Goal: Communication & Community: Answer question/provide support

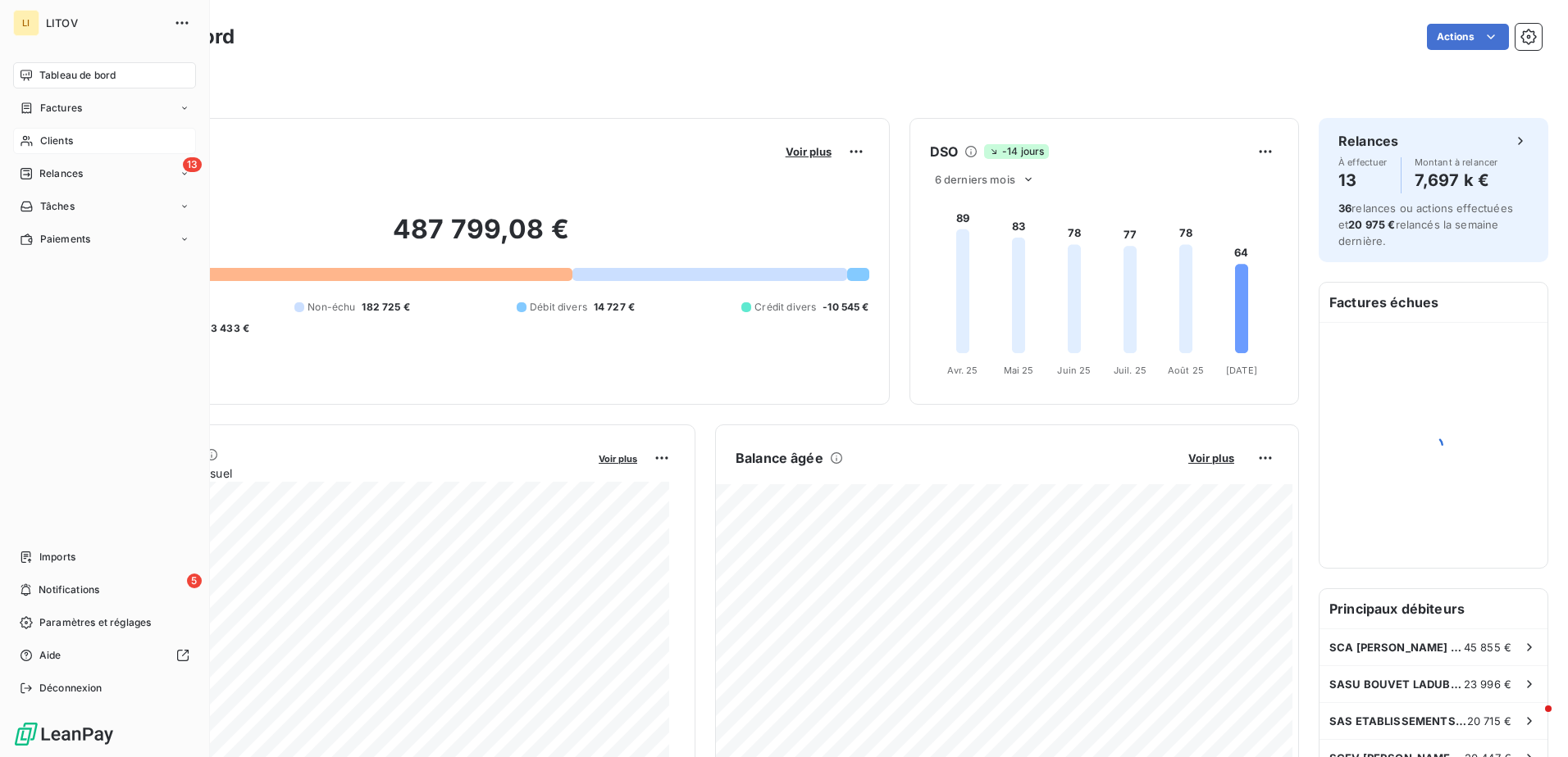
click at [46, 144] on span "Clients" at bounding box center [56, 141] width 33 height 15
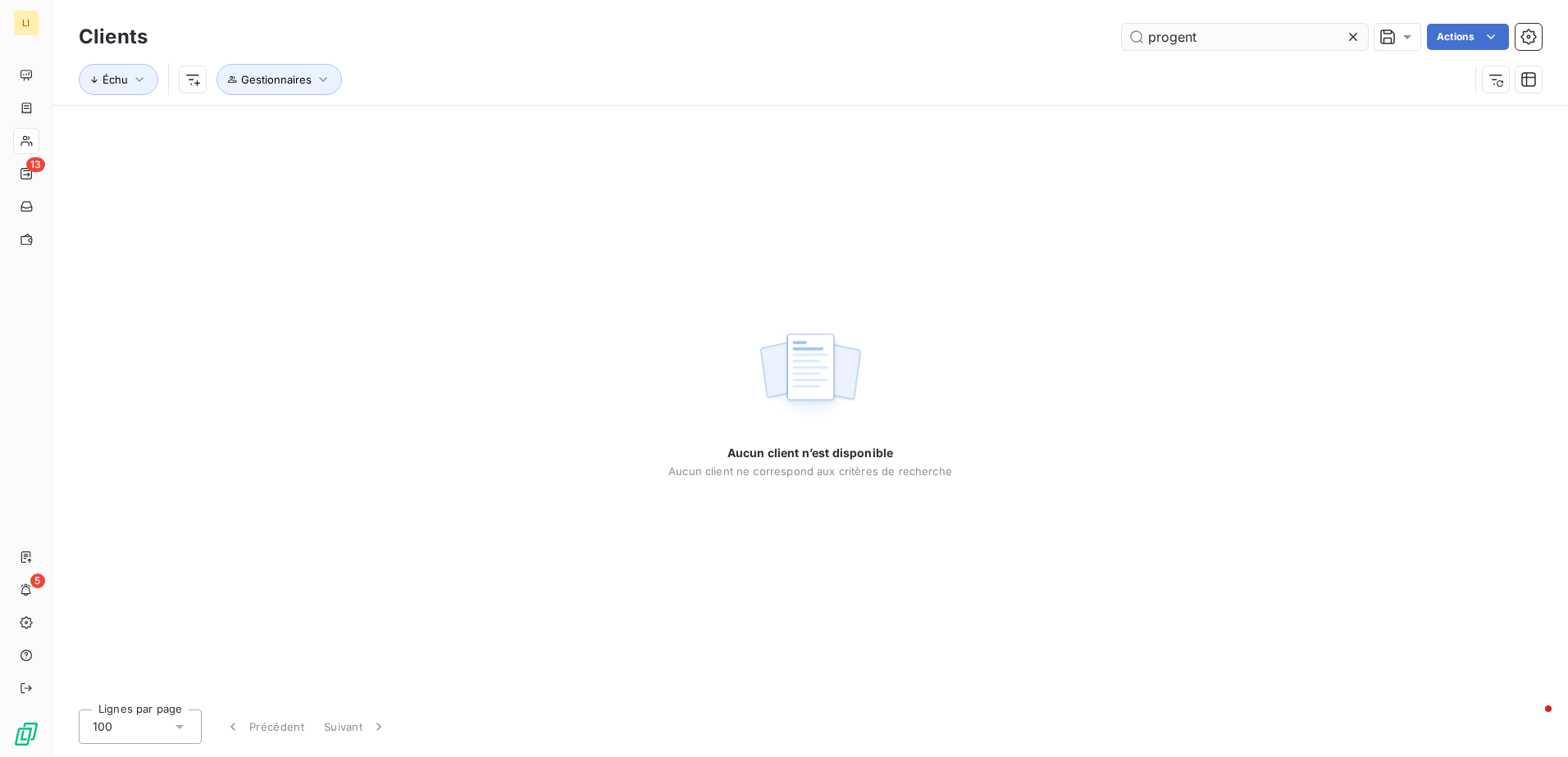
click at [1160, 35] on input "progent" at bounding box center [1245, 36] width 246 height 27
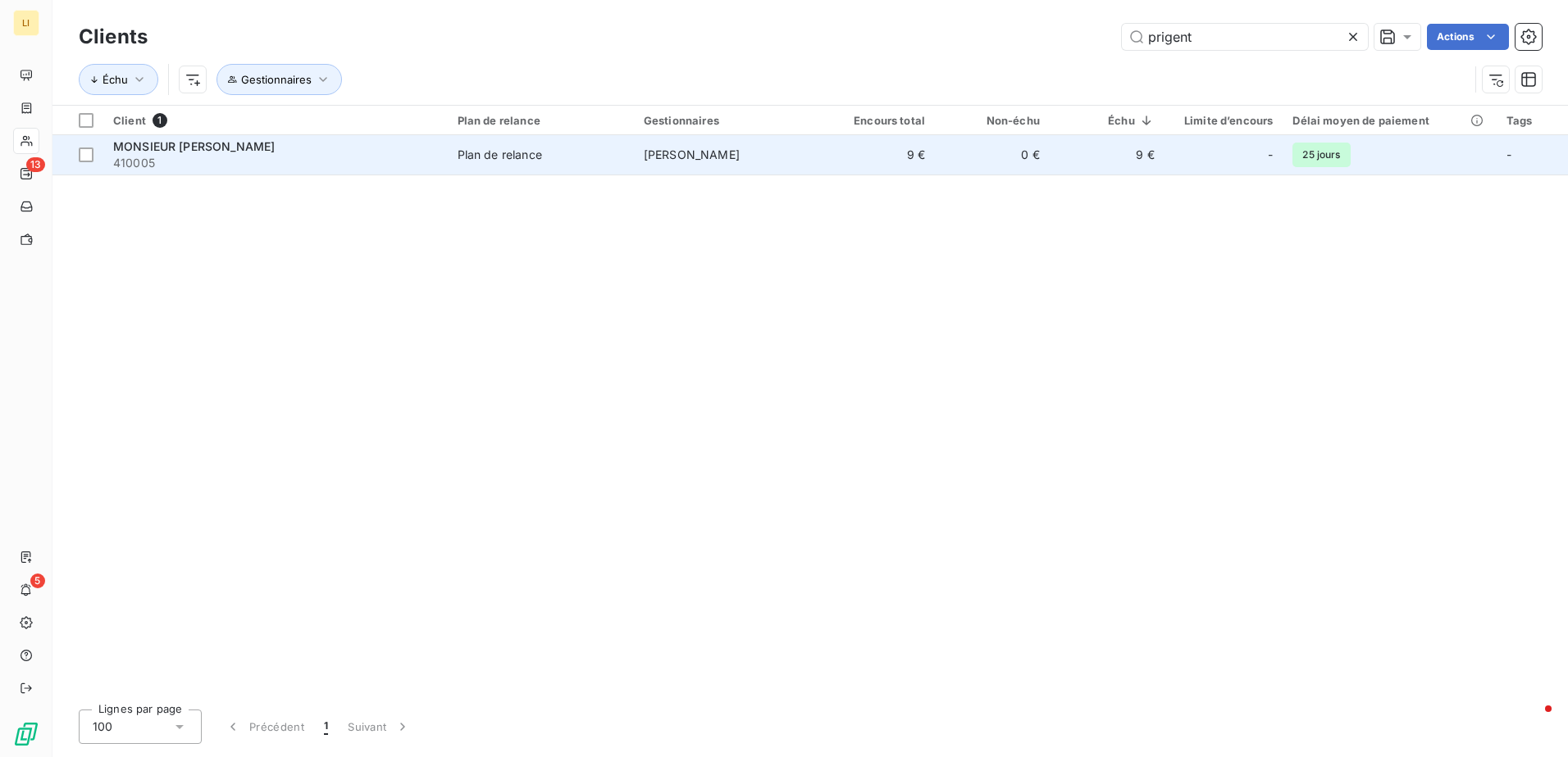
type input "prigent"
click at [191, 136] on td "MONSIEUR PRIGENT NICOLAS 410005" at bounding box center [276, 155] width 345 height 39
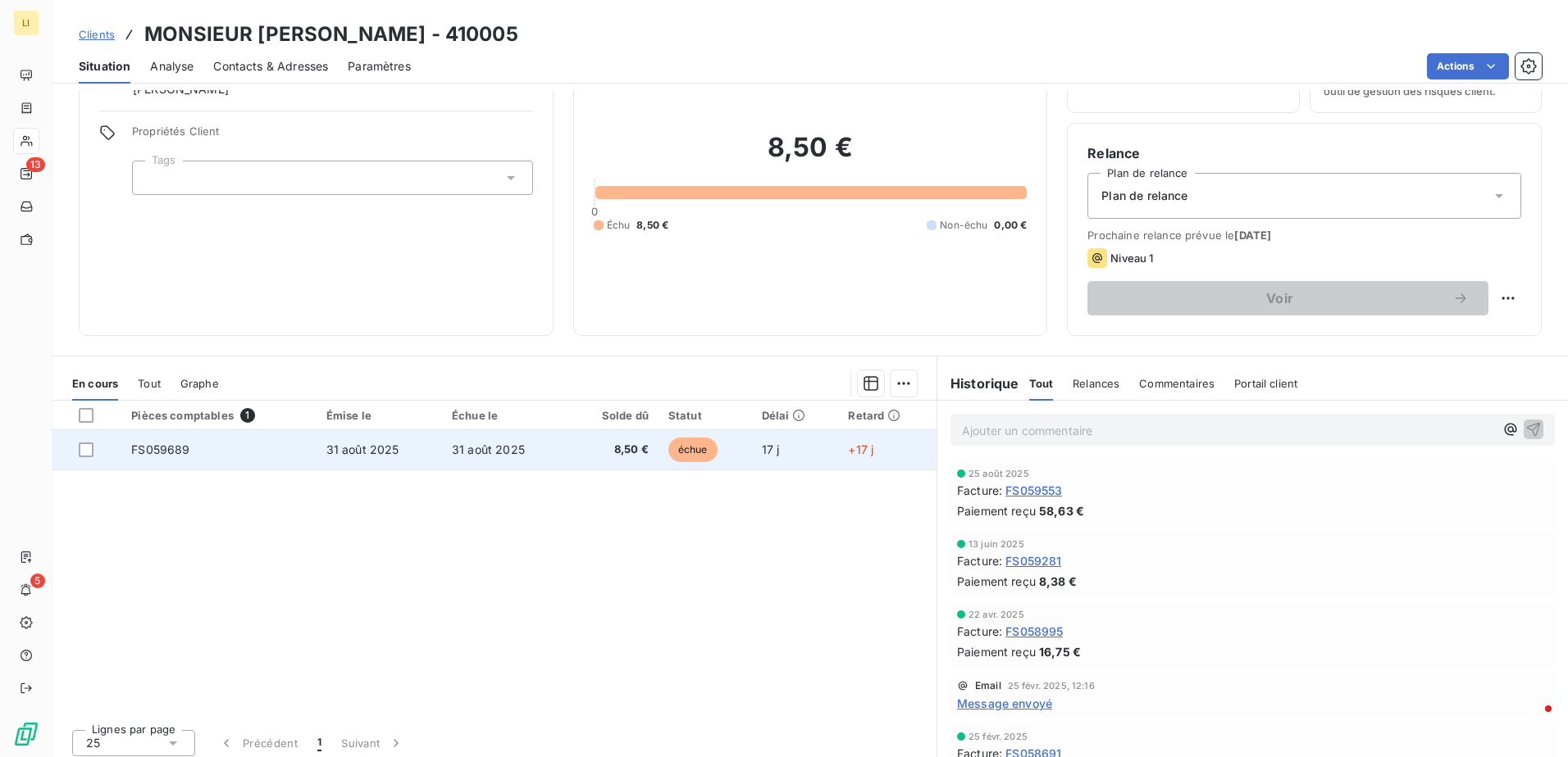
scroll to position [100, 0]
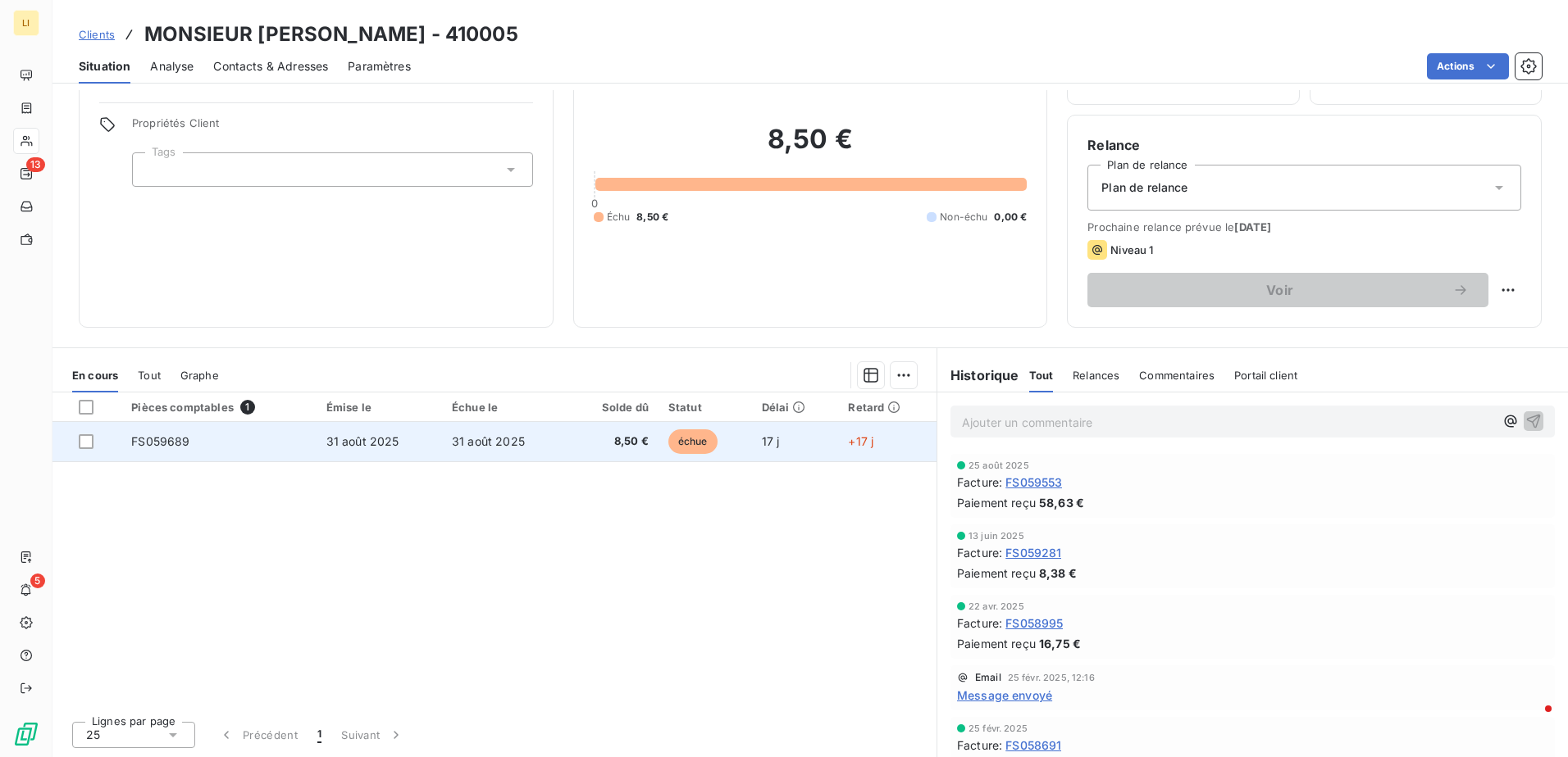
click at [460, 452] on td "31 août 2025" at bounding box center [504, 442] width 125 height 39
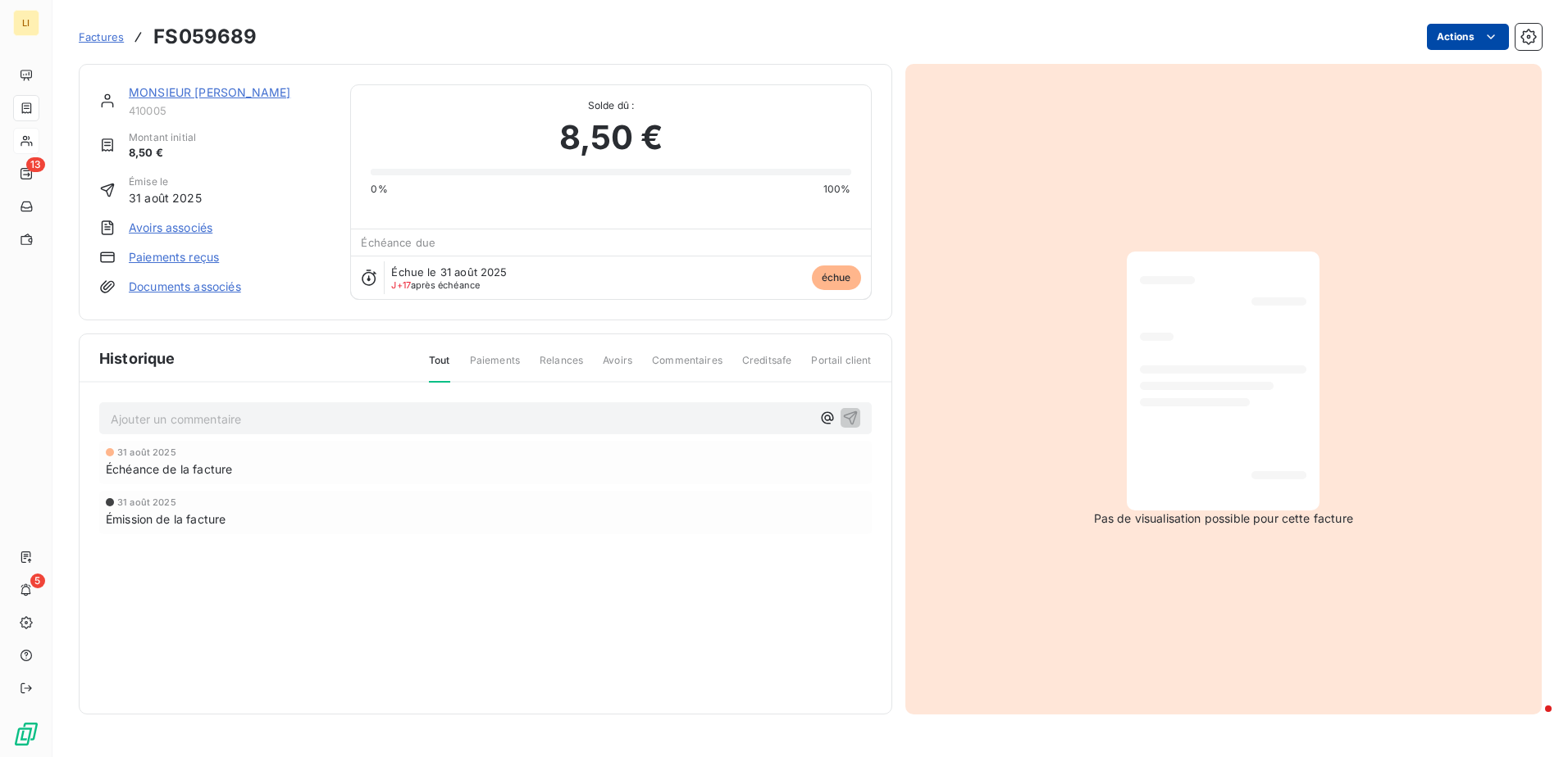
click at [1462, 39] on html "LI 13 5 Factures FS059689 Actions MONSIEUR PRIGENT NICOLAS 410005 Montant initi…" at bounding box center [784, 378] width 1568 height 757
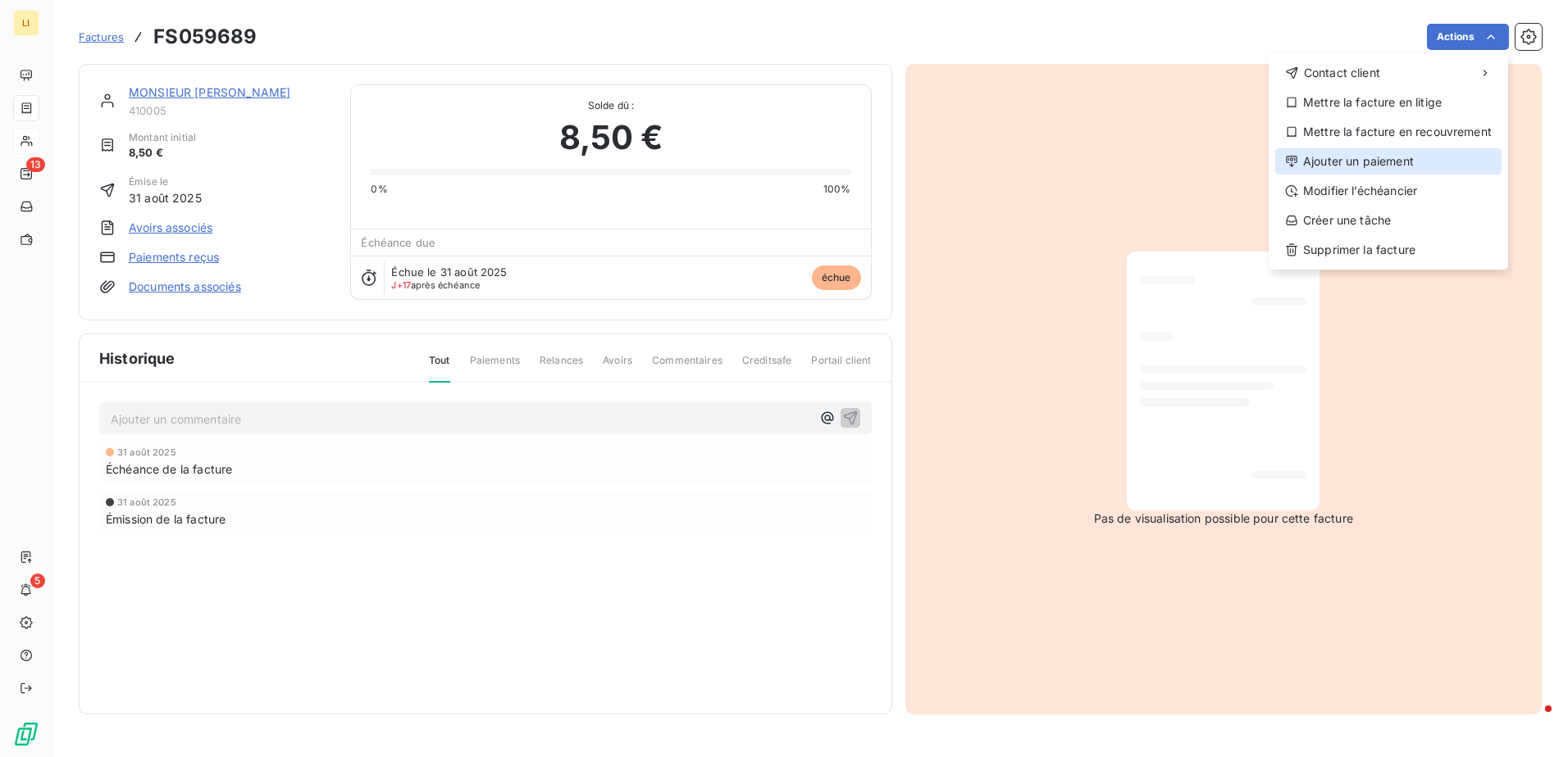
click at [1399, 152] on div "Ajouter un paiement" at bounding box center [1389, 161] width 227 height 27
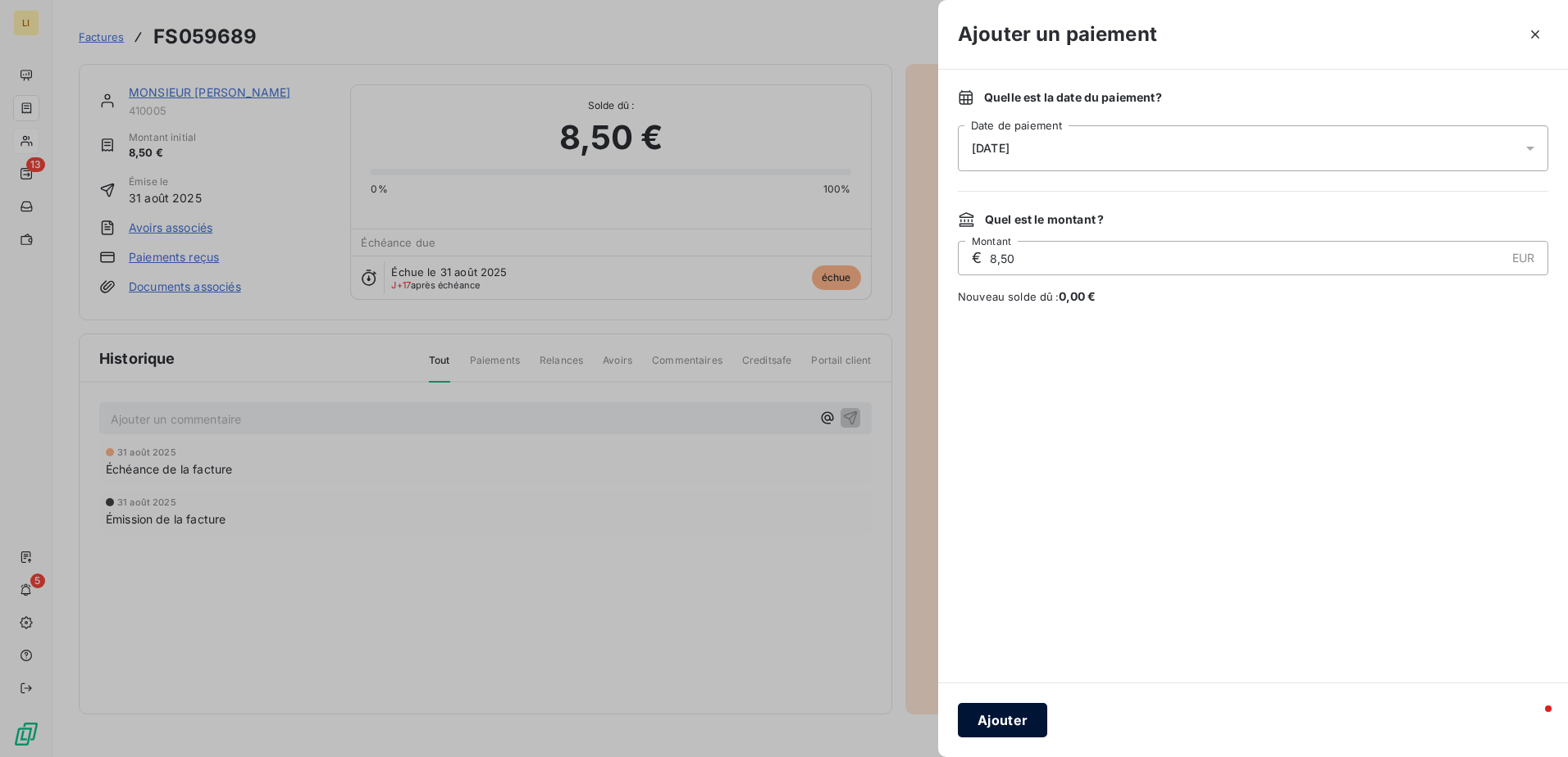
click at [1019, 726] on button "Ajouter" at bounding box center [1003, 720] width 90 height 34
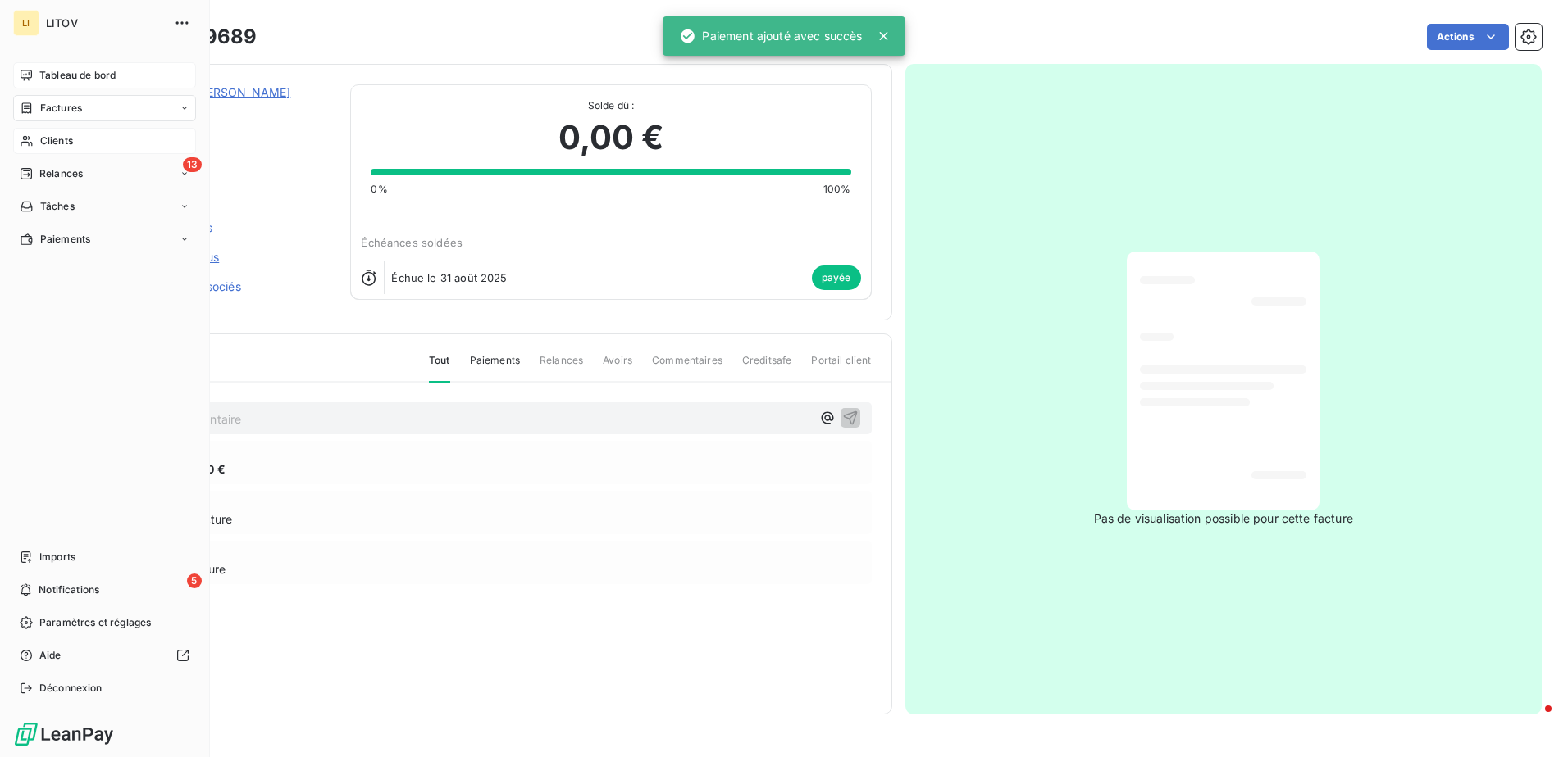
click at [52, 70] on span "Tableau de bord" at bounding box center [77, 75] width 76 height 15
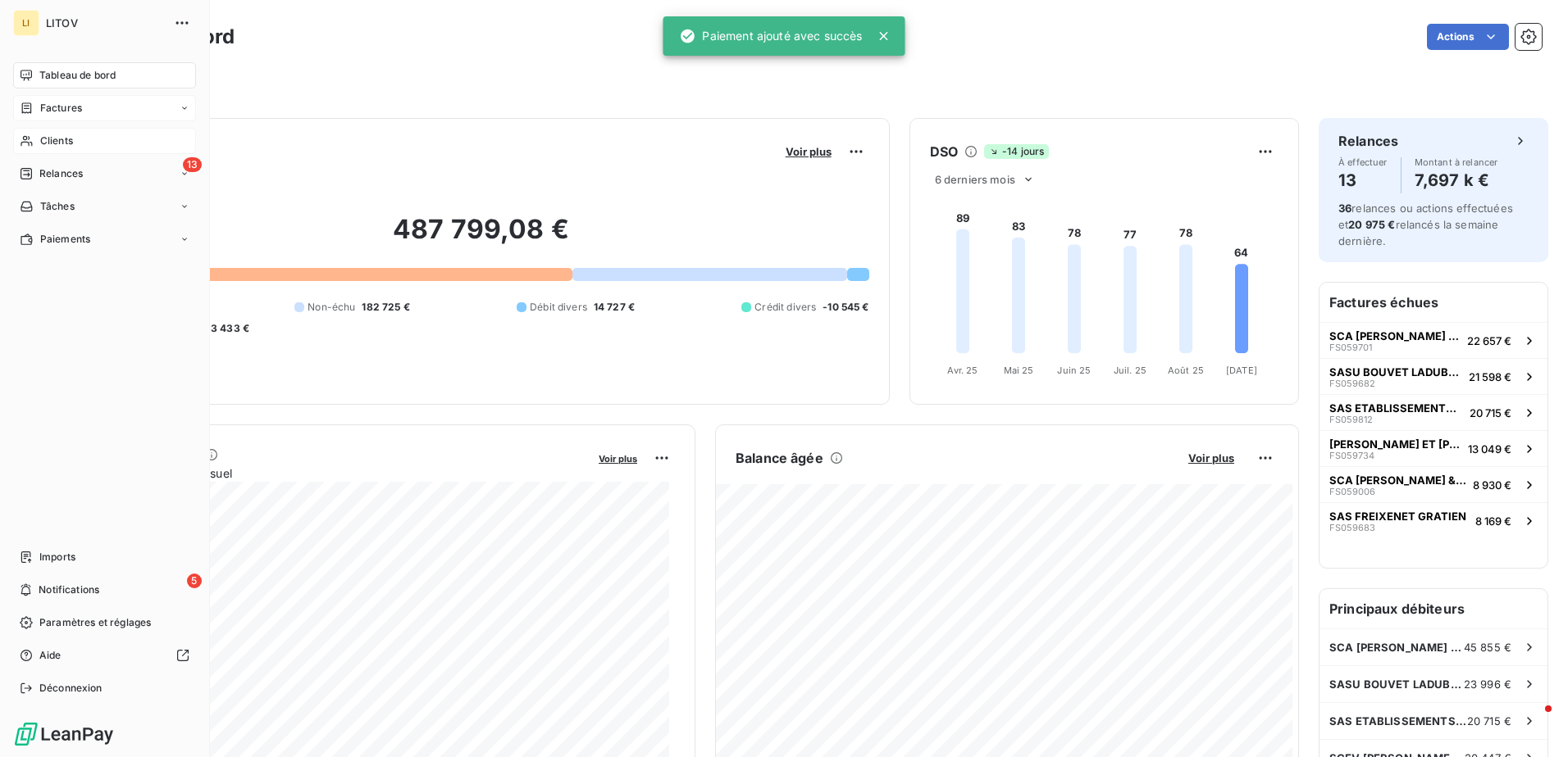
click at [71, 99] on div "Factures" at bounding box center [104, 108] width 183 height 27
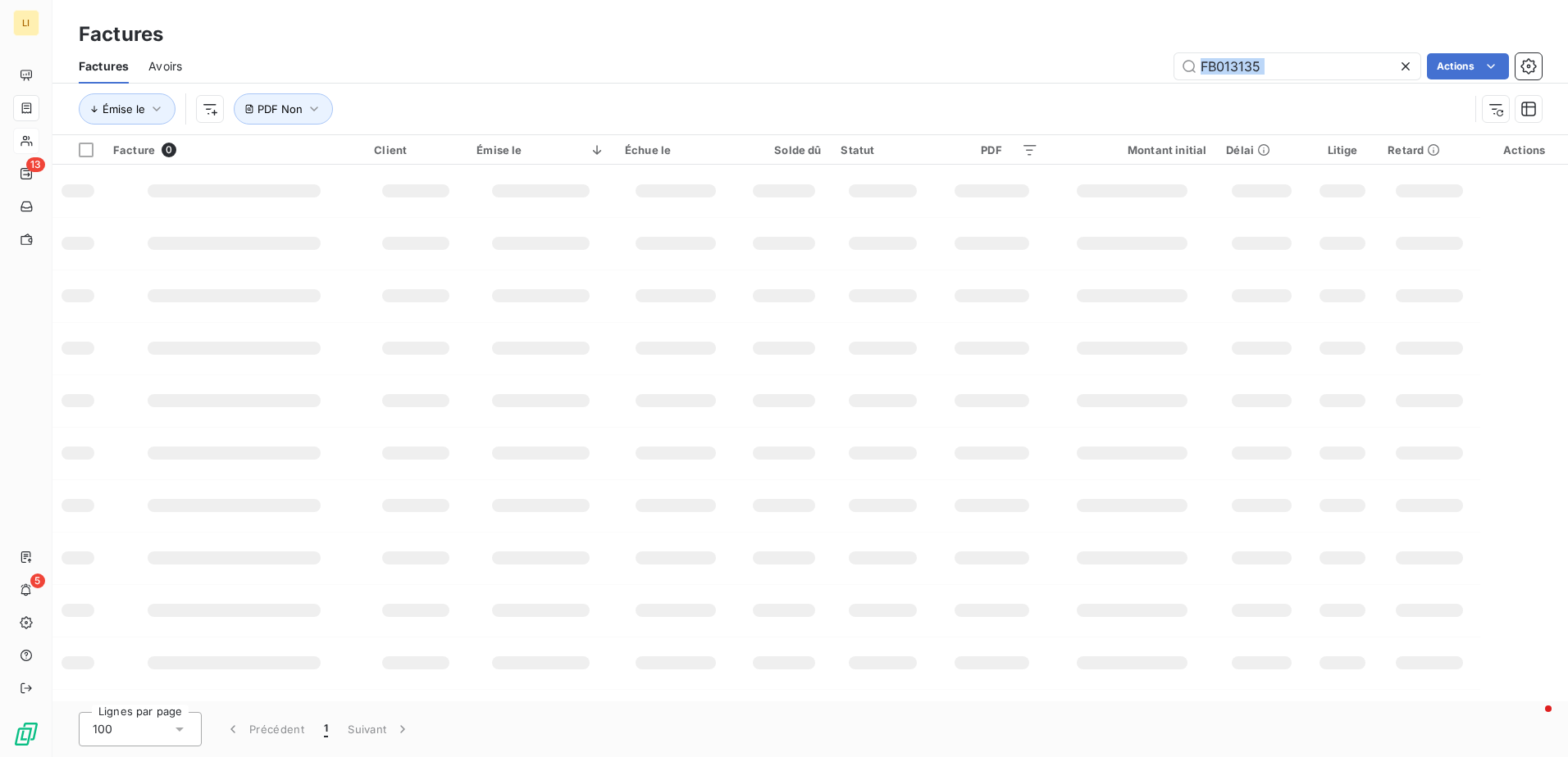
drag, startPoint x: 1278, startPoint y: 80, endPoint x: 990, endPoint y: 86, distance: 288.1
click at [990, 86] on div "Factures Avoirs FB013135 Actions Émise le PDF Non" at bounding box center [810, 92] width 1516 height 86
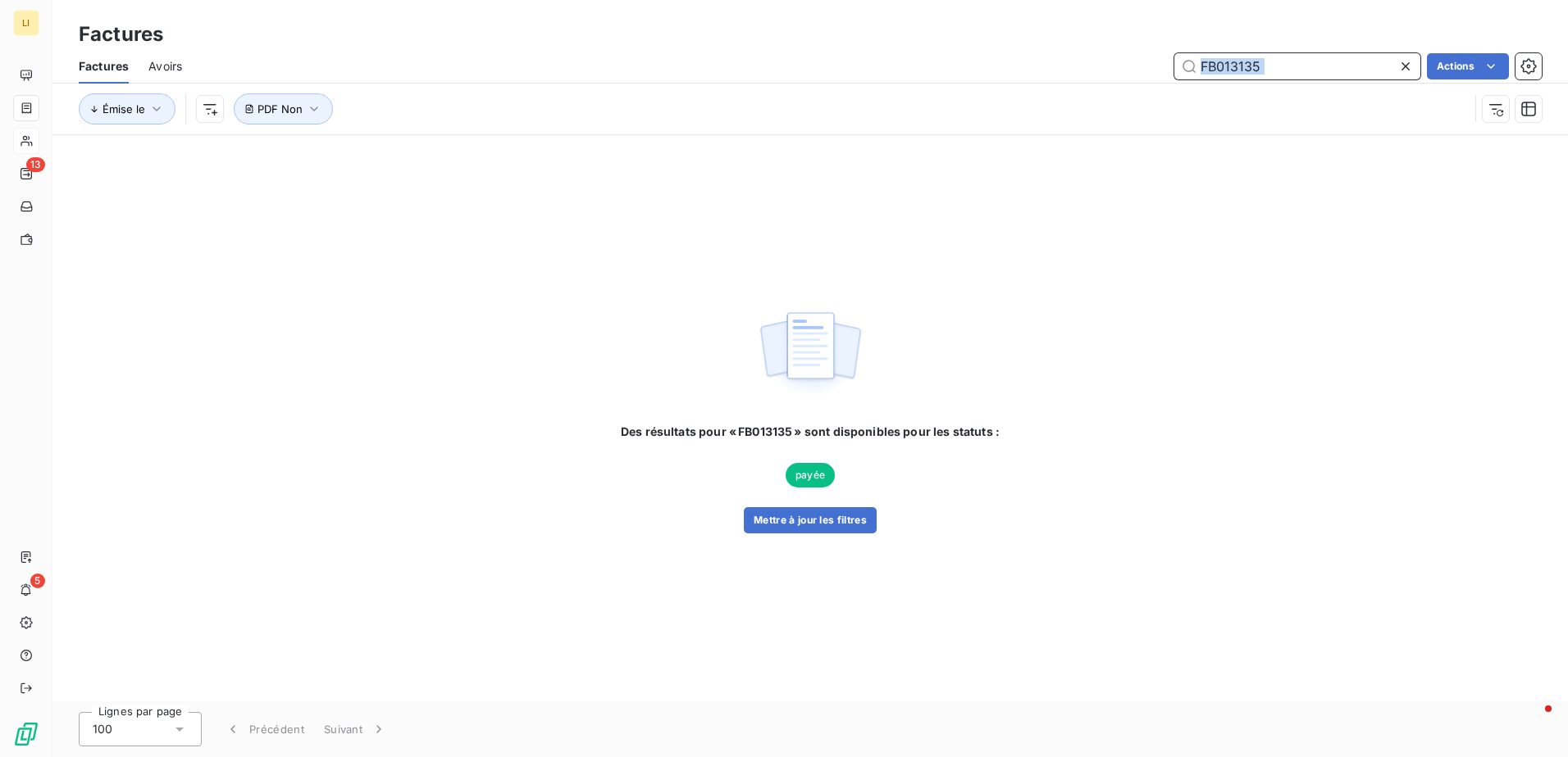
click at [1308, 76] on input "FB013135" at bounding box center [1297, 66] width 246 height 27
click at [1272, 66] on input "FB013135" at bounding box center [1297, 66] width 246 height 27
click at [120, 103] on span "Émise le" at bounding box center [123, 108] width 42 height 13
click at [402, 156] on span "Trier par ordre décroissant" at bounding box center [406, 158] width 150 height 14
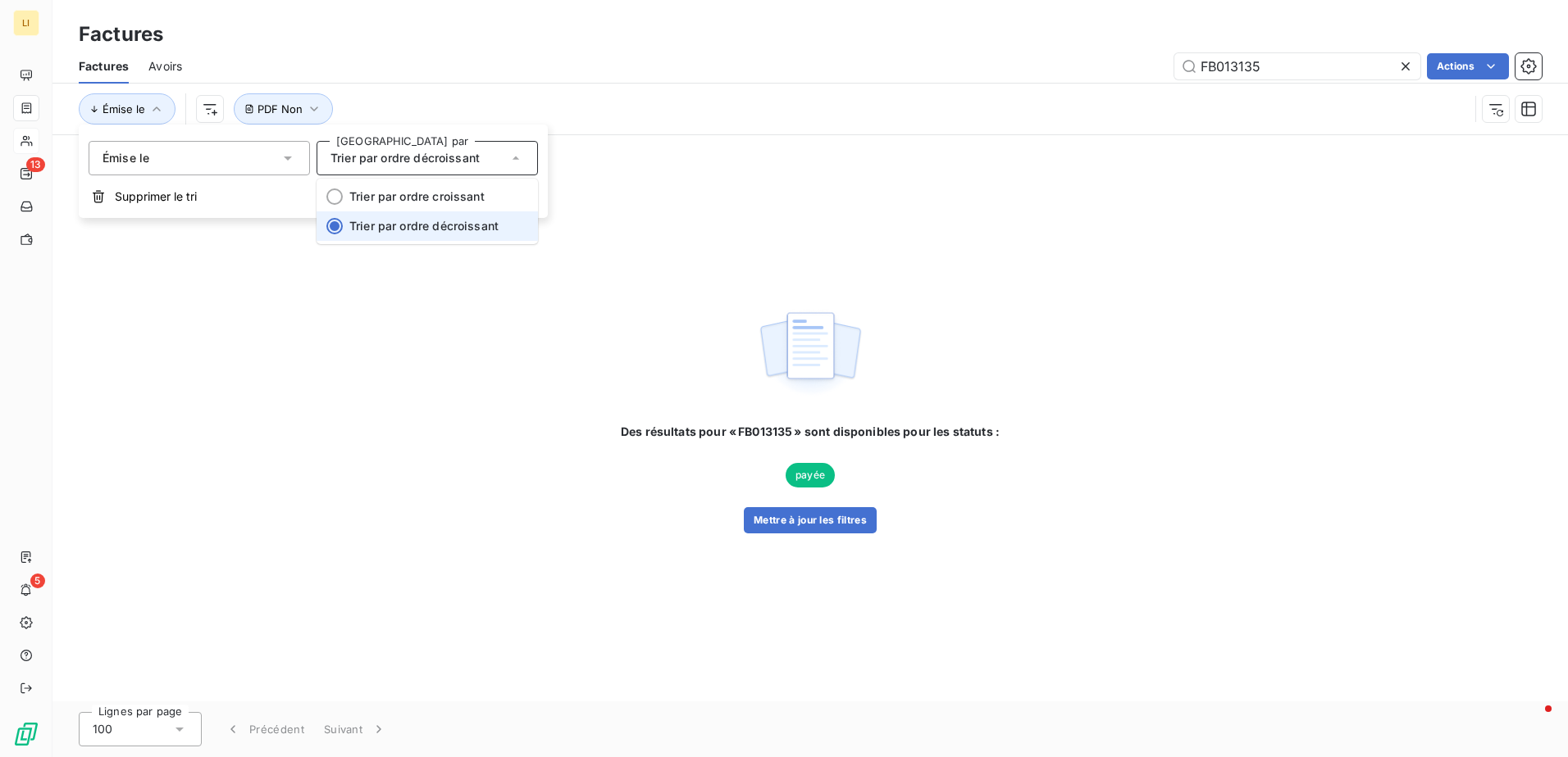
click at [463, 221] on span "Trier par ordre décroissant" at bounding box center [425, 225] width 150 height 14
click at [1209, 76] on input "FB013135" at bounding box center [1297, 66] width 246 height 27
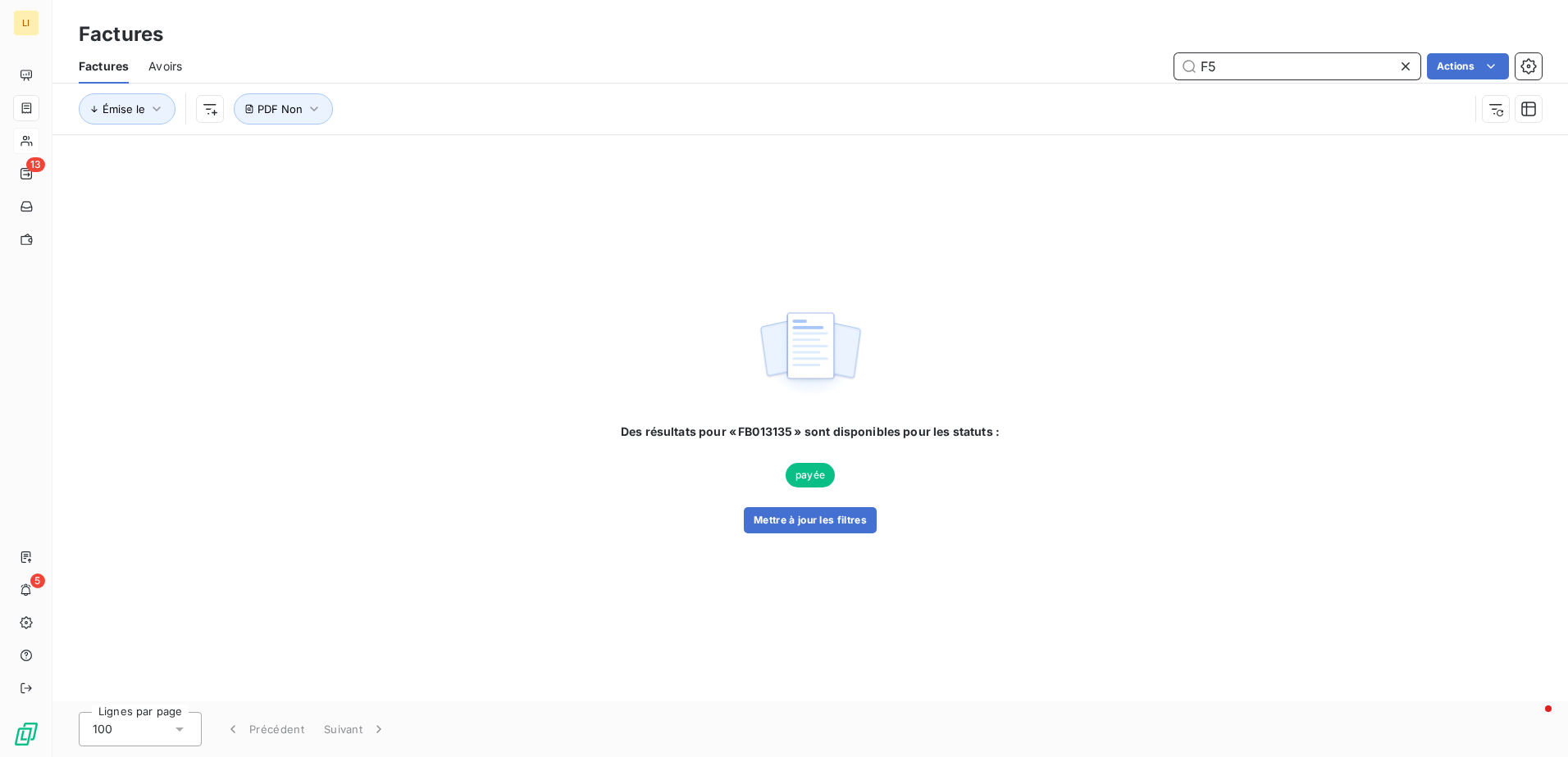
type input "F"
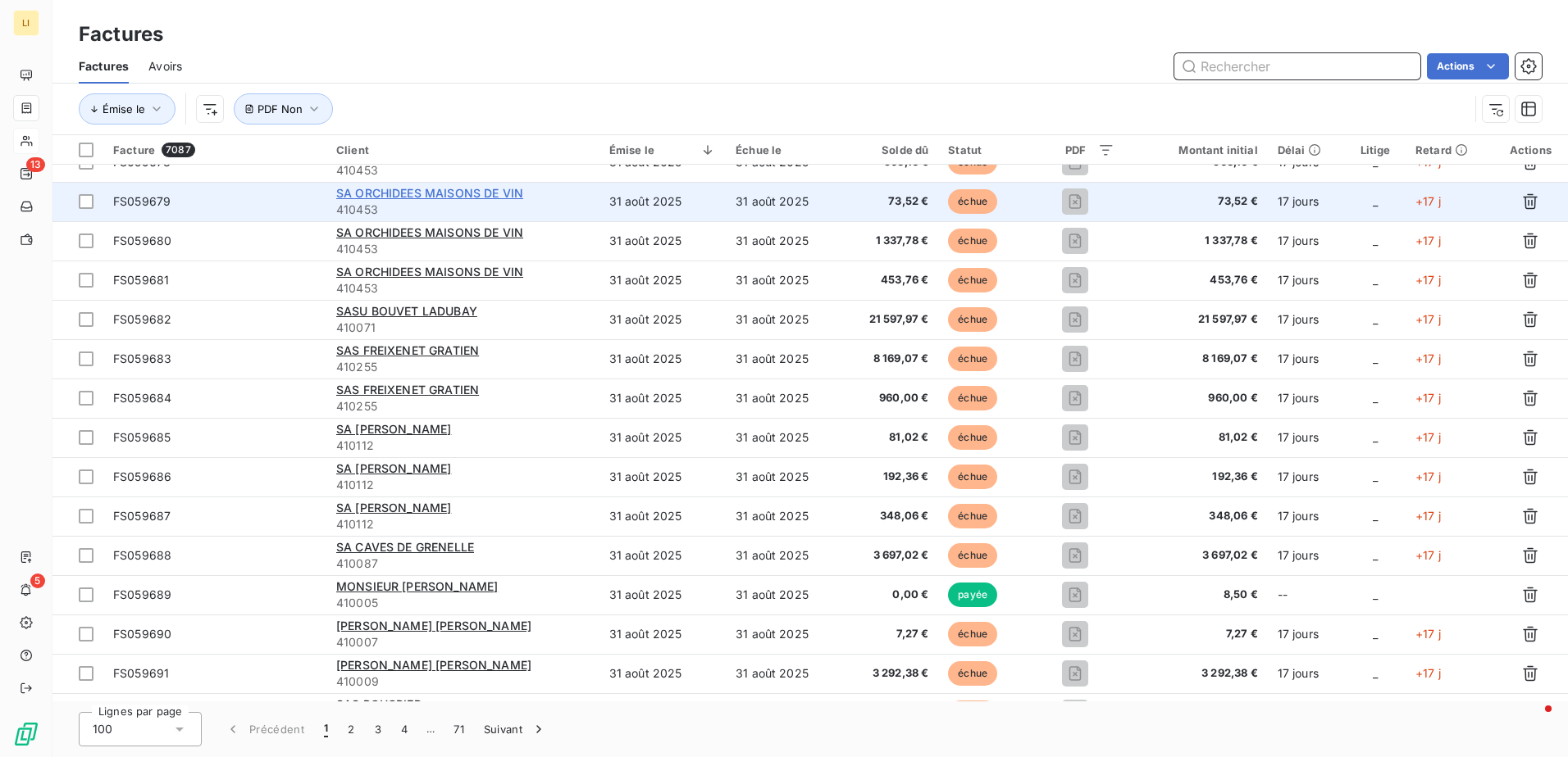
scroll to position [328, 0]
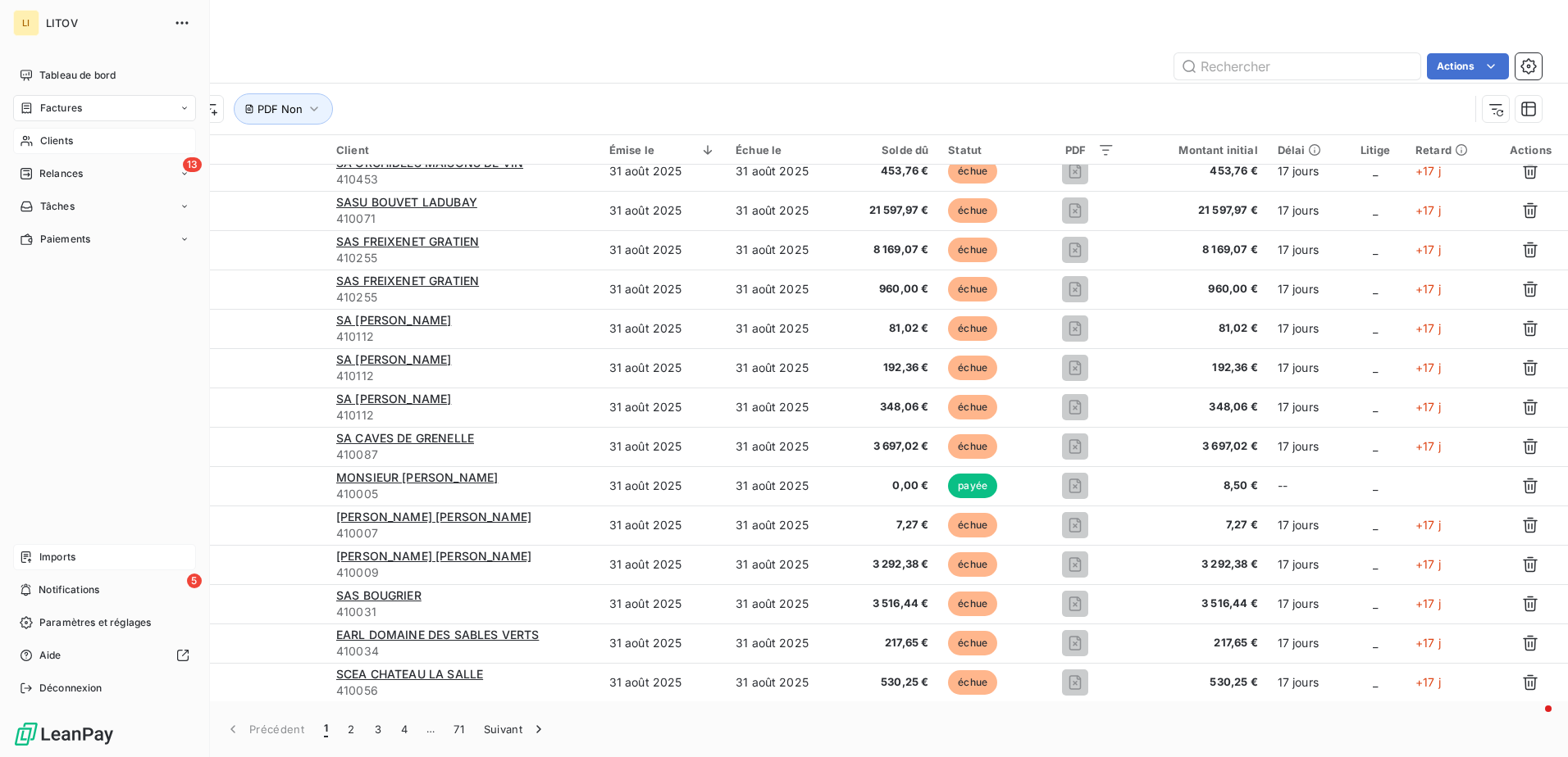
click at [41, 550] on span "Imports" at bounding box center [57, 557] width 36 height 15
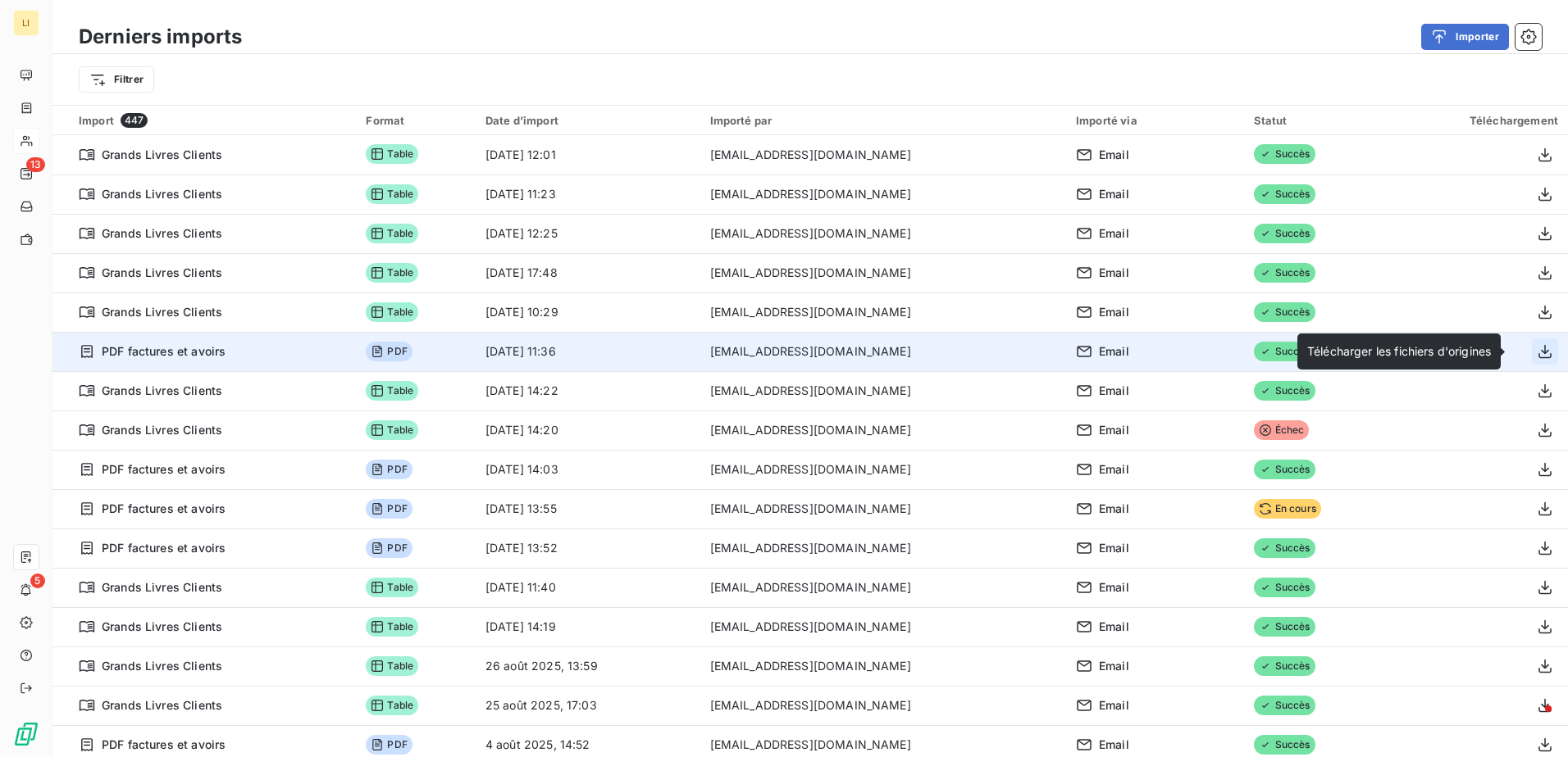
click at [1536, 352] on icon "button" at bounding box center [1544, 351] width 17 height 17
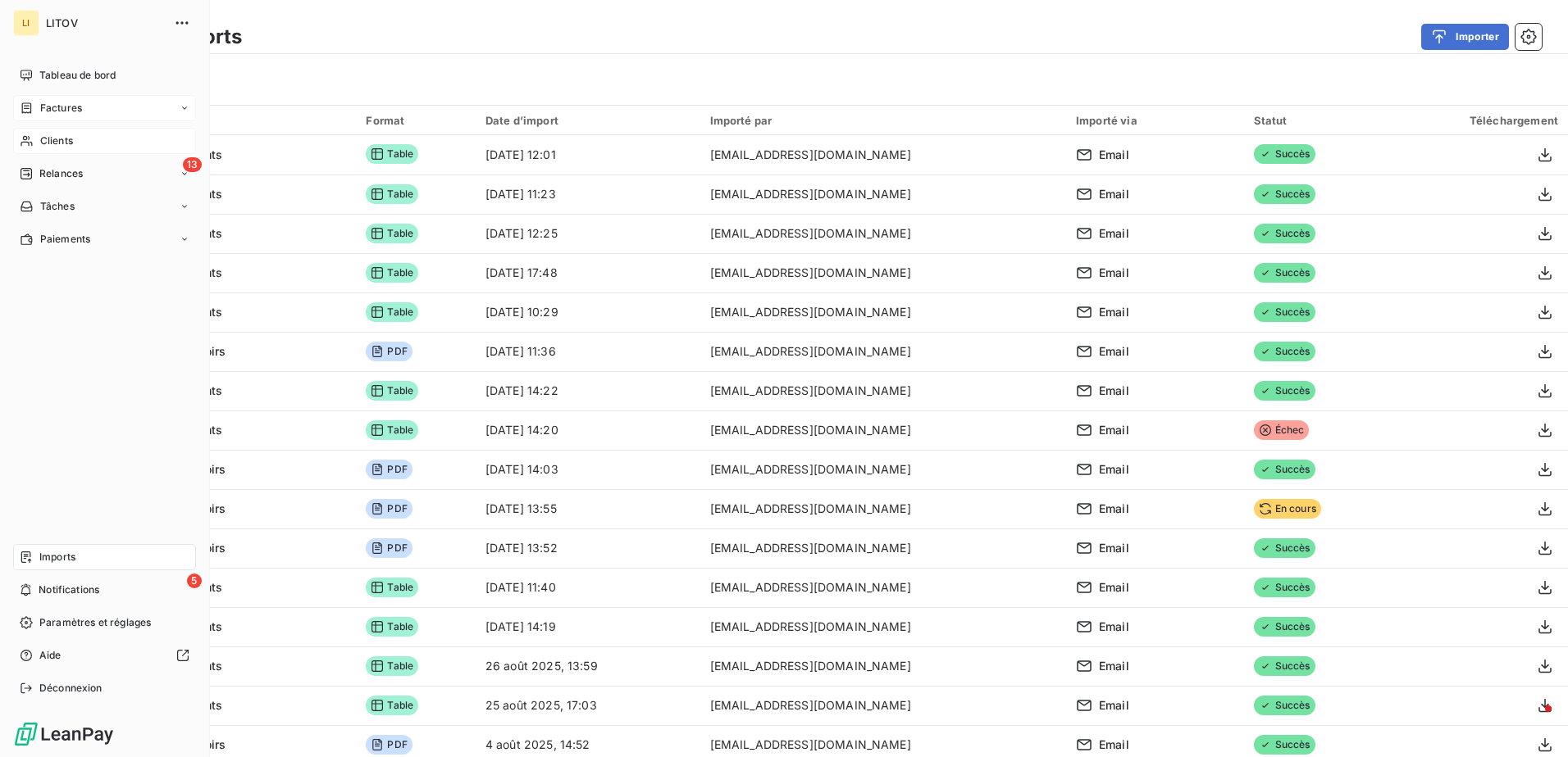
click at [78, 110] on span "Factures" at bounding box center [61, 107] width 41 height 15
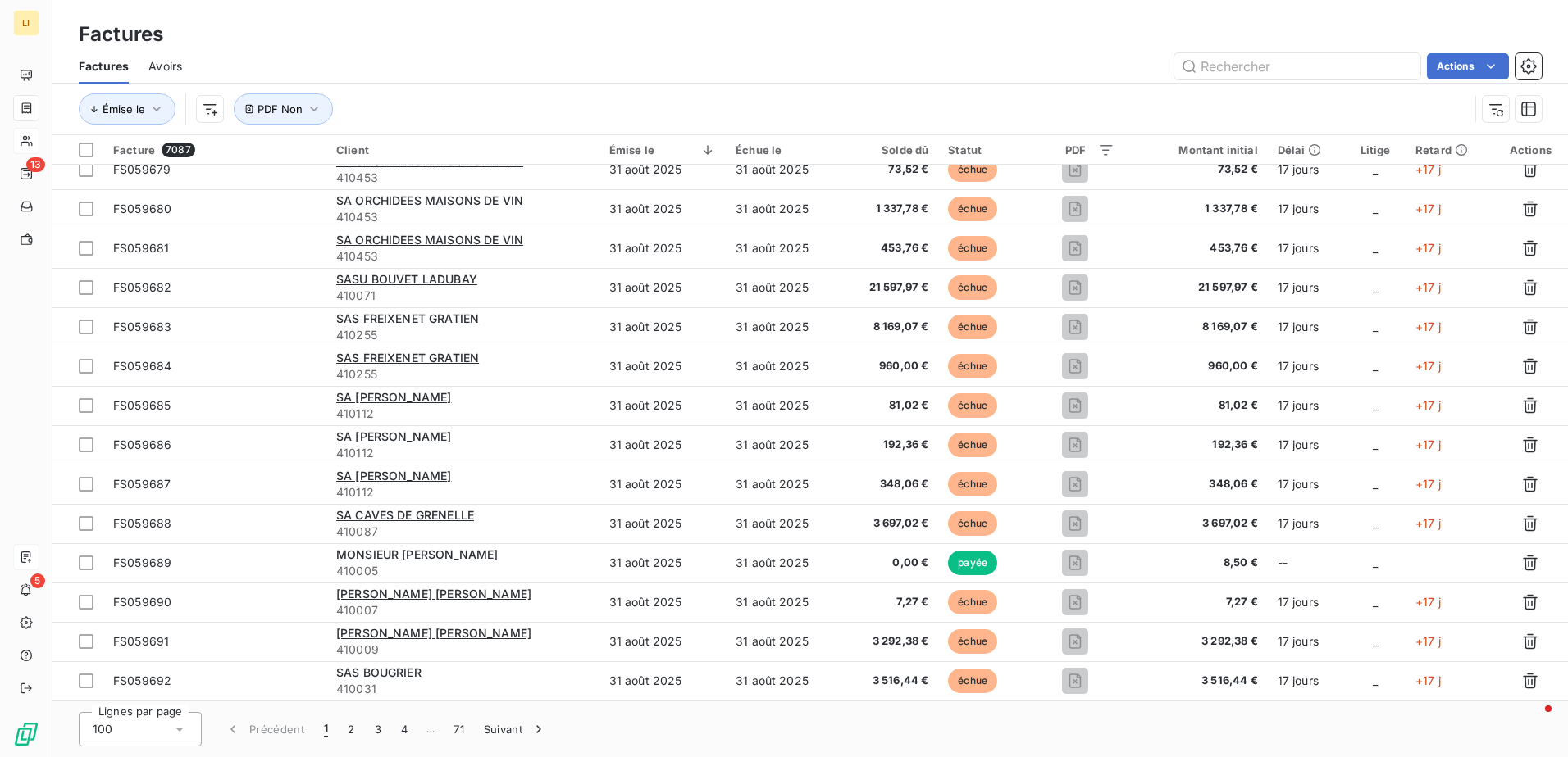
scroll to position [711, 0]
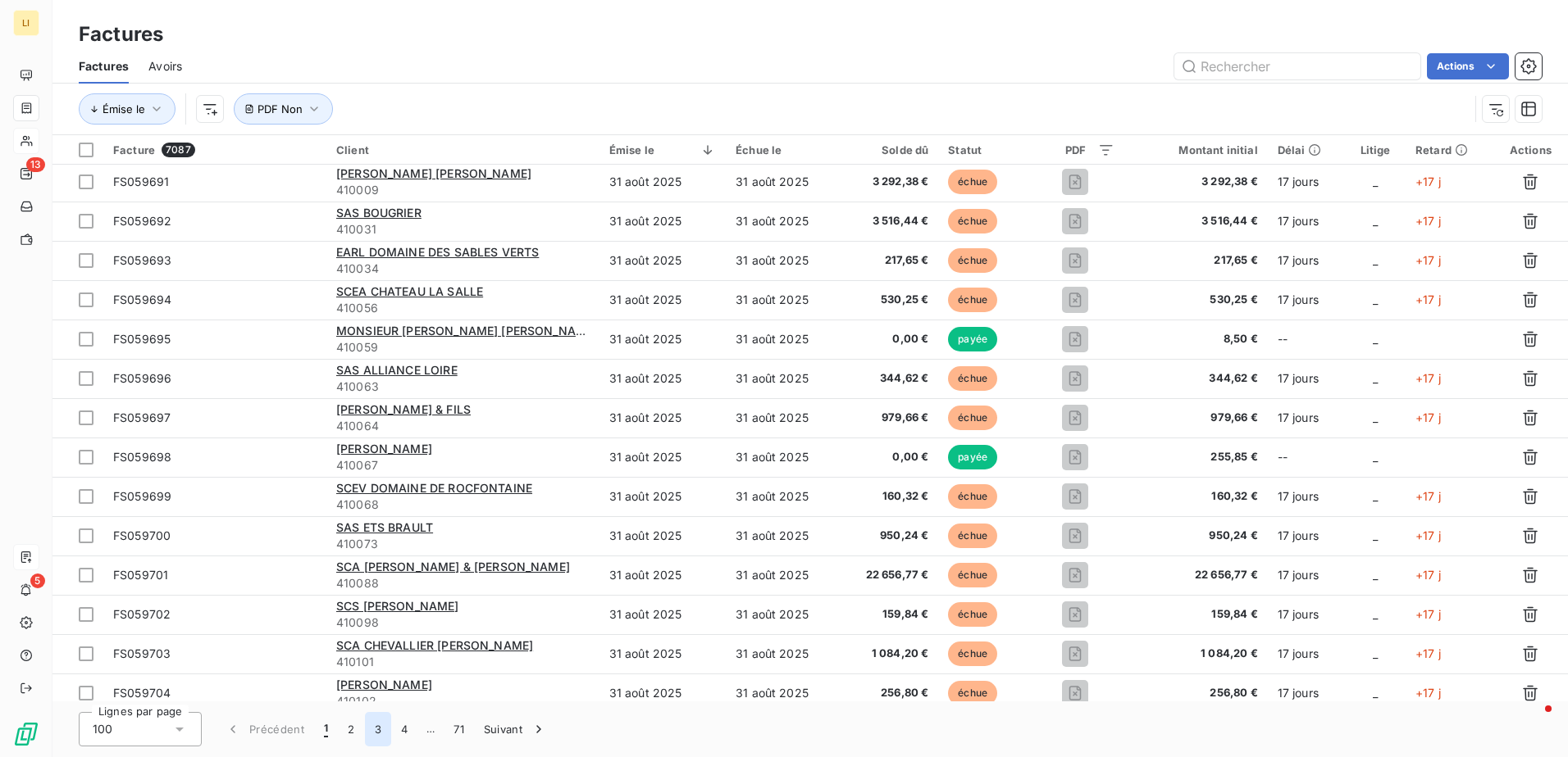
click at [380, 729] on button "3" at bounding box center [378, 729] width 27 height 34
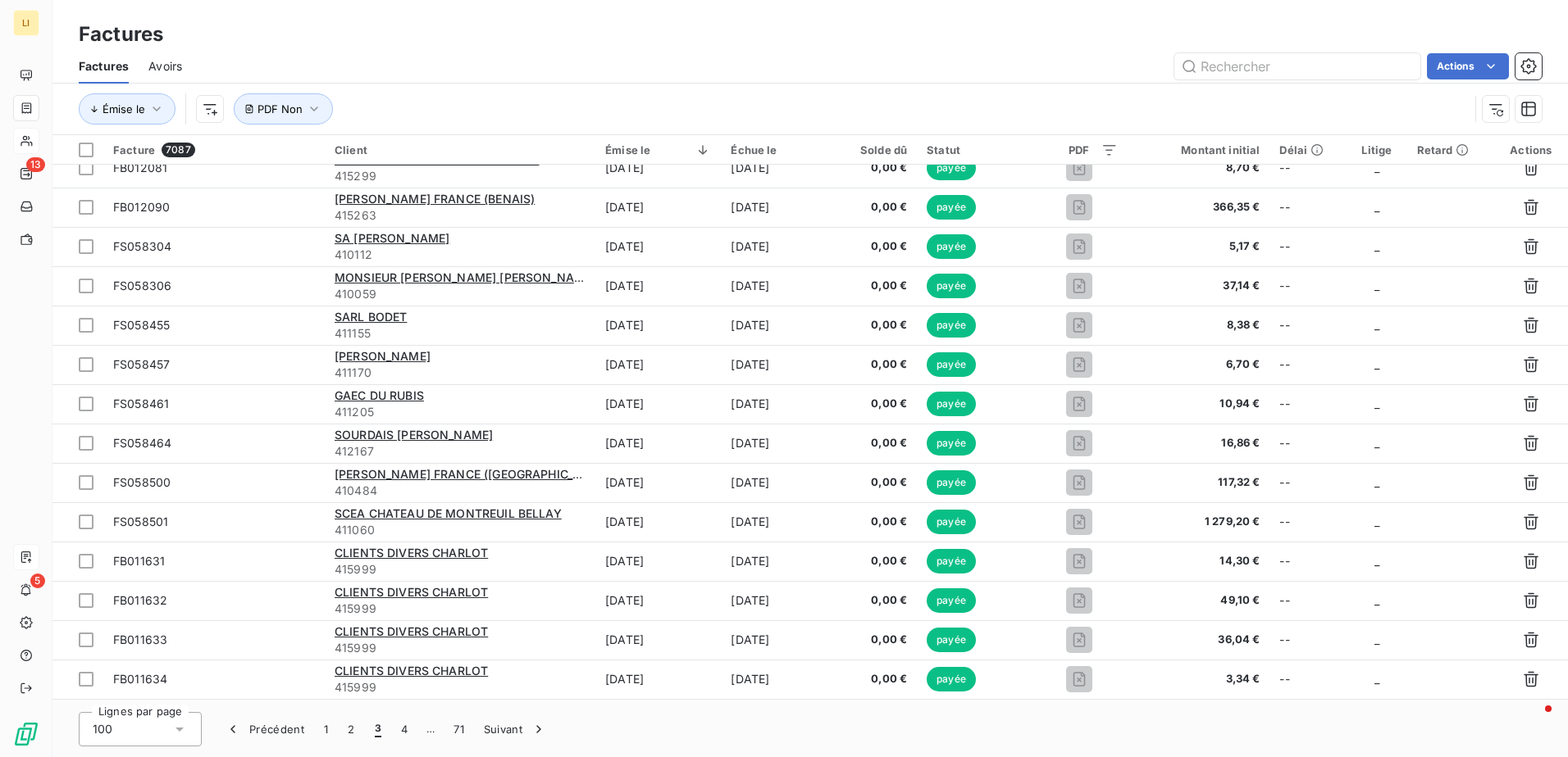
scroll to position [0, 0]
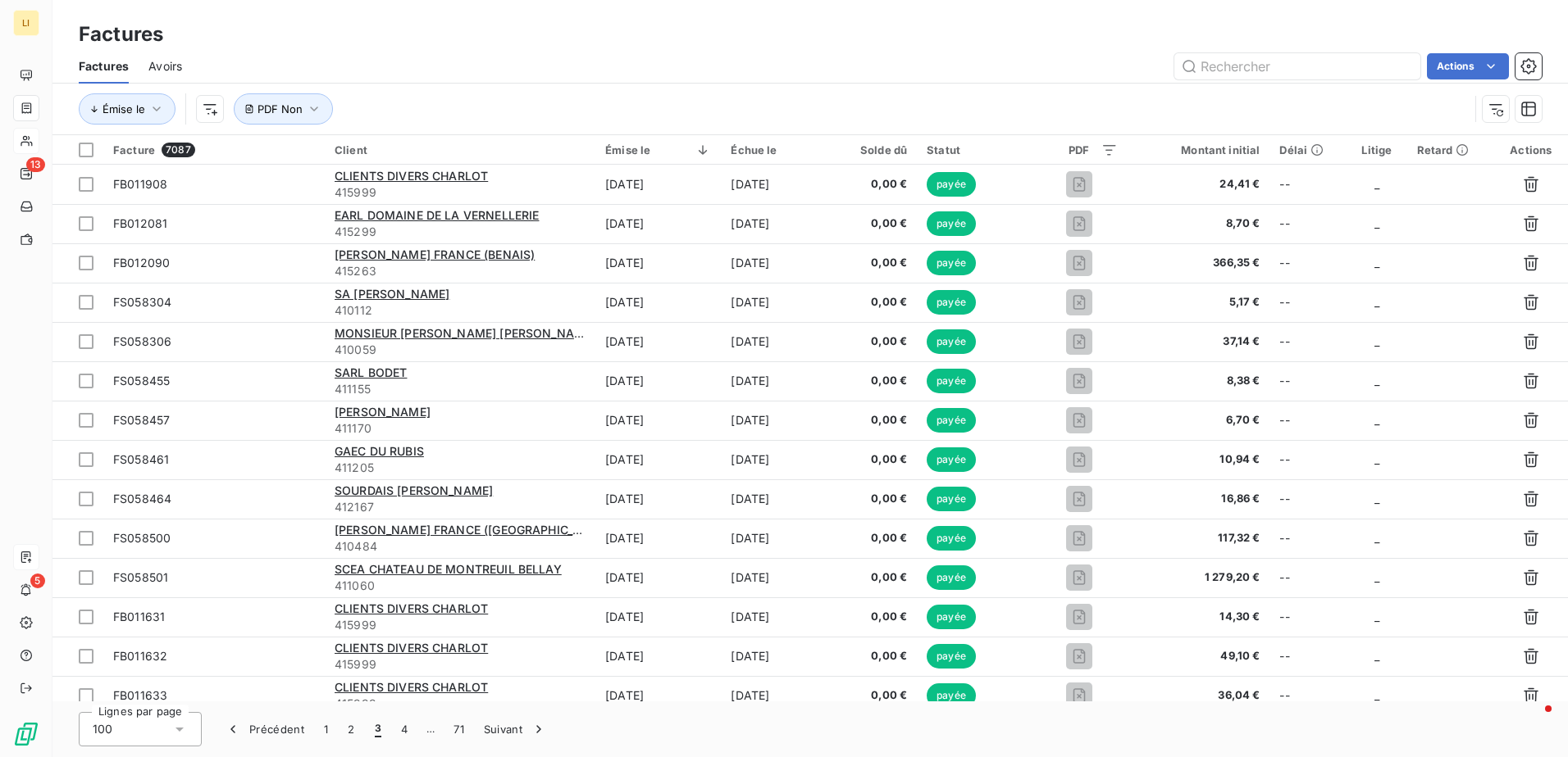
click at [901, 155] on div "Solde dû" at bounding box center [877, 150] width 61 height 13
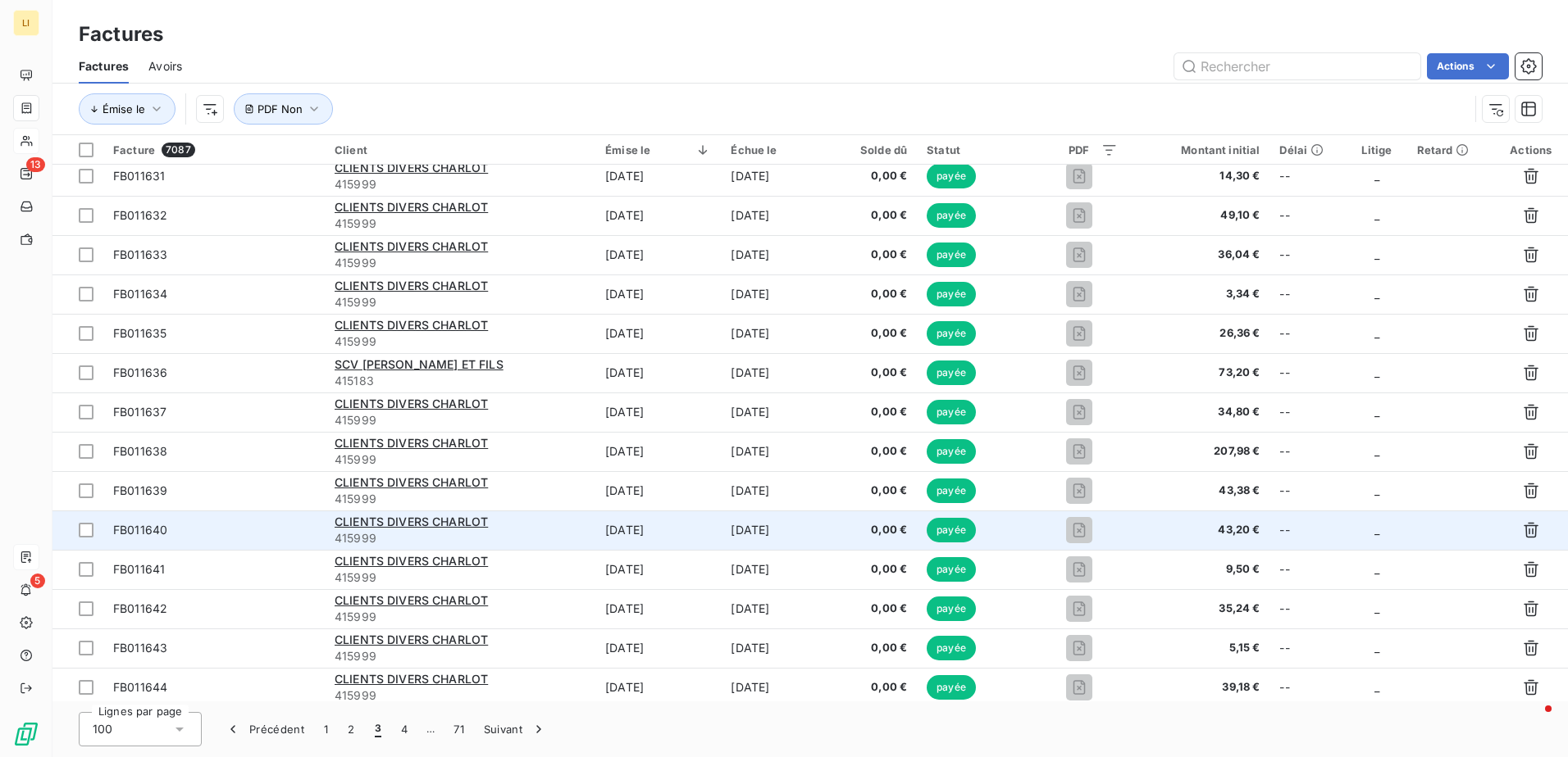
scroll to position [437, 0]
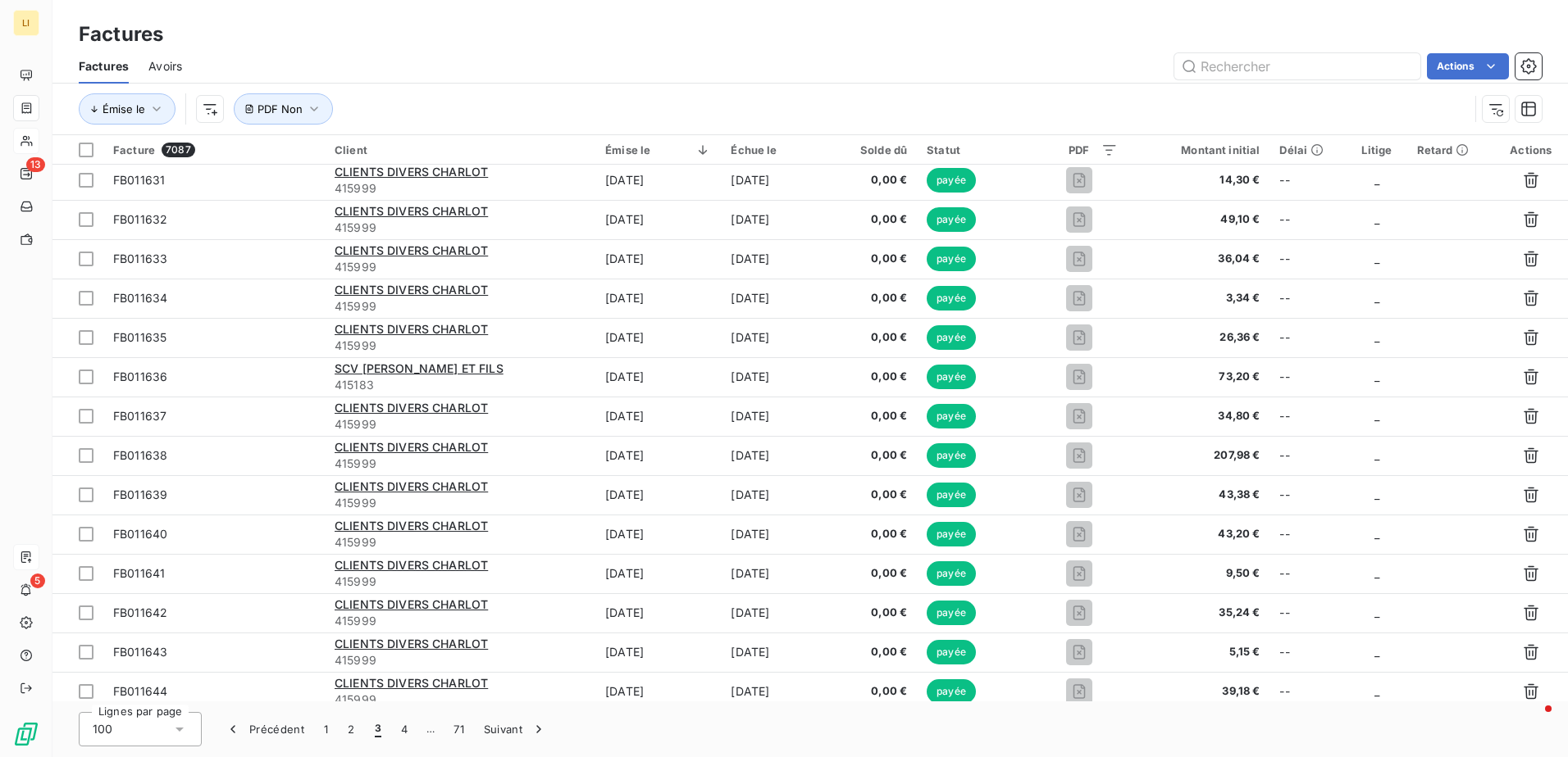
click at [872, 146] on div "Solde dû" at bounding box center [877, 150] width 61 height 13
click at [880, 152] on div "Solde dû" at bounding box center [877, 150] width 61 height 13
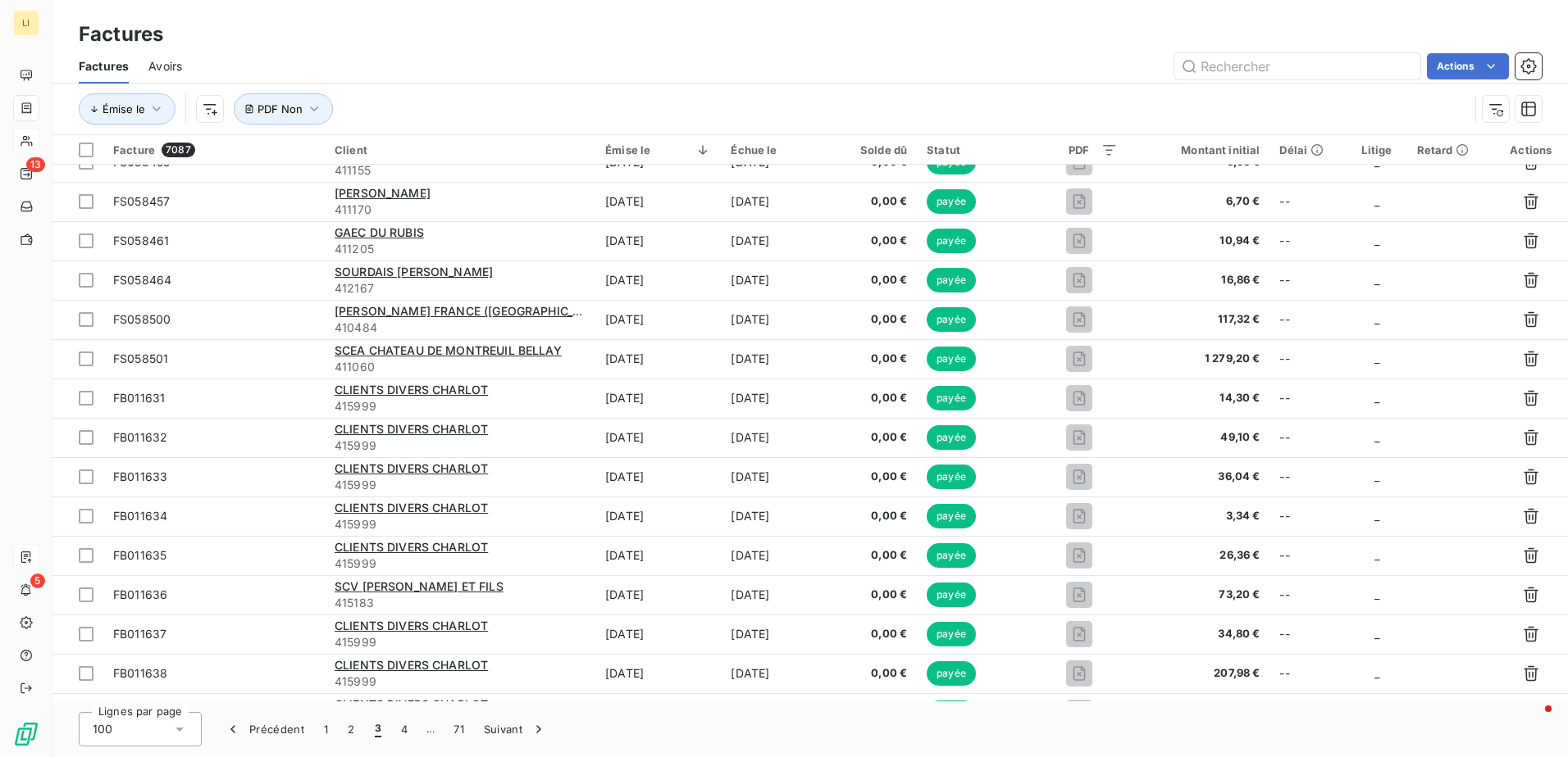
scroll to position [0, 0]
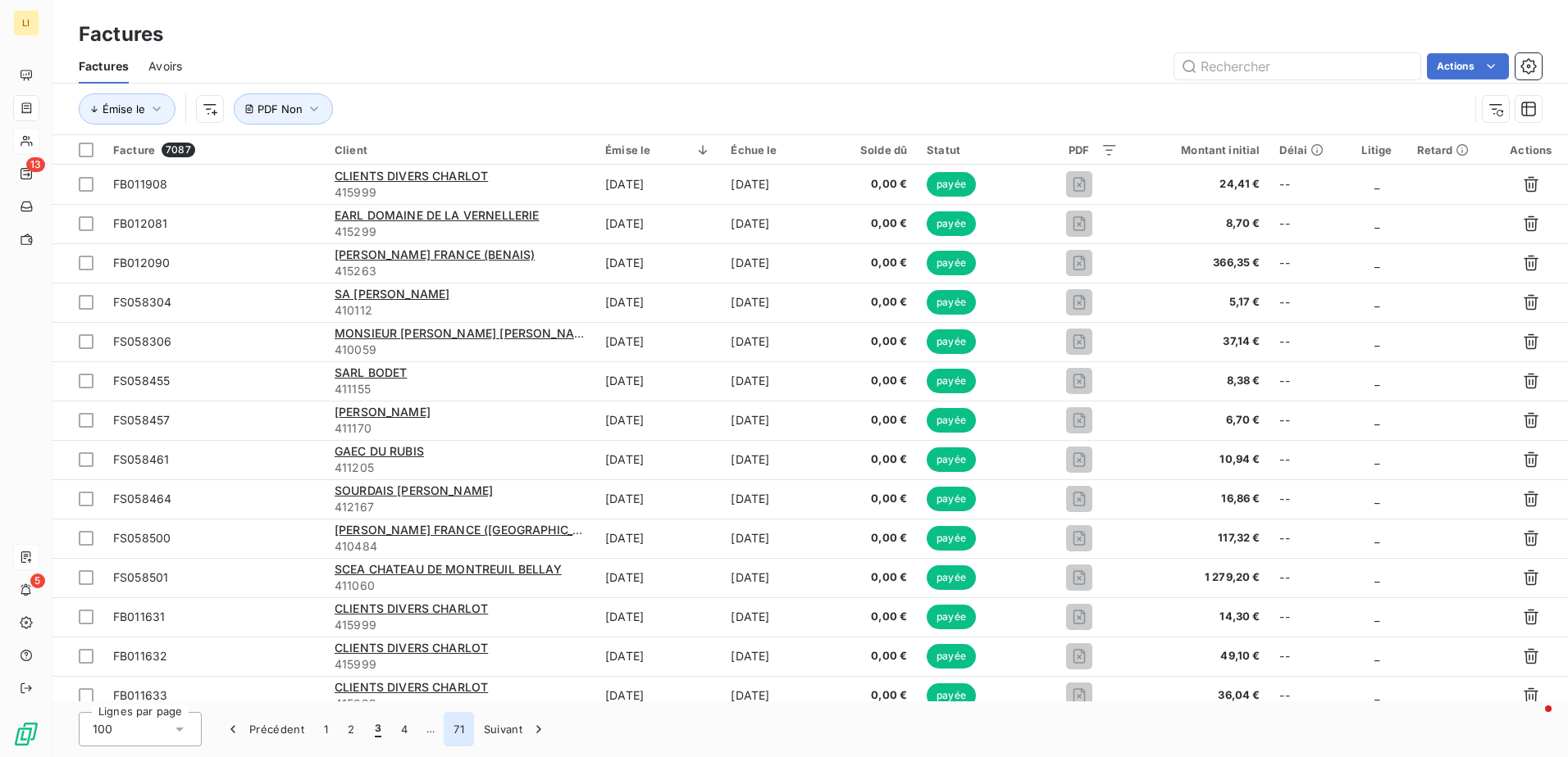
click at [458, 727] on button "71" at bounding box center [458, 729] width 31 height 34
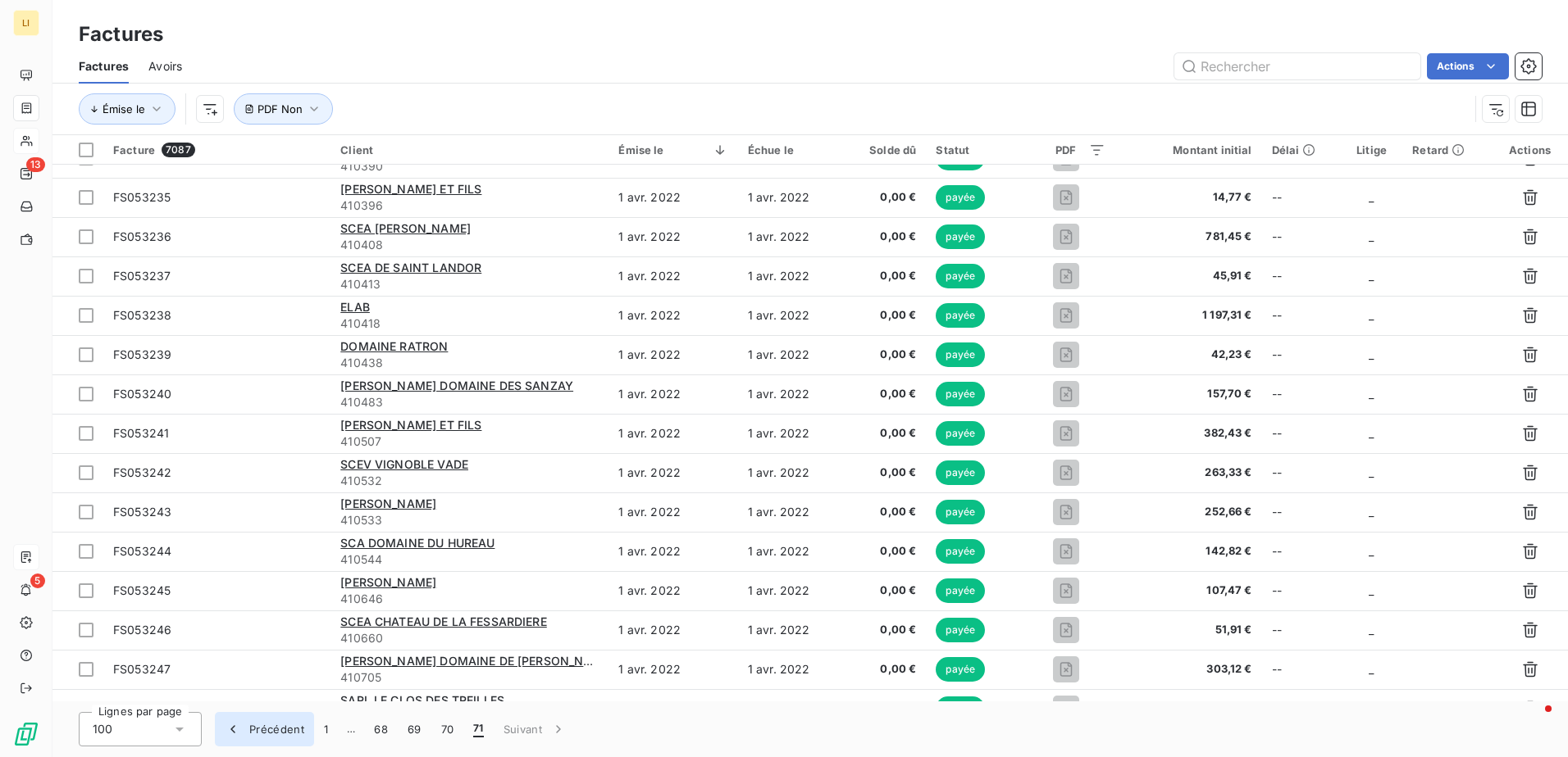
scroll to position [55, 0]
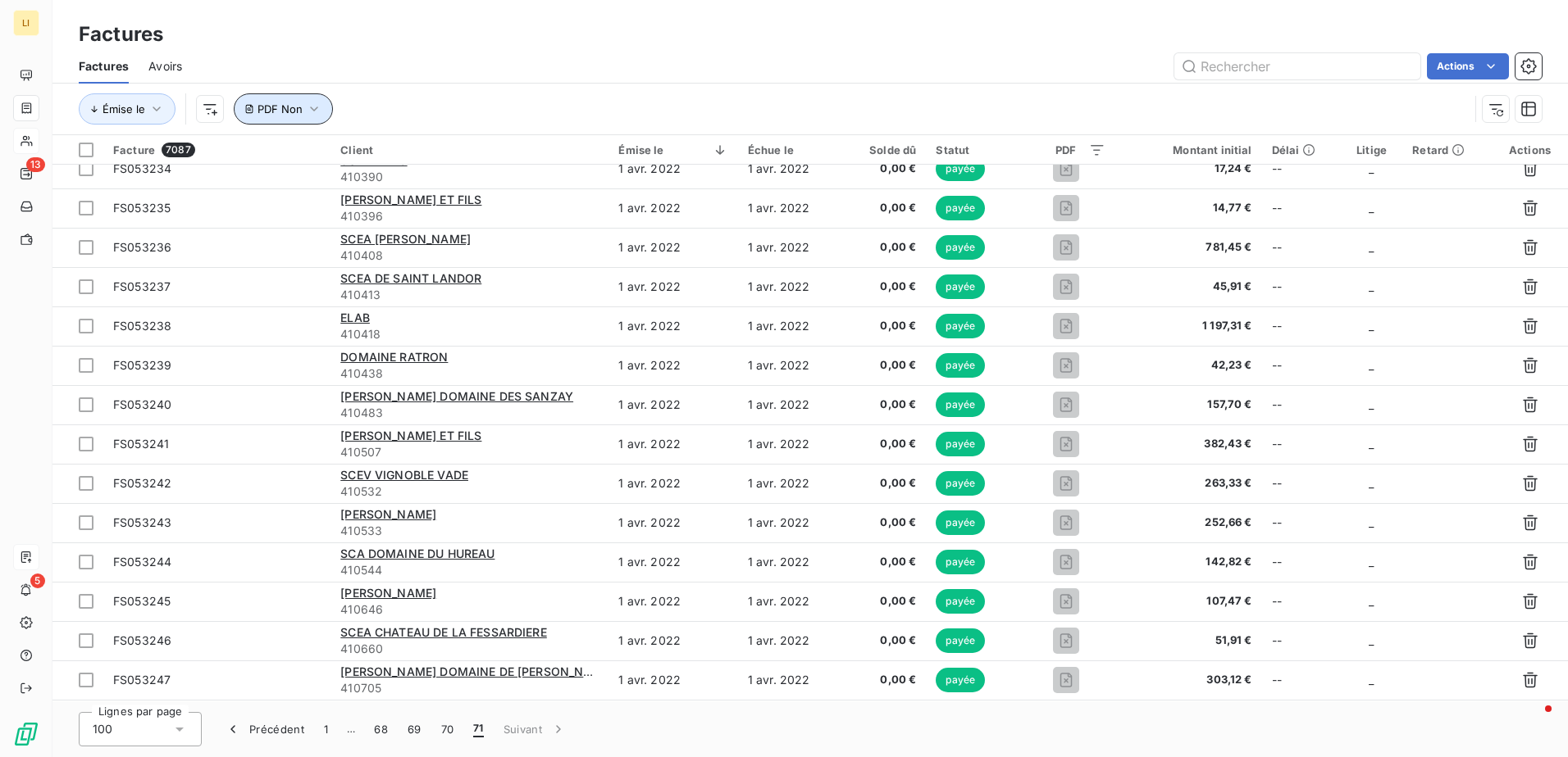
click at [277, 105] on span "PDF Non" at bounding box center [280, 108] width 45 height 13
click at [346, 200] on span "Supprimer le filtre" at bounding box center [316, 197] width 96 height 17
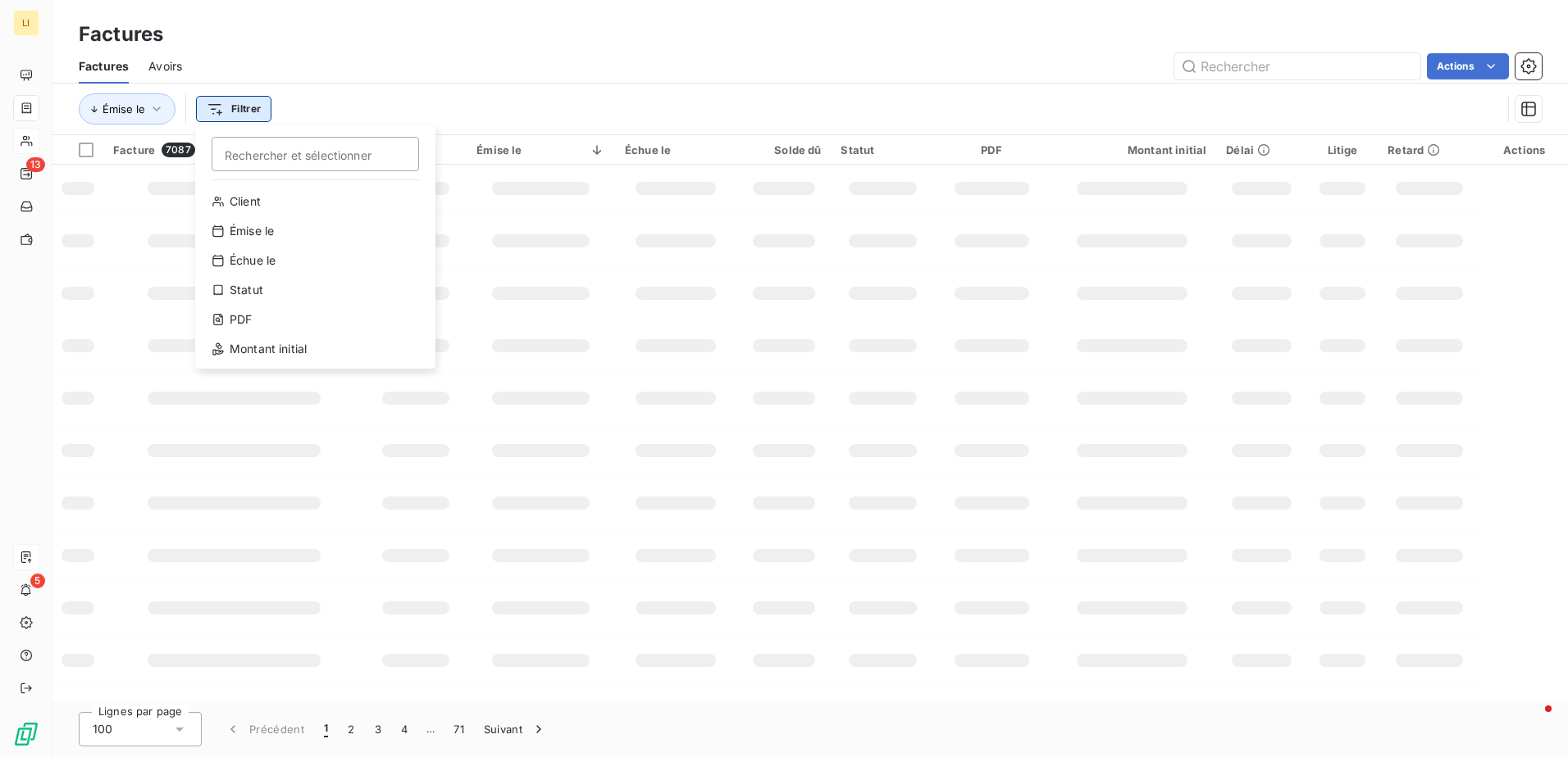
click at [252, 110] on html "LI 13 5 Factures Factures Avoirs Actions Émise le Filtrer Rechercher et sélecti…" at bounding box center [784, 378] width 1568 height 757
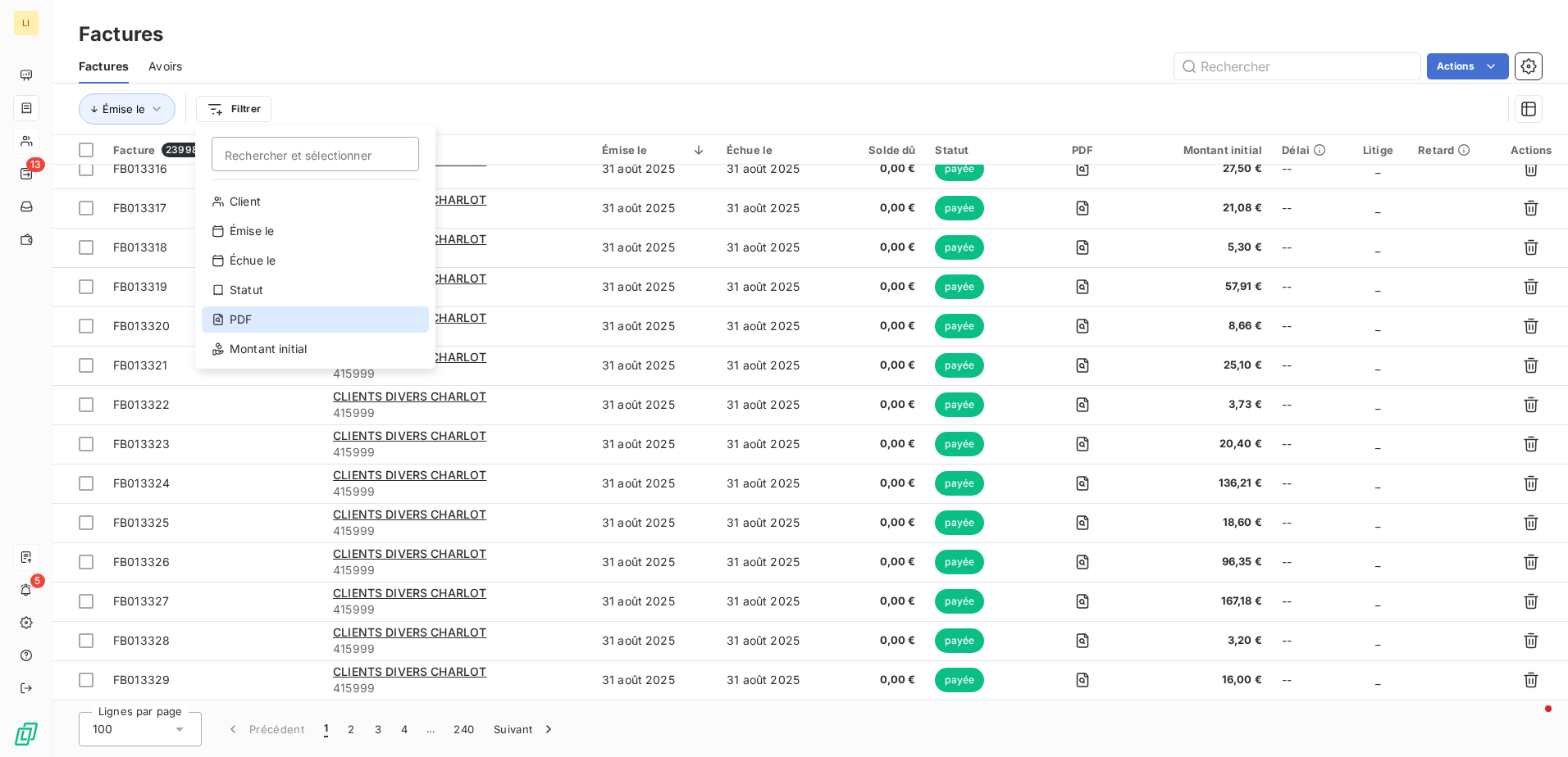
click at [247, 316] on div "PDF" at bounding box center [315, 319] width 228 height 27
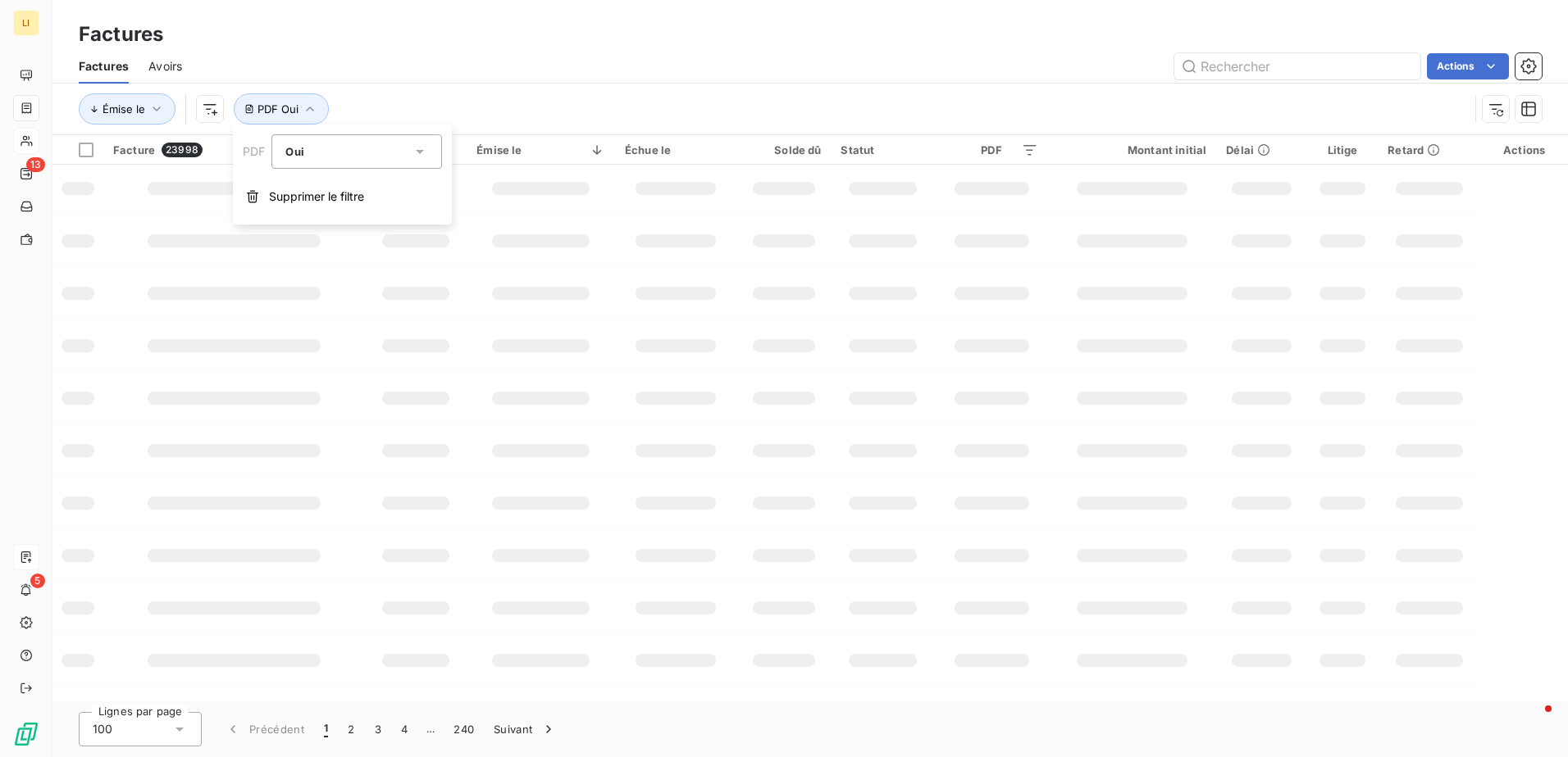
click at [348, 158] on div "Oui" at bounding box center [349, 151] width 126 height 23
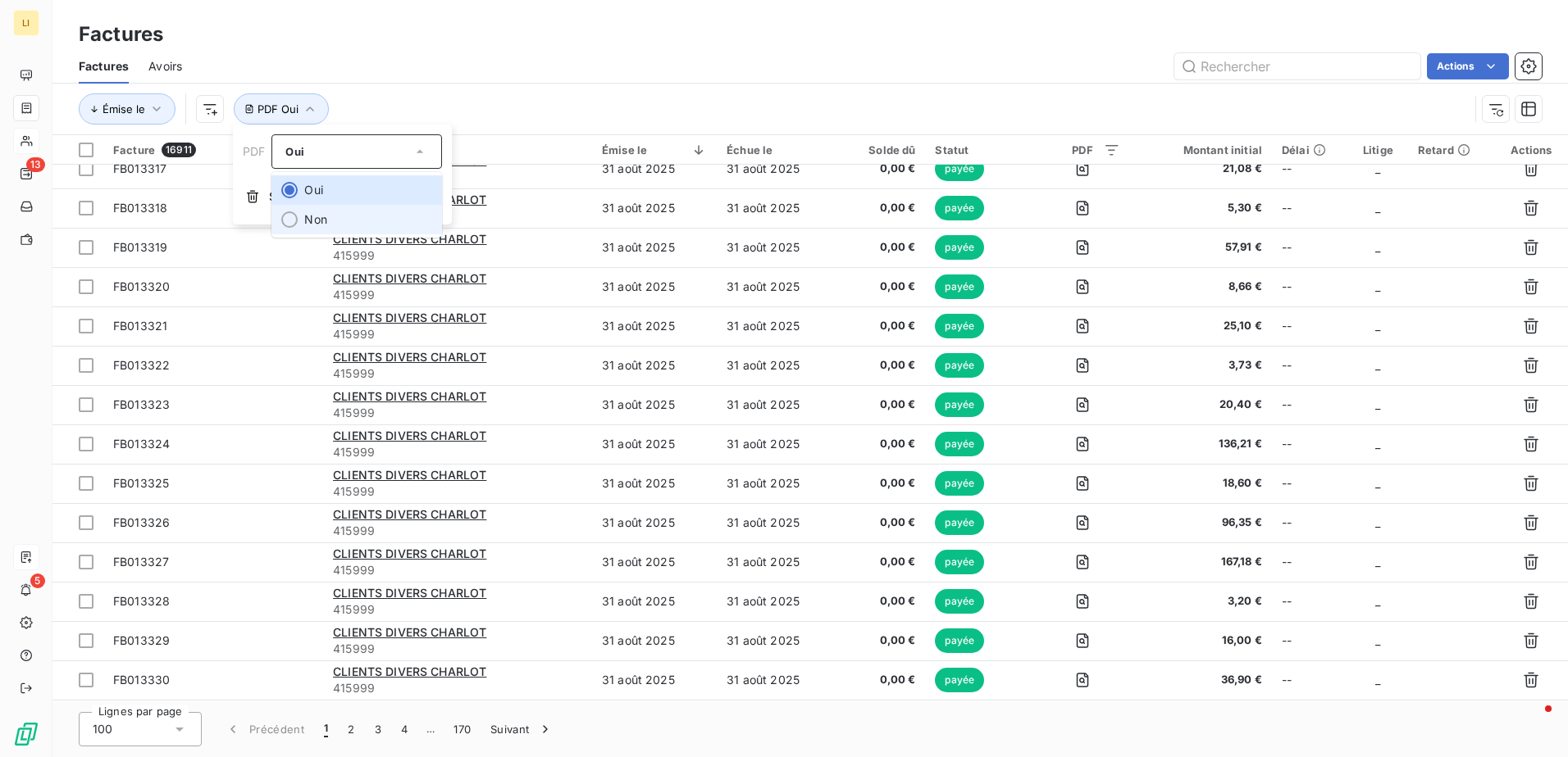
click at [340, 225] on li "Non" at bounding box center [357, 220] width 170 height 30
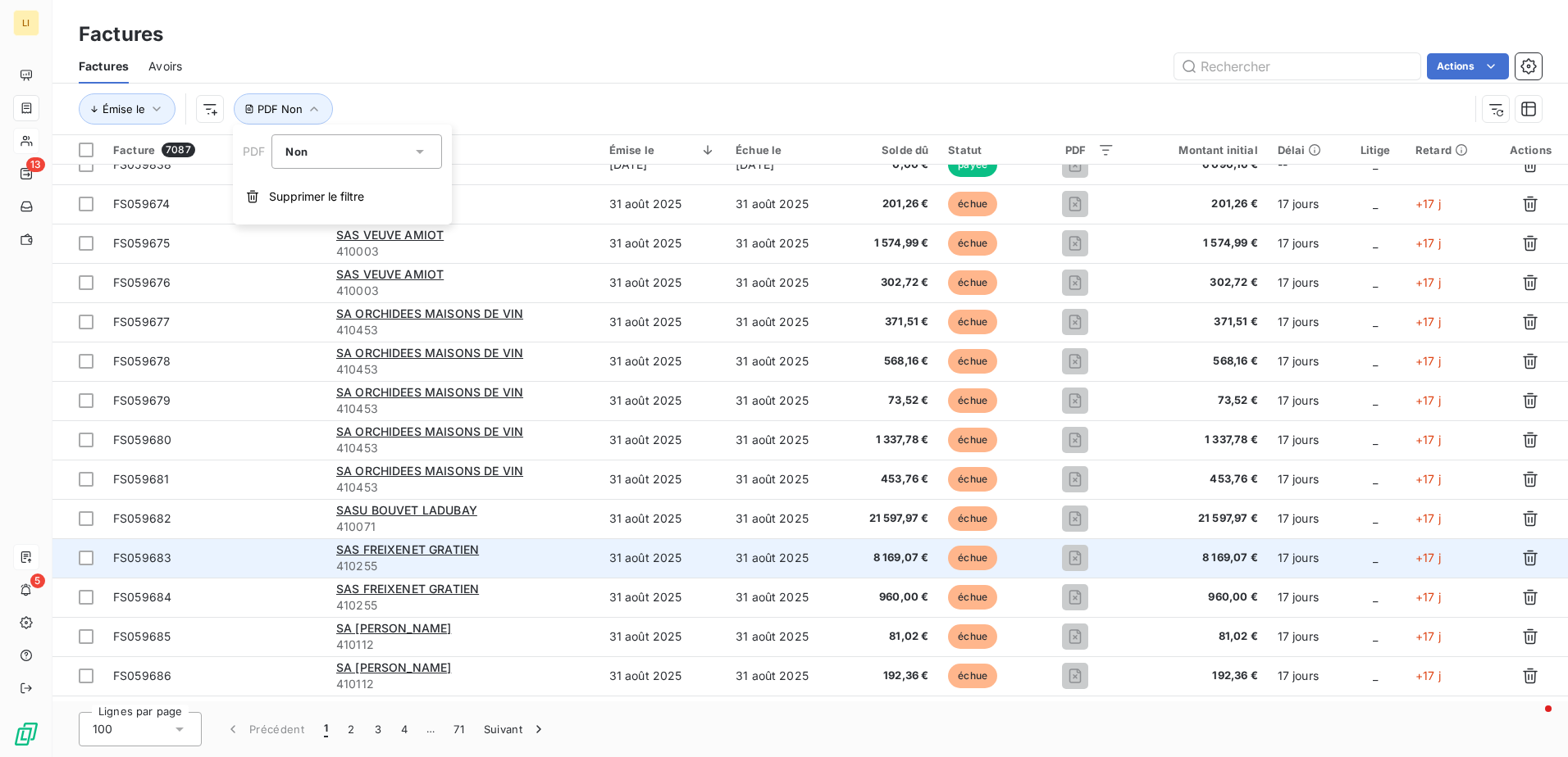
scroll to position [0, 0]
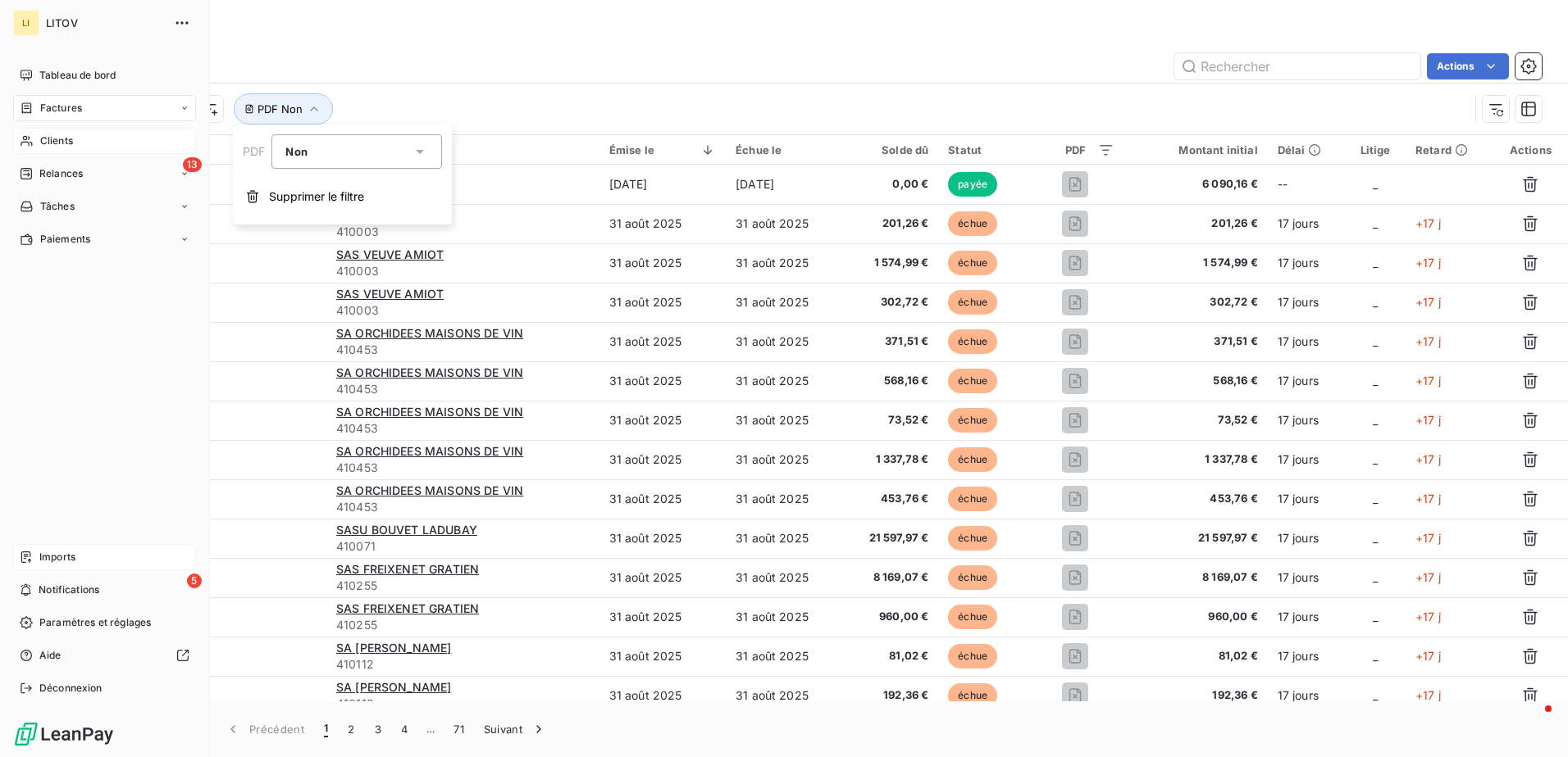
click at [57, 545] on div "Imports" at bounding box center [104, 557] width 183 height 27
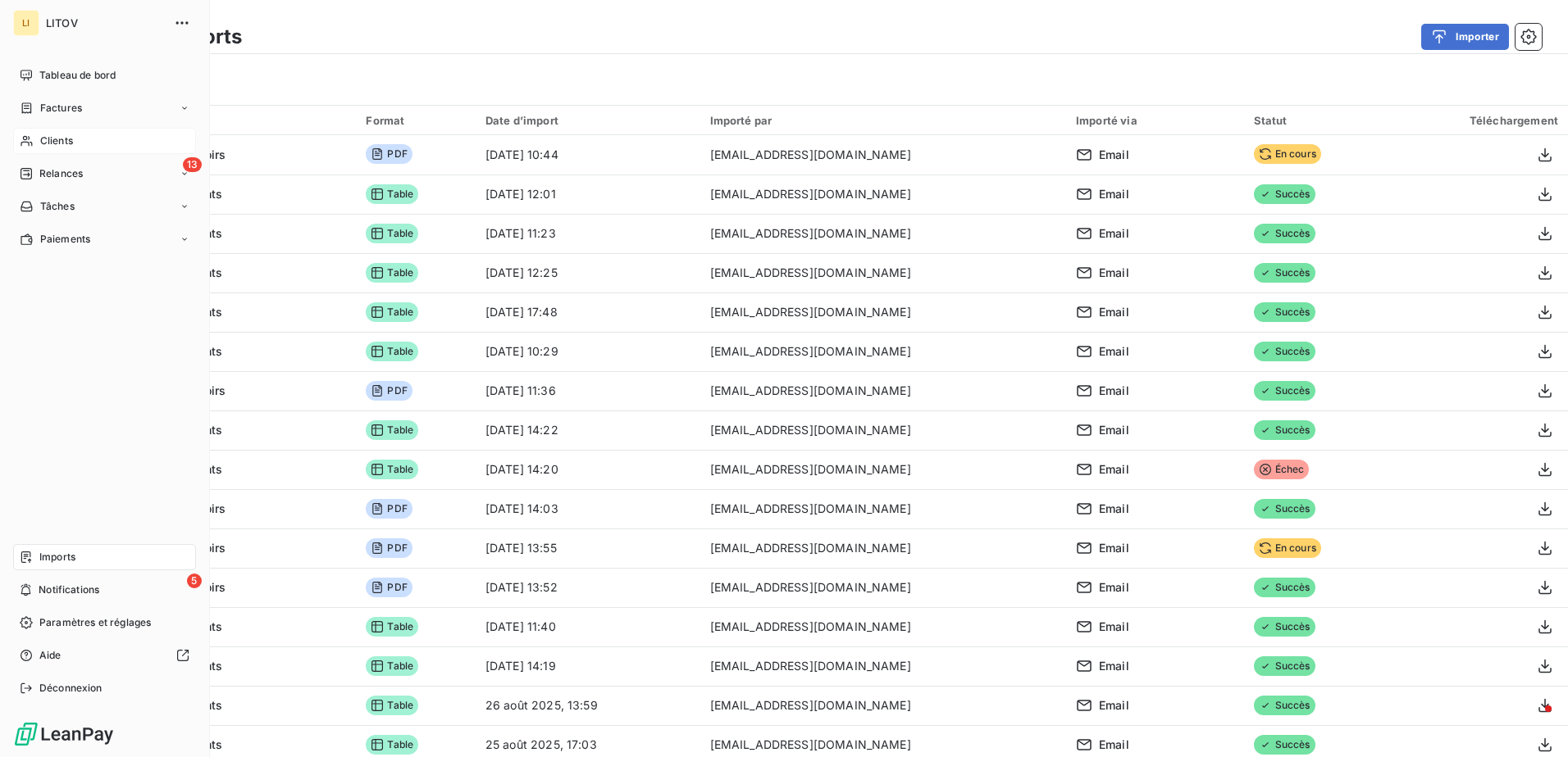
click at [49, 144] on span "Clients" at bounding box center [56, 141] width 33 height 15
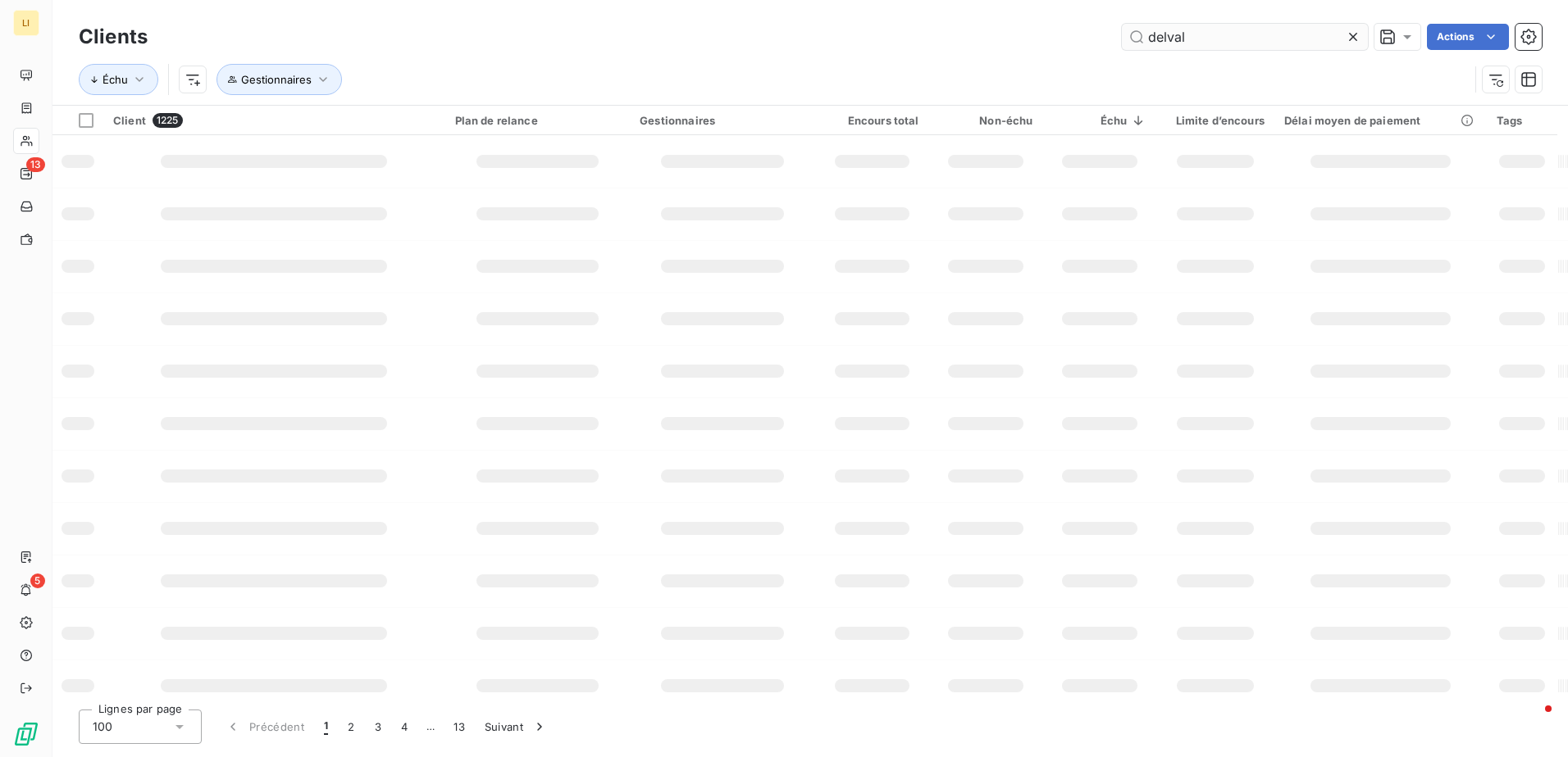
type input "delval"
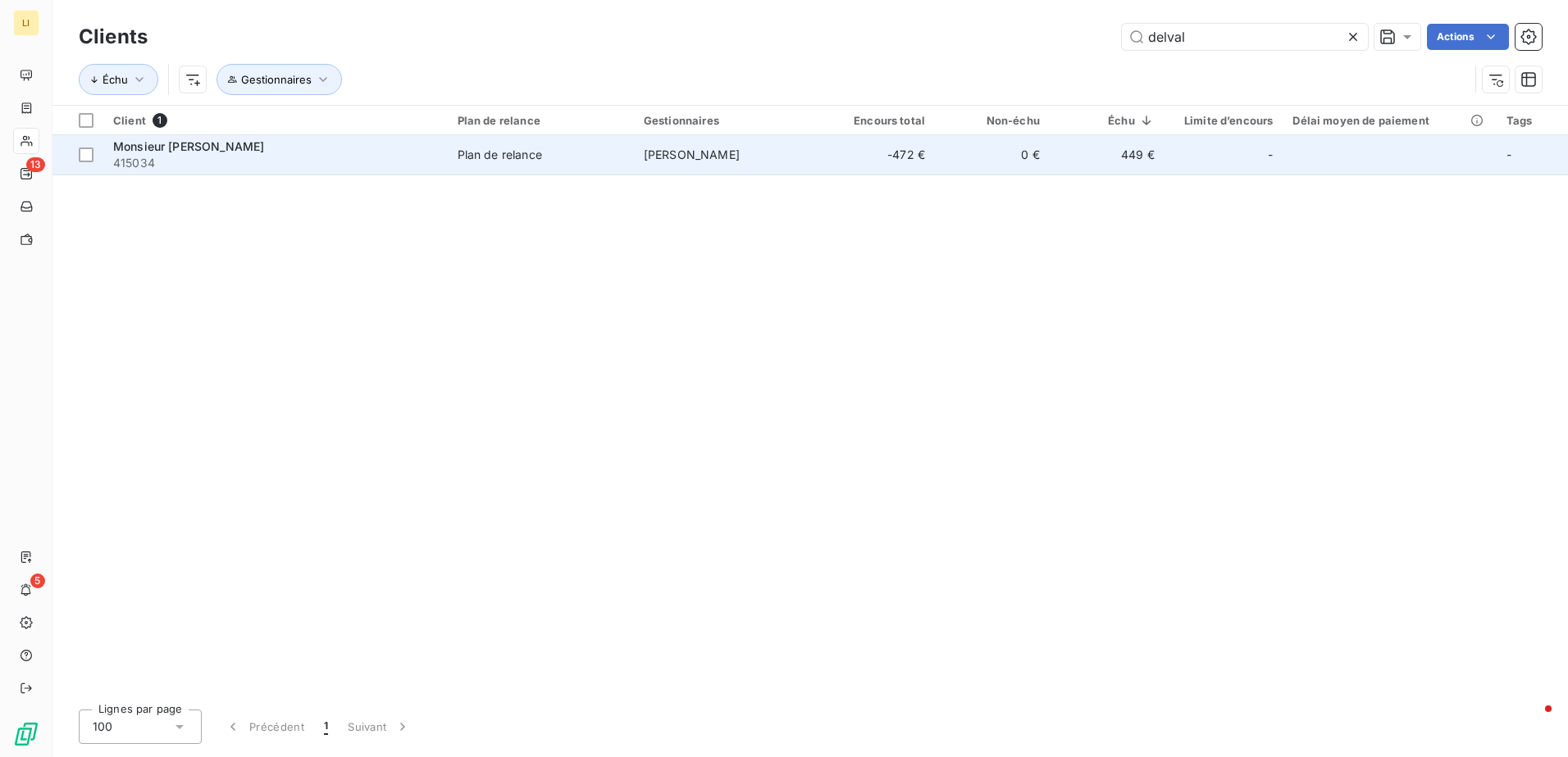
click at [713, 155] on span "Ségolène Moussu" at bounding box center [691, 155] width 96 height 14
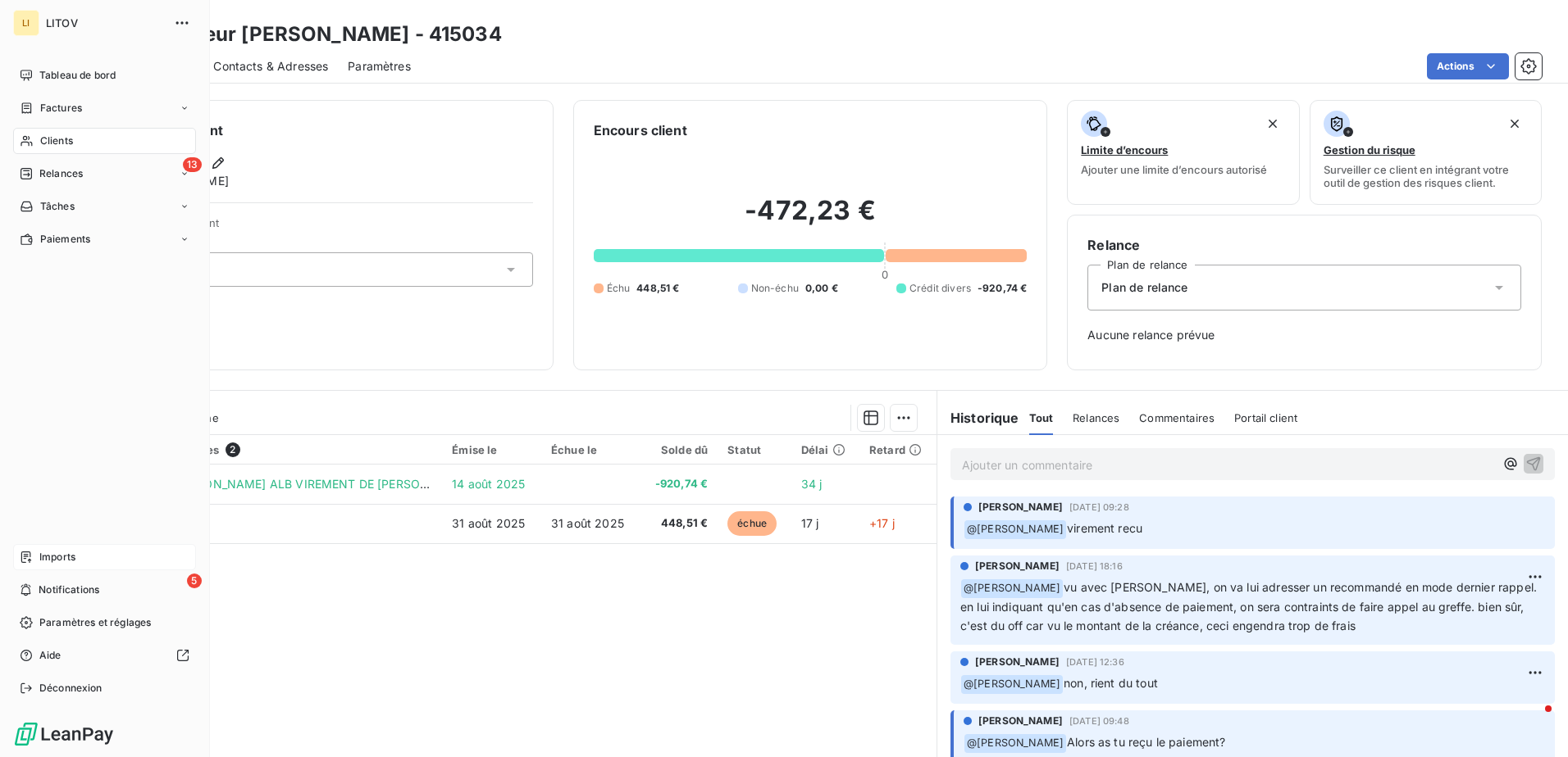
click at [58, 554] on span "Imports" at bounding box center [57, 557] width 36 height 15
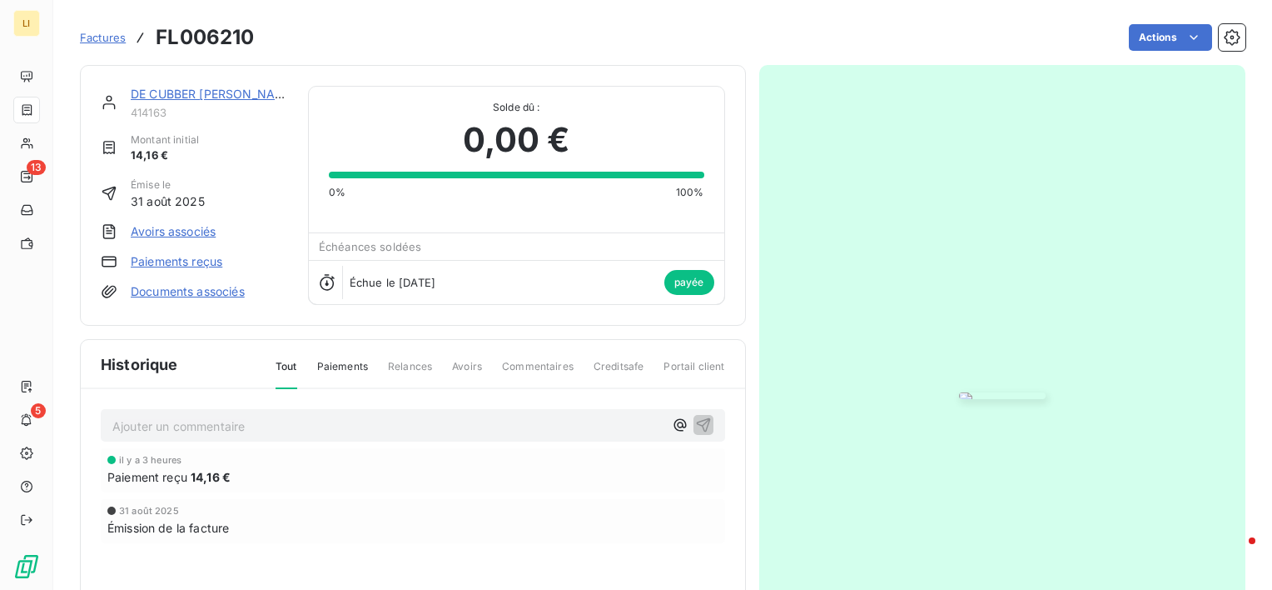
click at [100, 43] on span "Factures" at bounding box center [103, 37] width 46 height 13
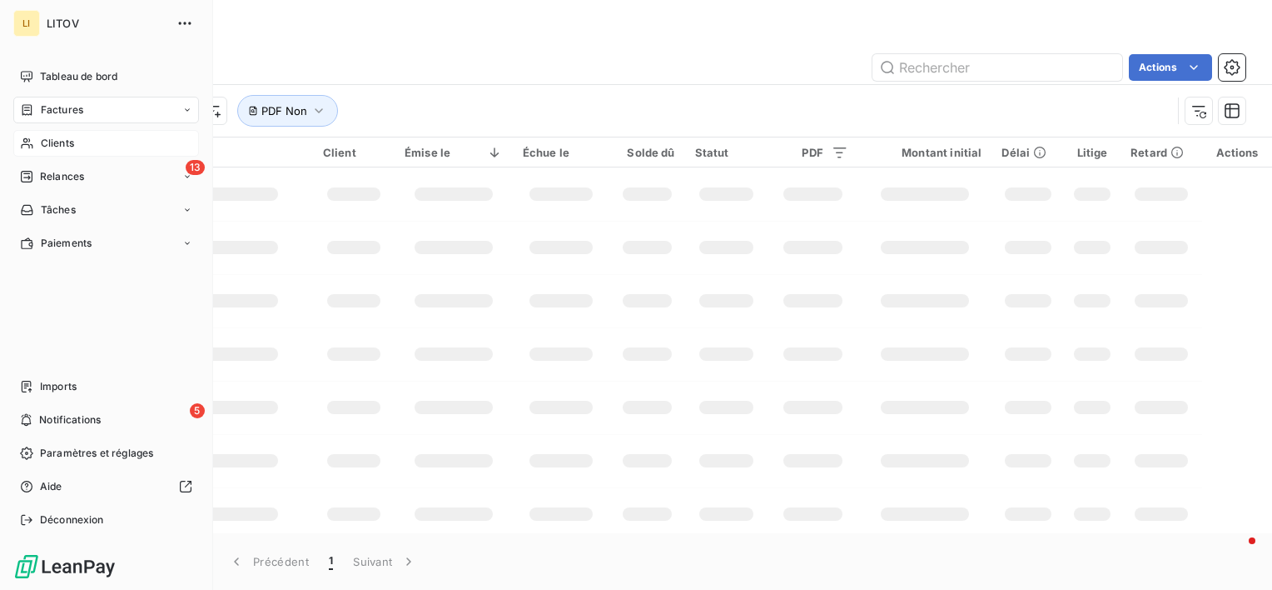
click at [67, 138] on span "Clients" at bounding box center [57, 143] width 33 height 15
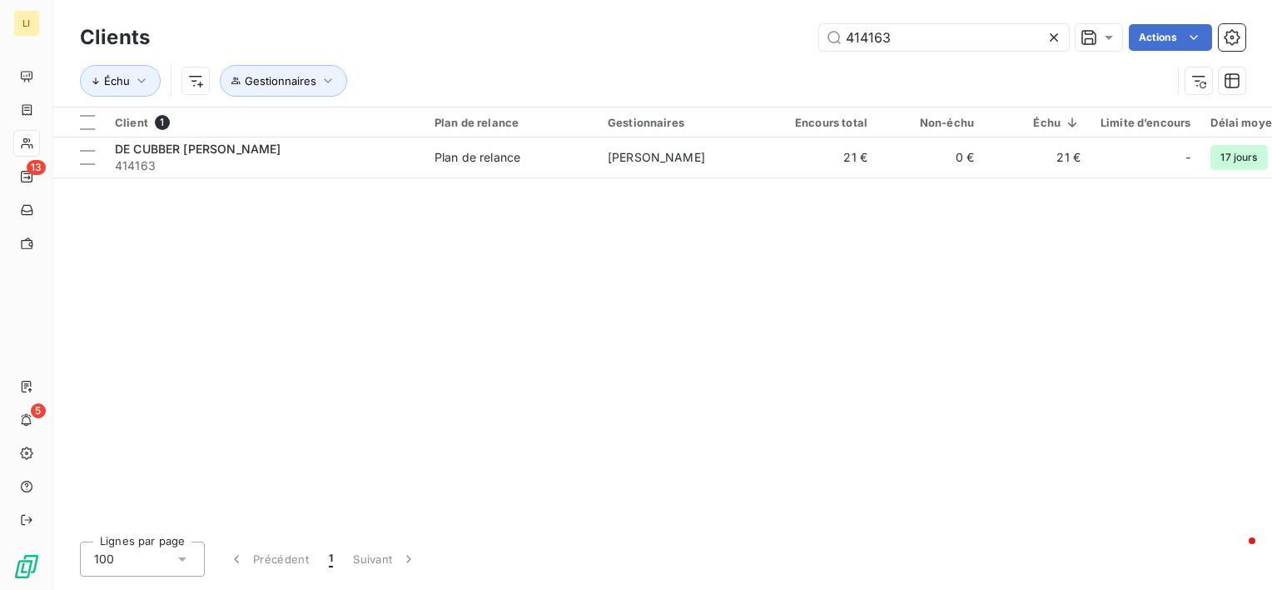
drag, startPoint x: 922, startPoint y: 29, endPoint x: 731, endPoint y: 7, distance: 191.9
click at [730, 7] on div "Clients 414163 Actions Échu Gestionnaires" at bounding box center [662, 53] width 1219 height 107
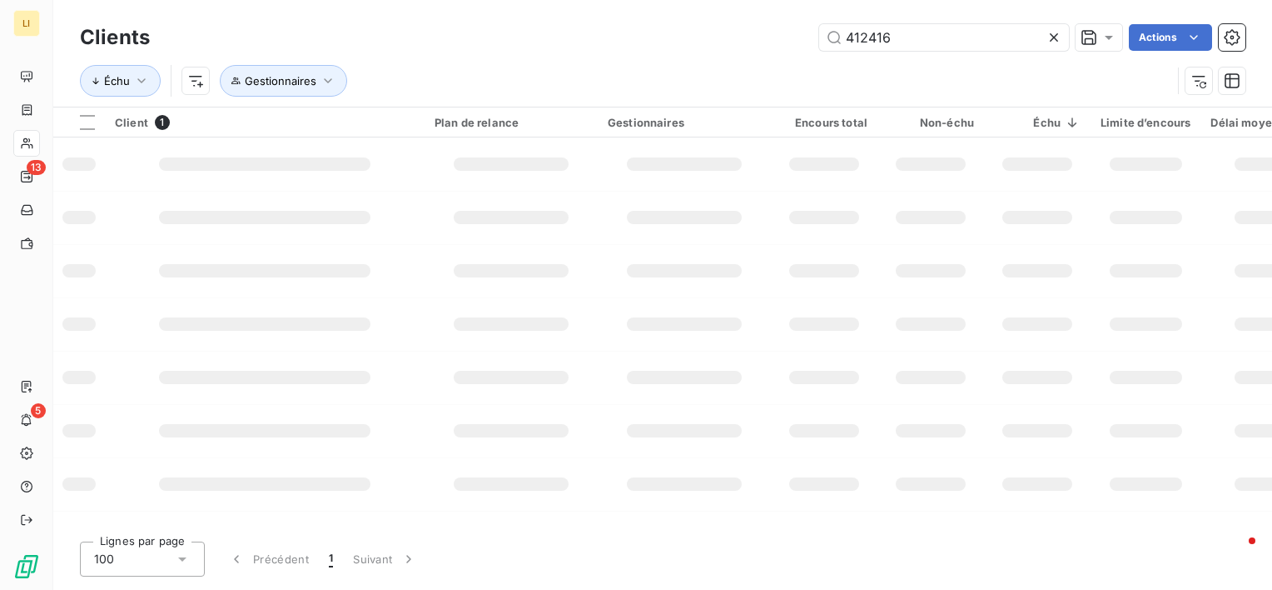
type input "412416"
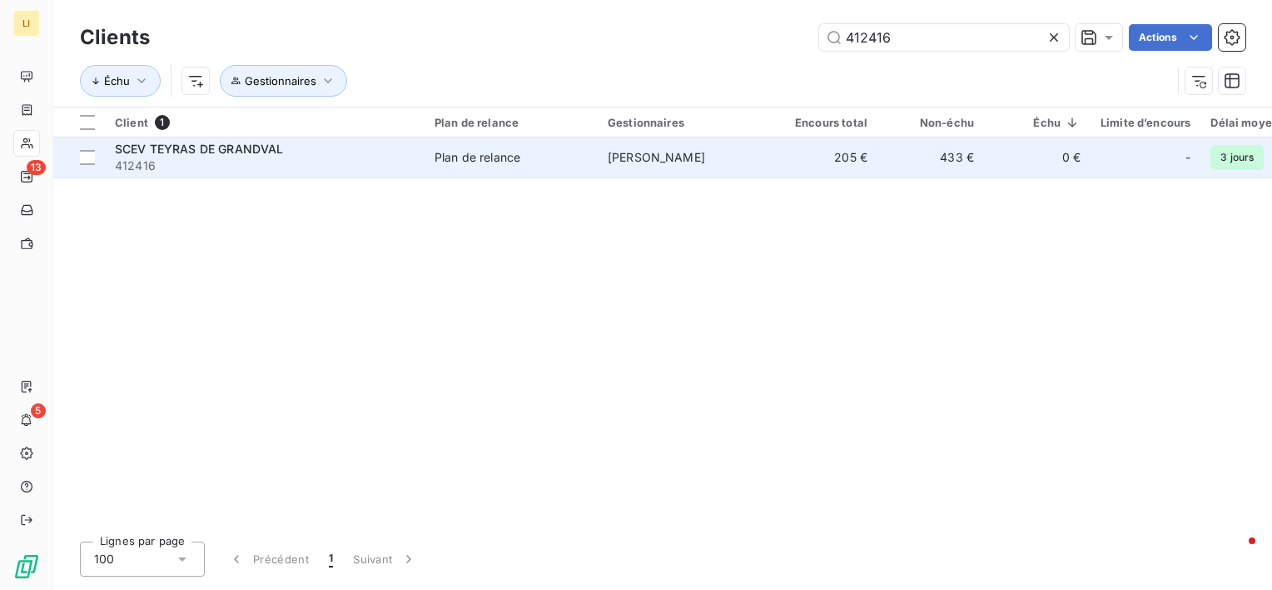
click at [287, 147] on div "SCEV TEYRAS DE GRANDVAL" at bounding box center [265, 149] width 300 height 17
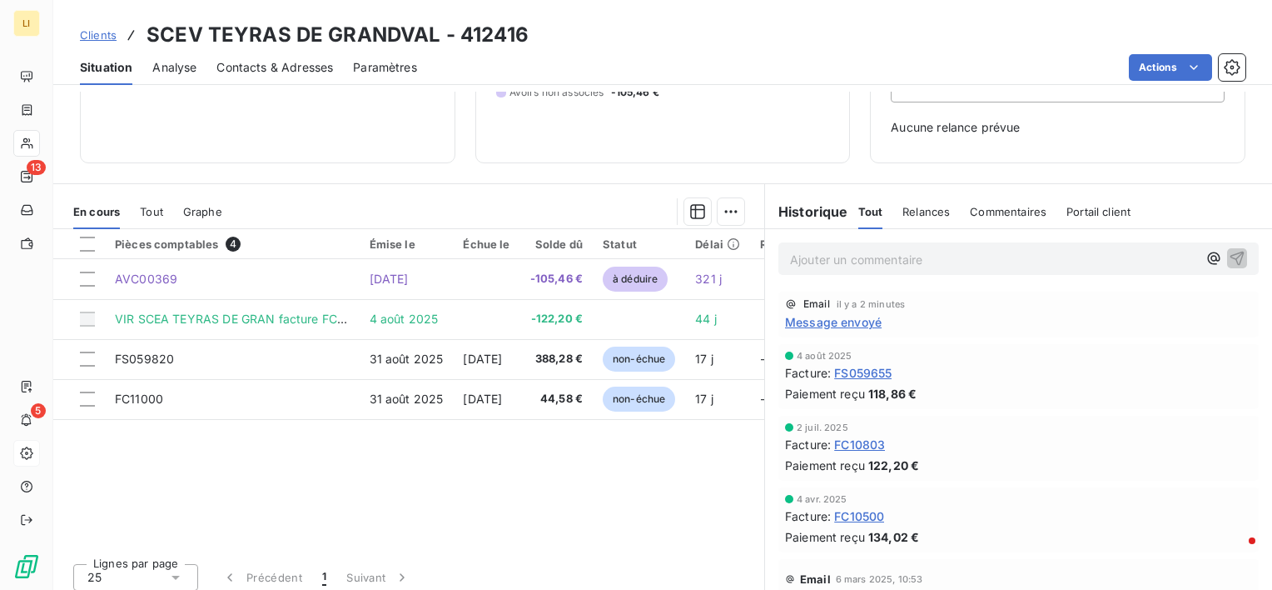
scroll to position [194, 0]
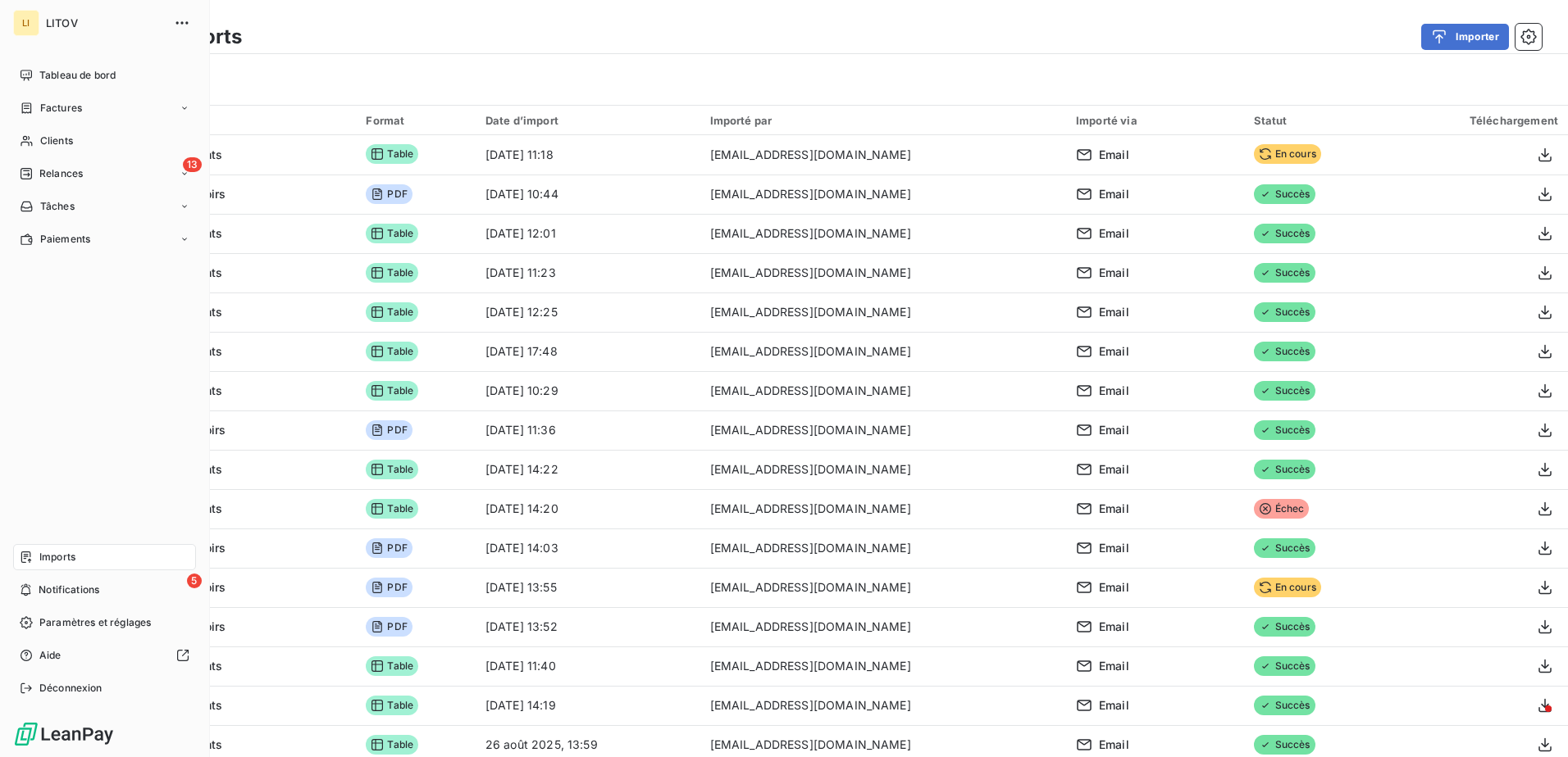
click at [97, 551] on div "Imports" at bounding box center [104, 557] width 183 height 27
click at [63, 555] on span "Imports" at bounding box center [57, 557] width 36 height 15
click at [105, 76] on span "Tableau de bord" at bounding box center [77, 75] width 76 height 15
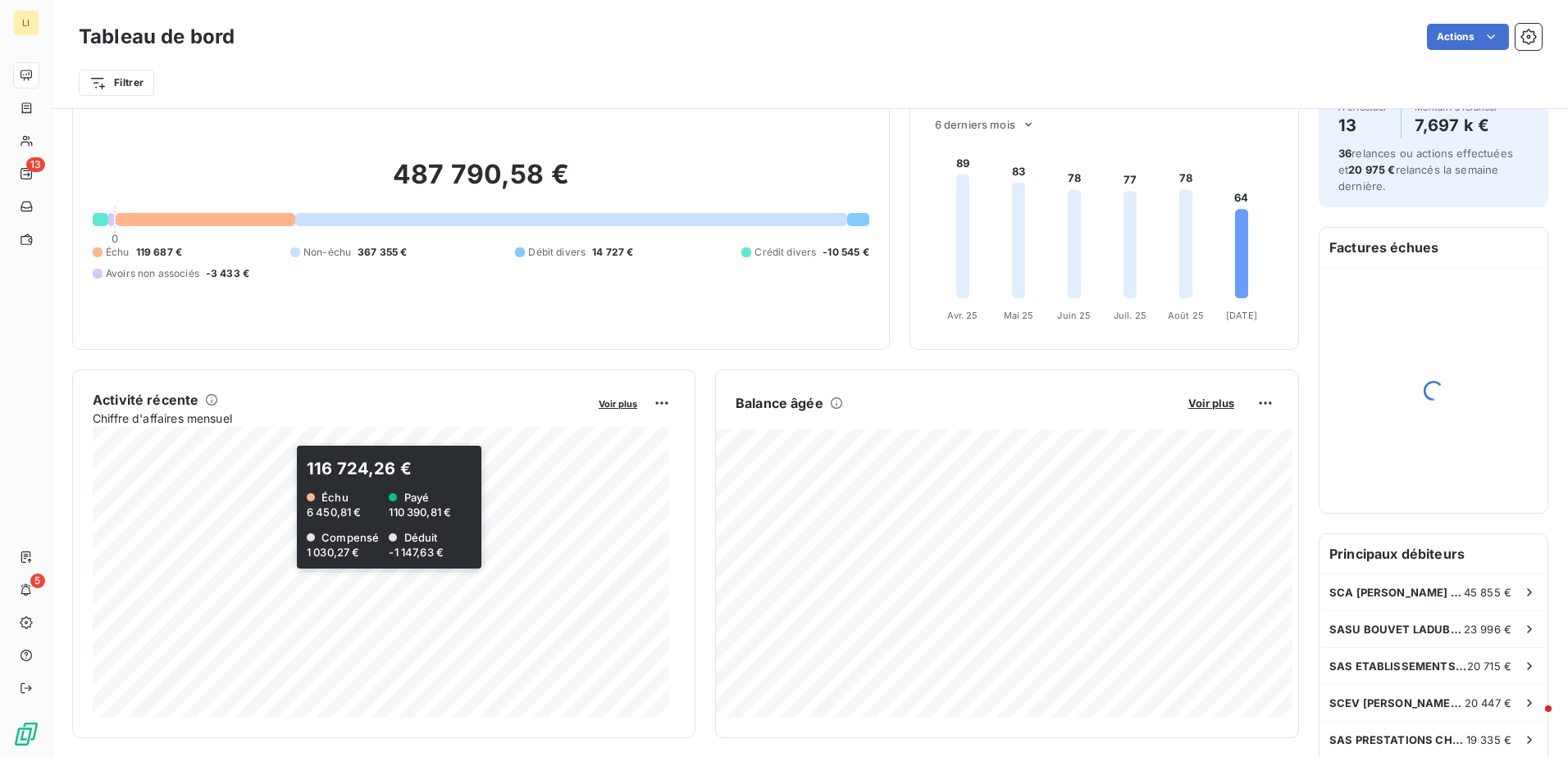
scroll to position [83, 0]
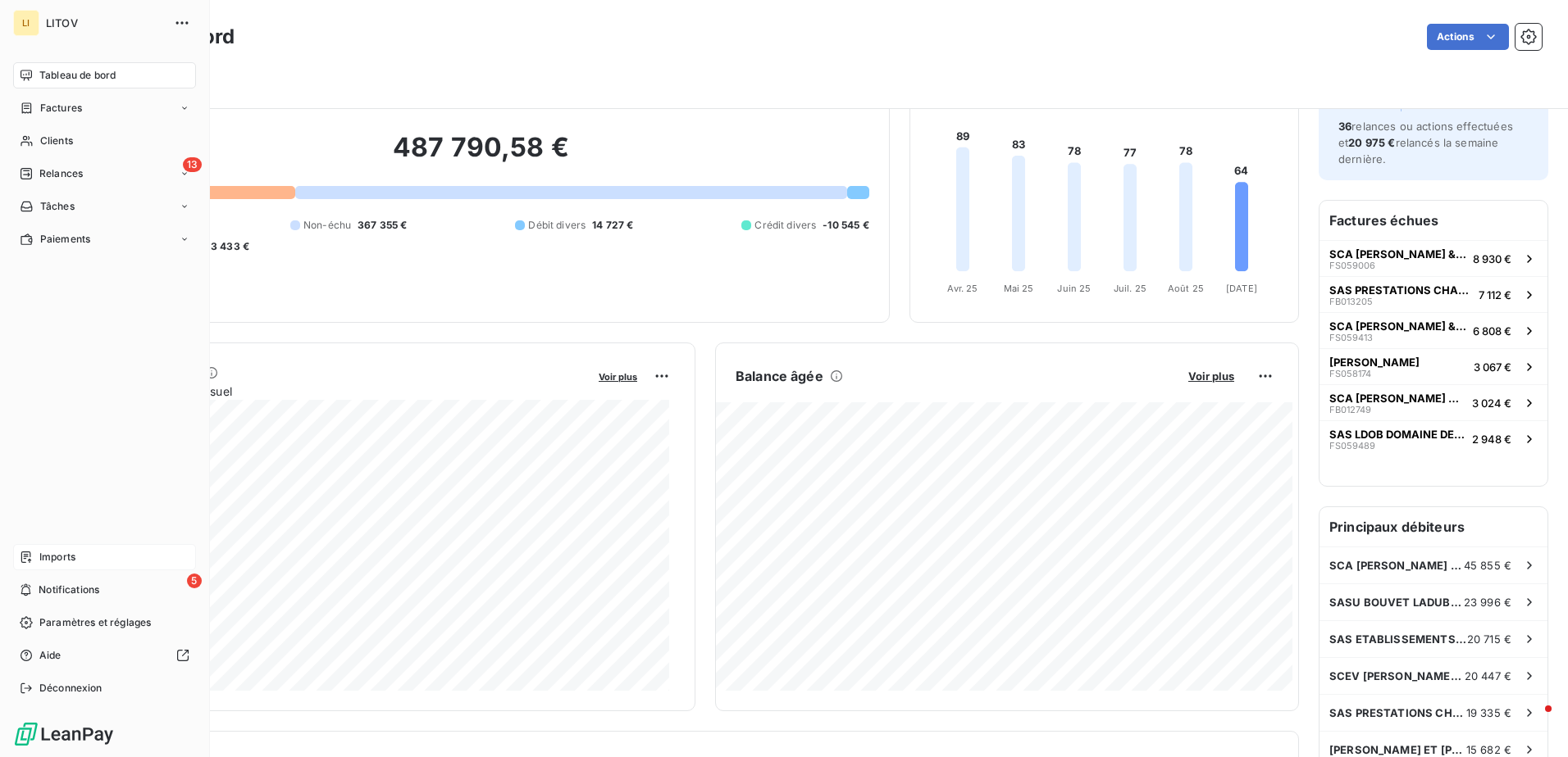
click at [78, 557] on div "Imports" at bounding box center [104, 557] width 183 height 27
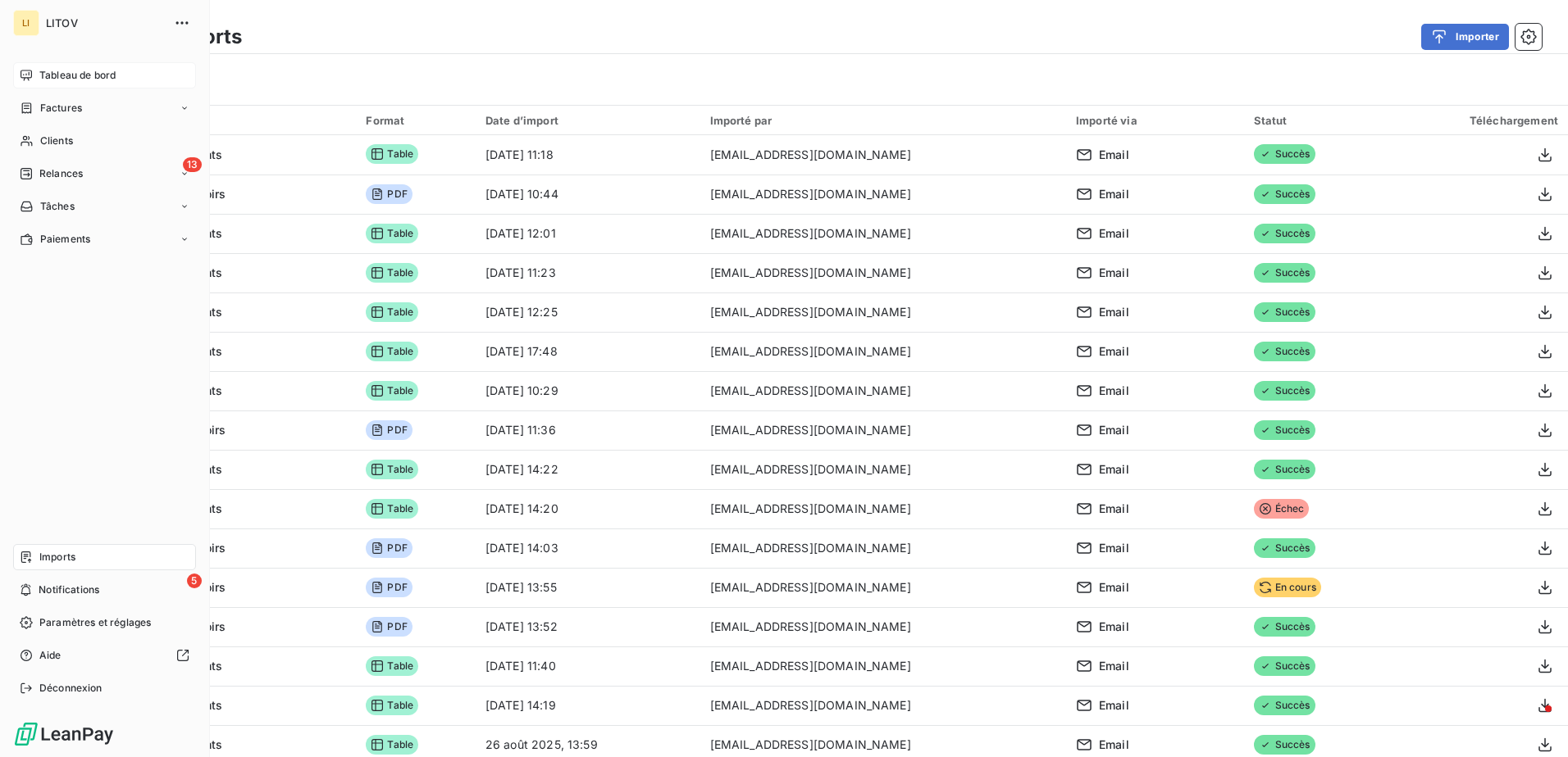
click at [44, 76] on span "Tableau de bord" at bounding box center [77, 75] width 76 height 15
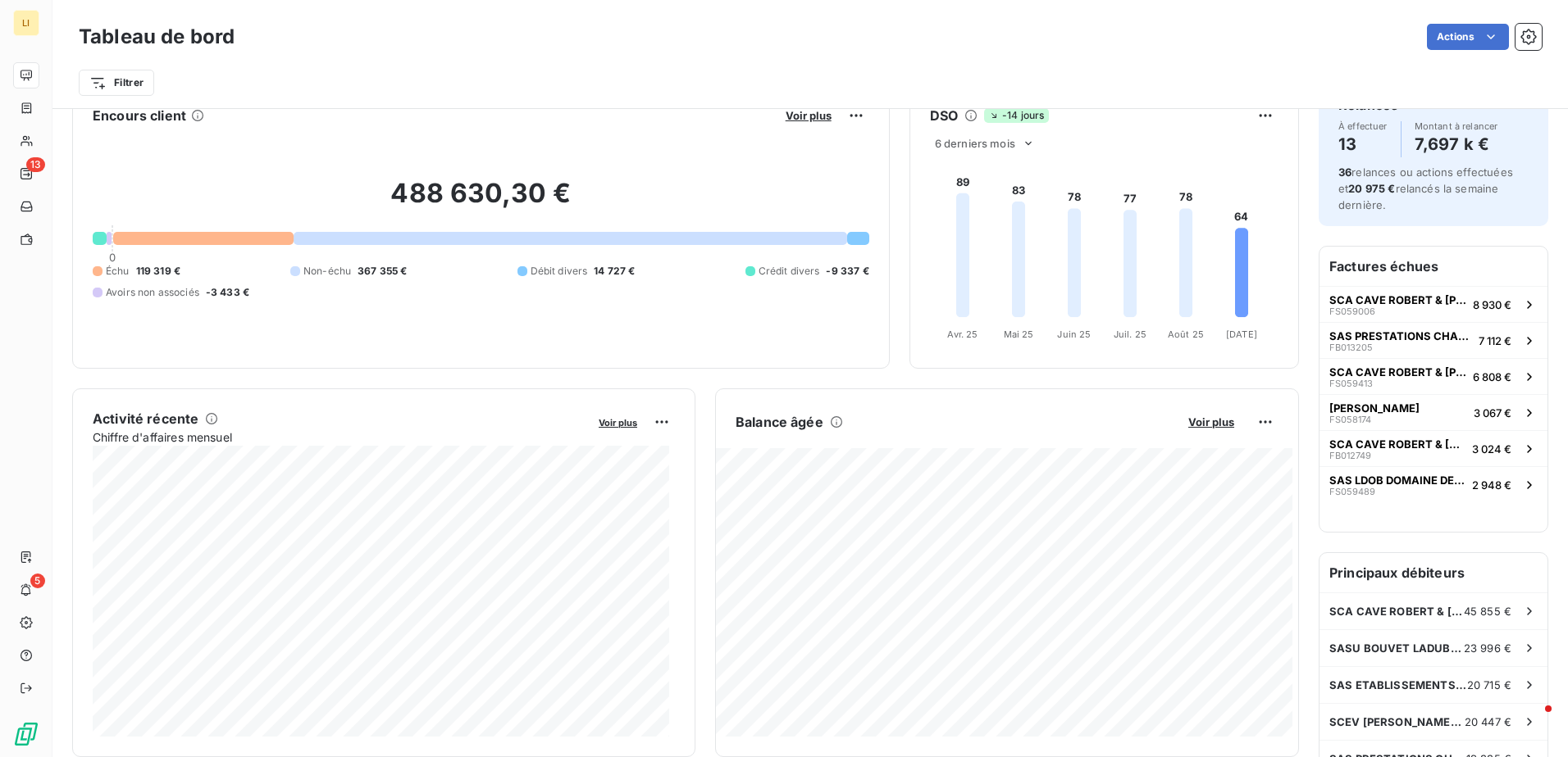
scroll to position [28, 0]
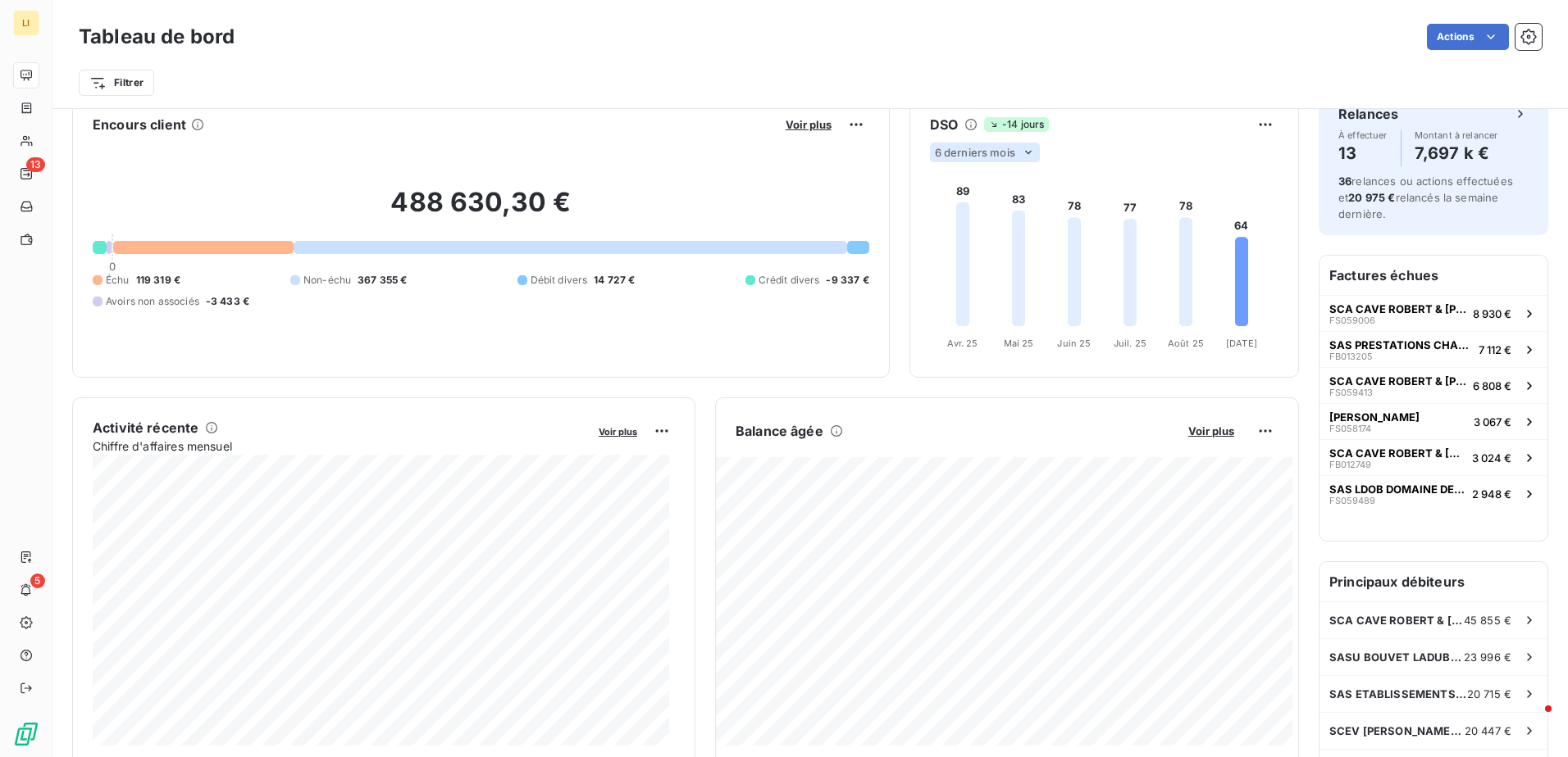
click at [1021, 151] on icon at bounding box center [1027, 152] width 13 height 13
click at [948, 214] on div at bounding box center [951, 216] width 17 height 17
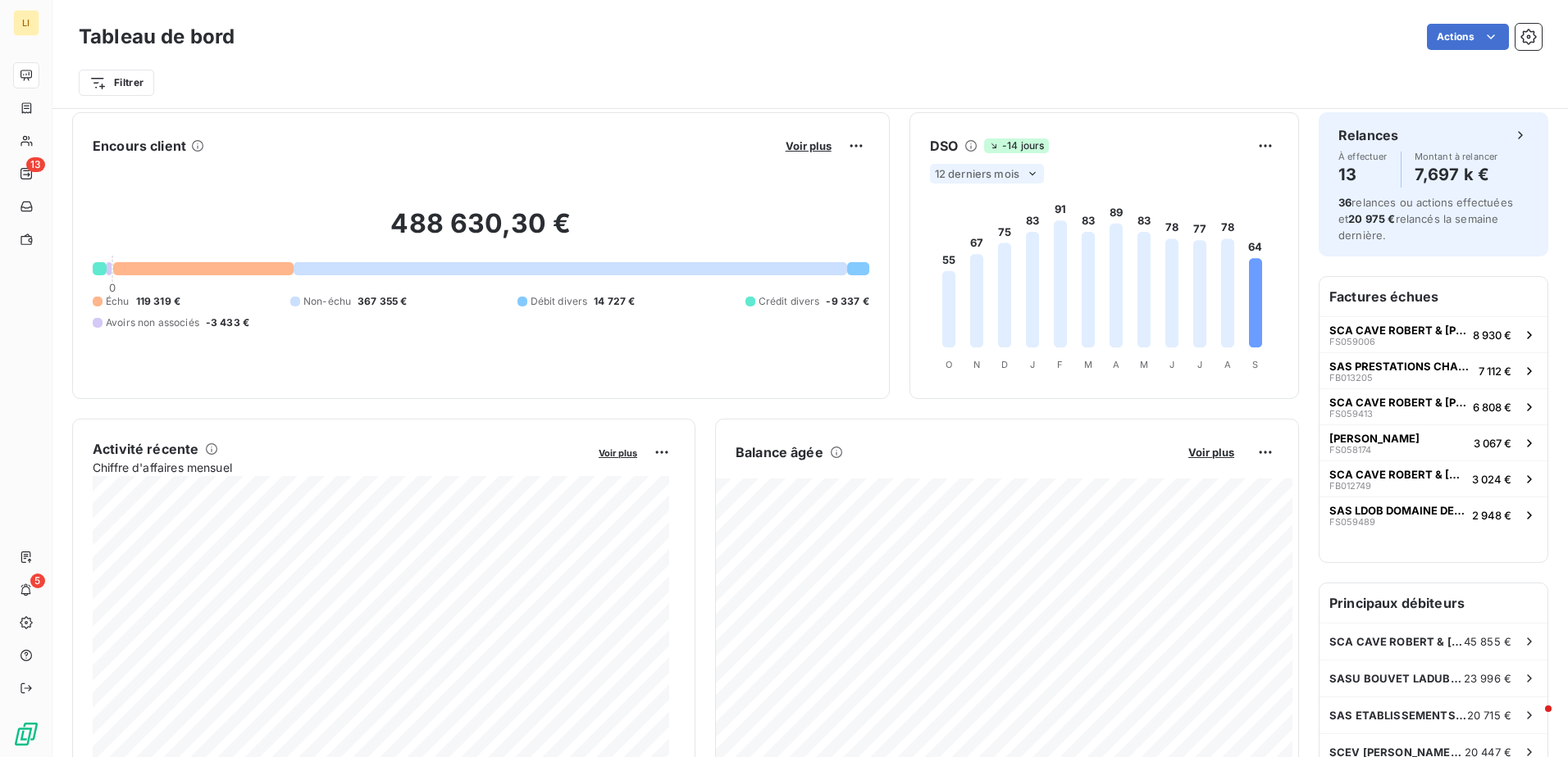
scroll to position [0, 0]
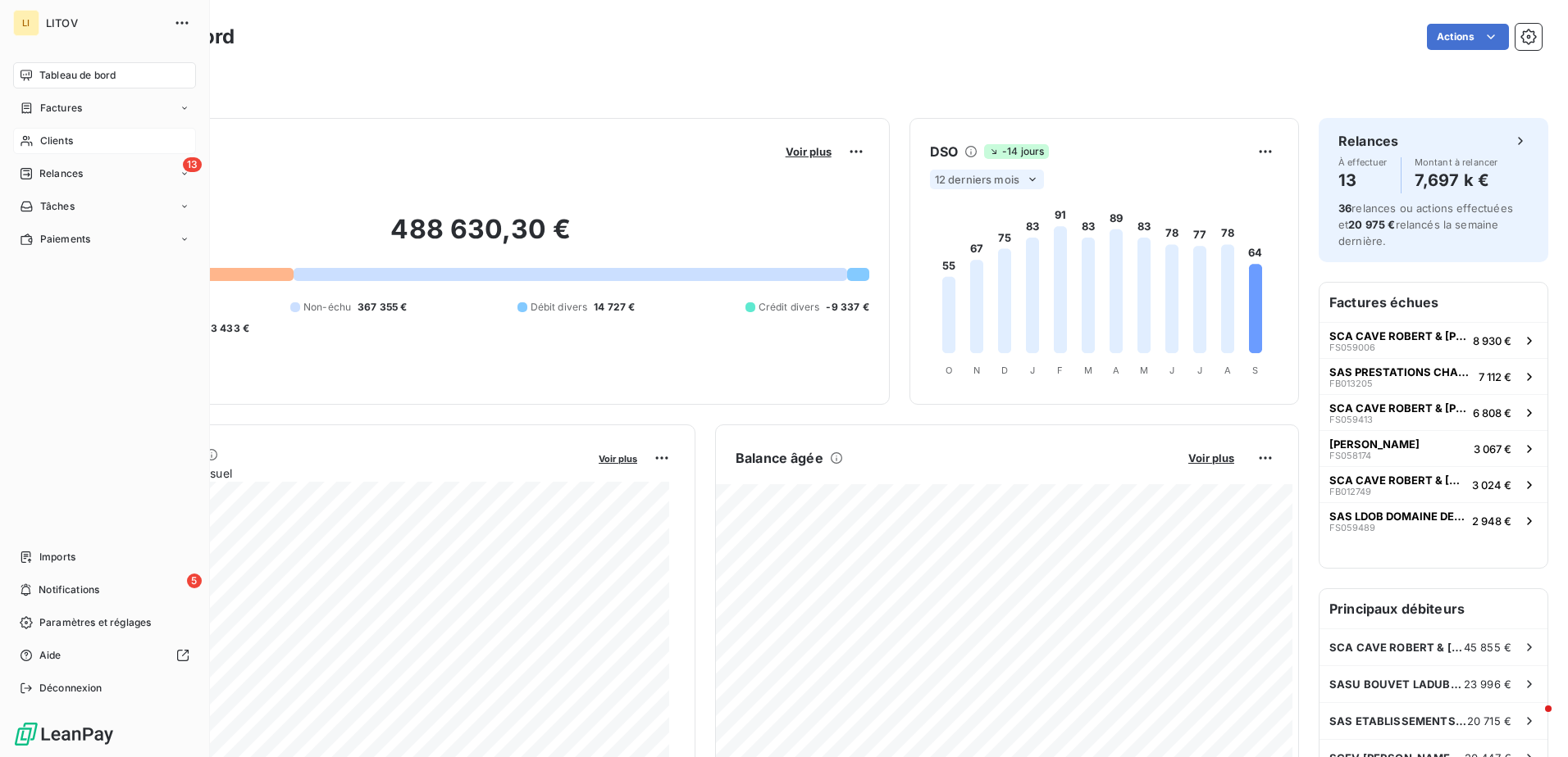
click at [93, 145] on div "Clients" at bounding box center [104, 141] width 183 height 27
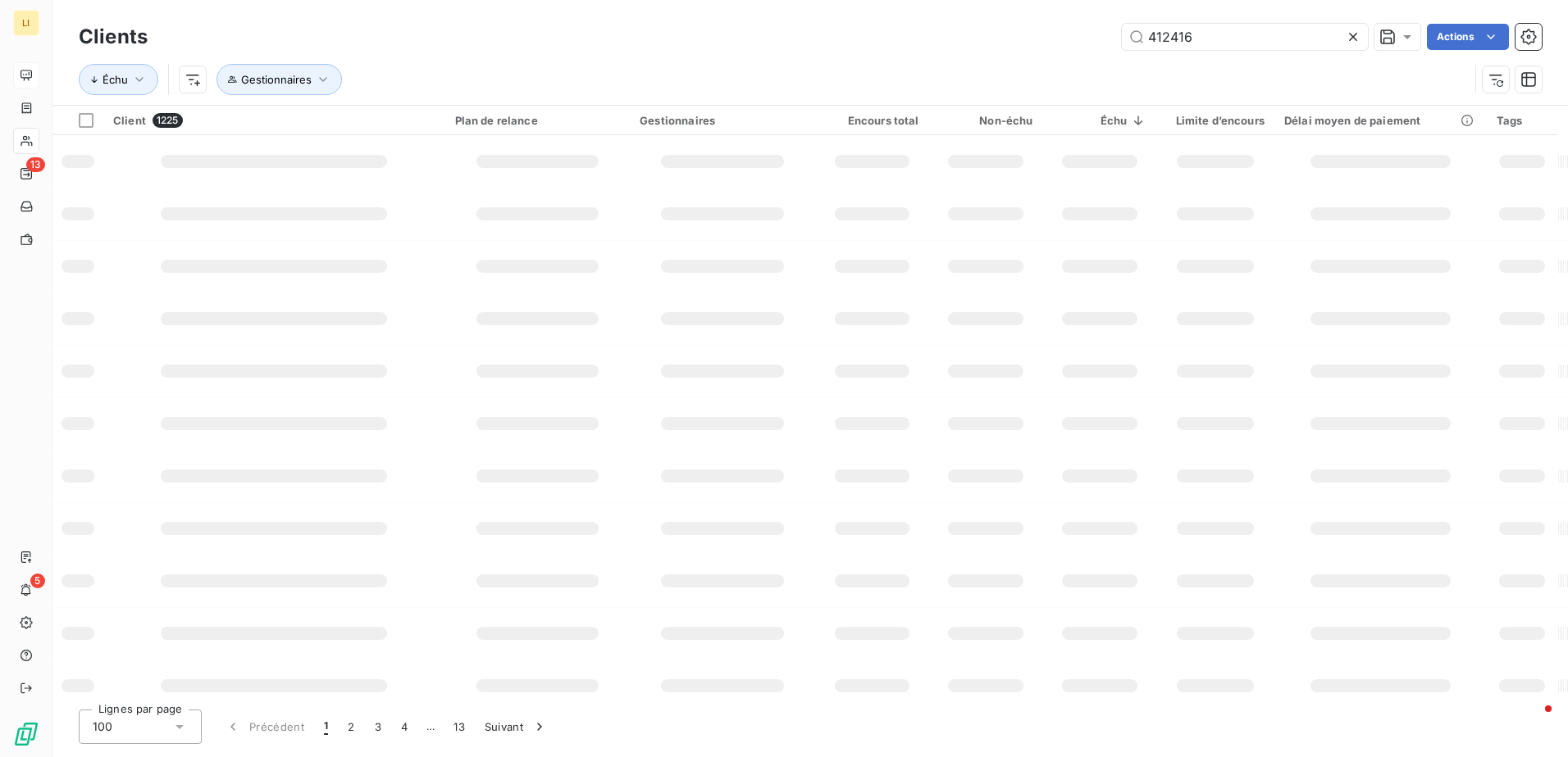
type input "412416"
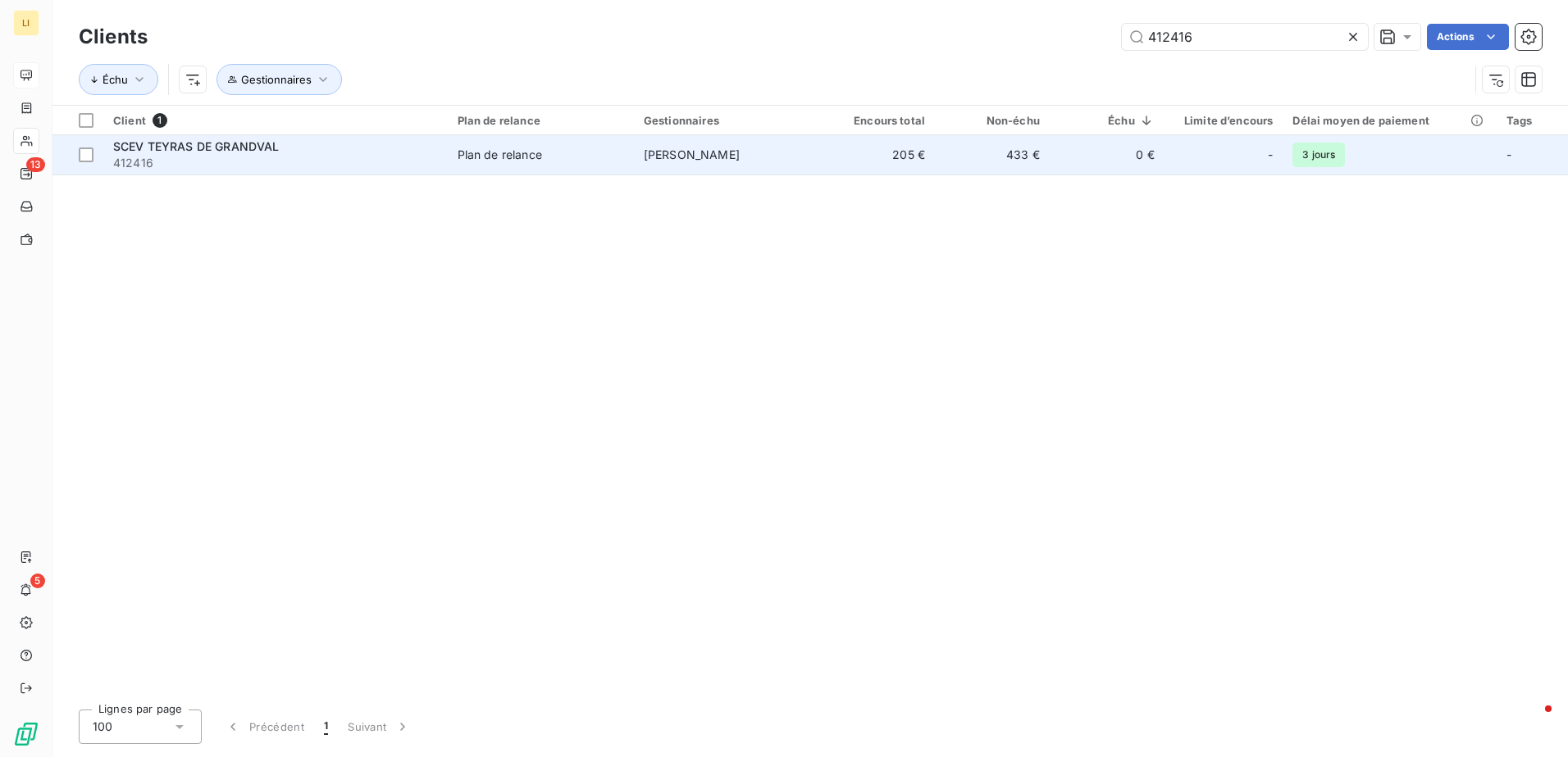
click at [508, 147] on div "Plan de relance" at bounding box center [500, 155] width 85 height 17
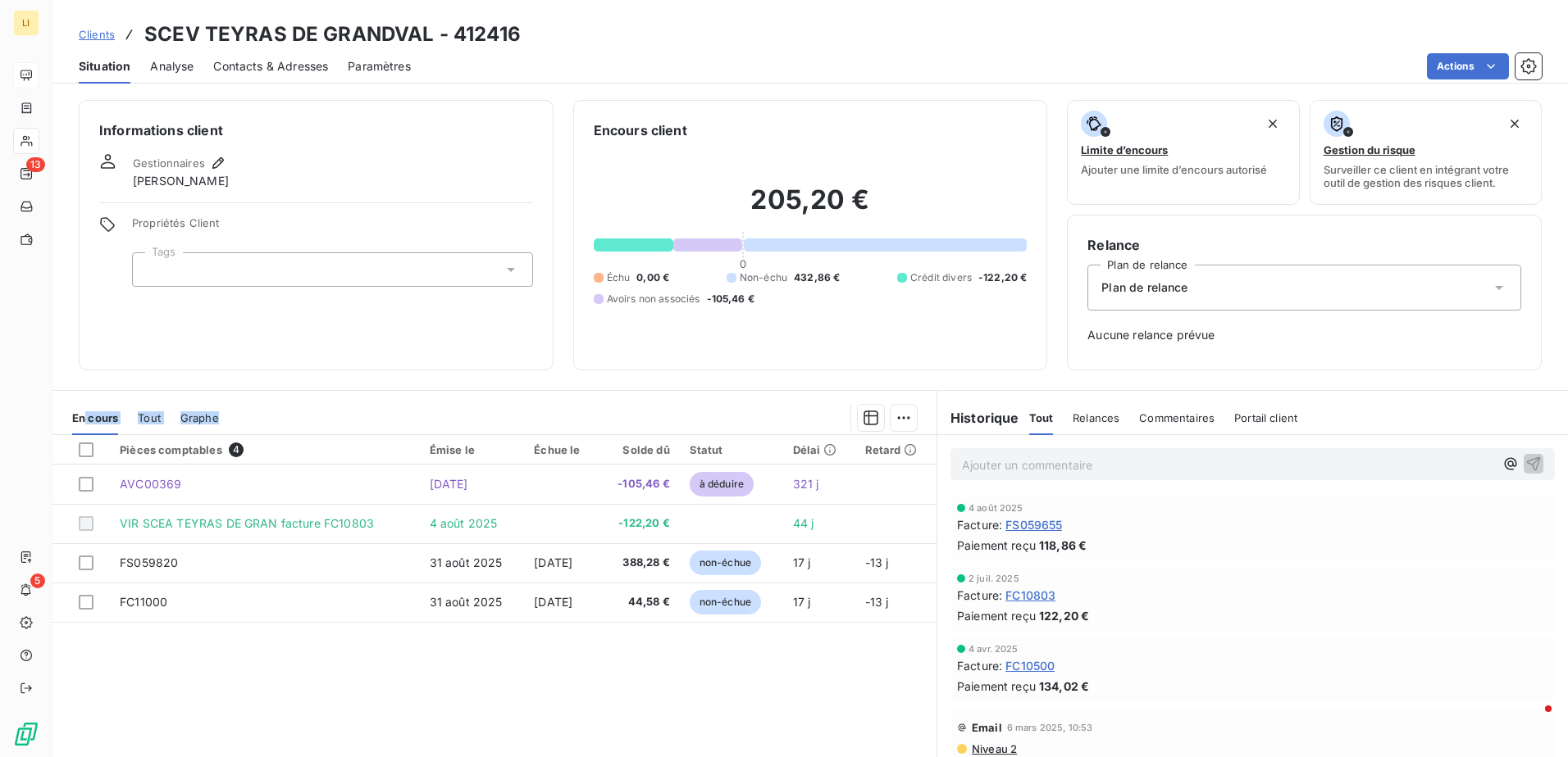
drag, startPoint x: 85, startPoint y: 385, endPoint x: 866, endPoint y: 626, distance: 817.3
click at [866, 626] on div "Informations client Gestionnaires [PERSON_NAME] Propriétés Client Tags Encours …" at bounding box center [810, 424] width 1516 height 667
copy div "cours Tout Graphe"
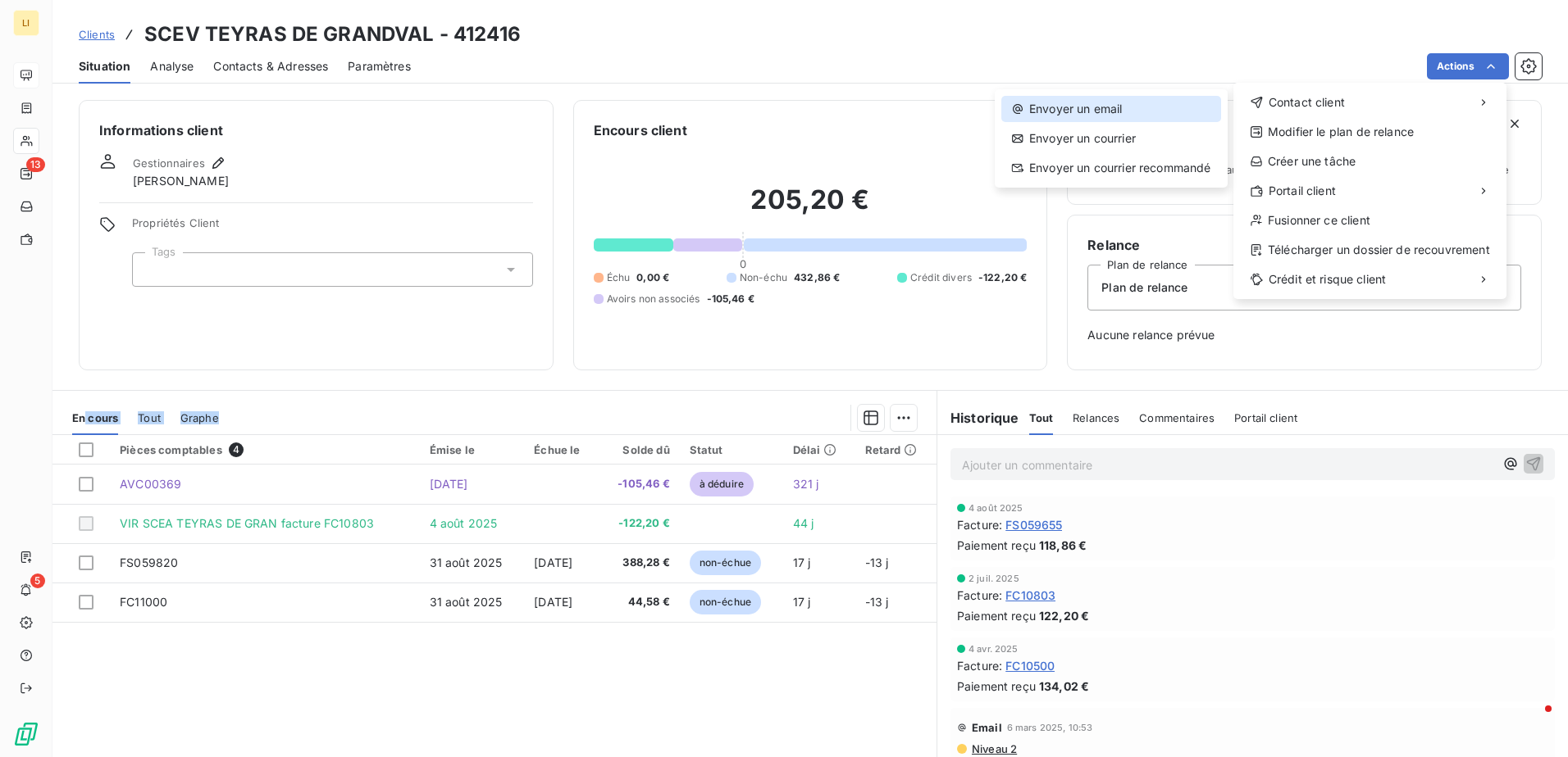
click at [1091, 113] on div "Envoyer un email" at bounding box center [1111, 108] width 220 height 27
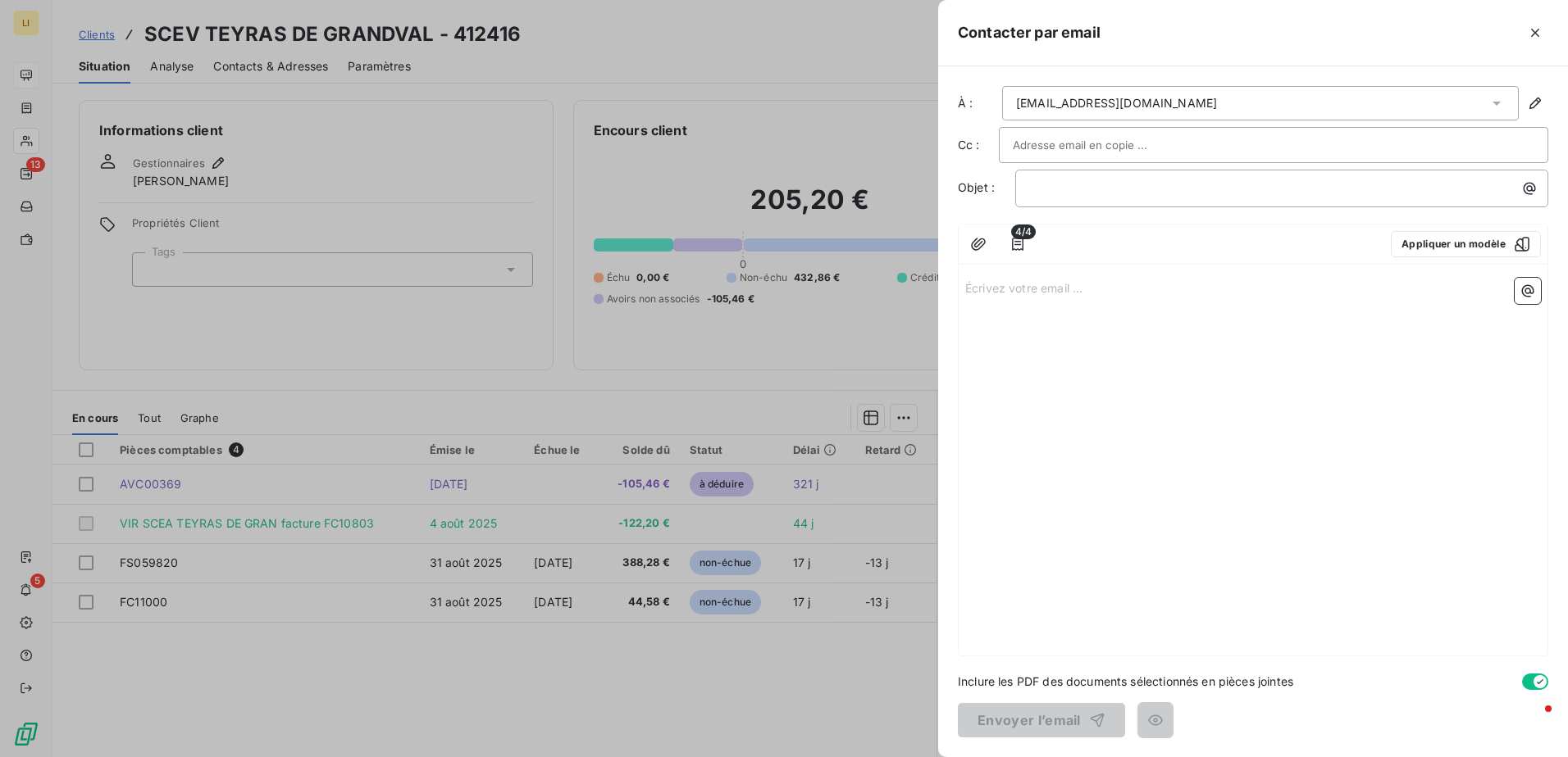
click at [1011, 300] on div "Écrivez votre email ... ﻿" at bounding box center [1253, 464] width 589 height 385
click at [1008, 285] on p "Écrivez votre email ... ﻿" at bounding box center [1253, 286] width 576 height 19
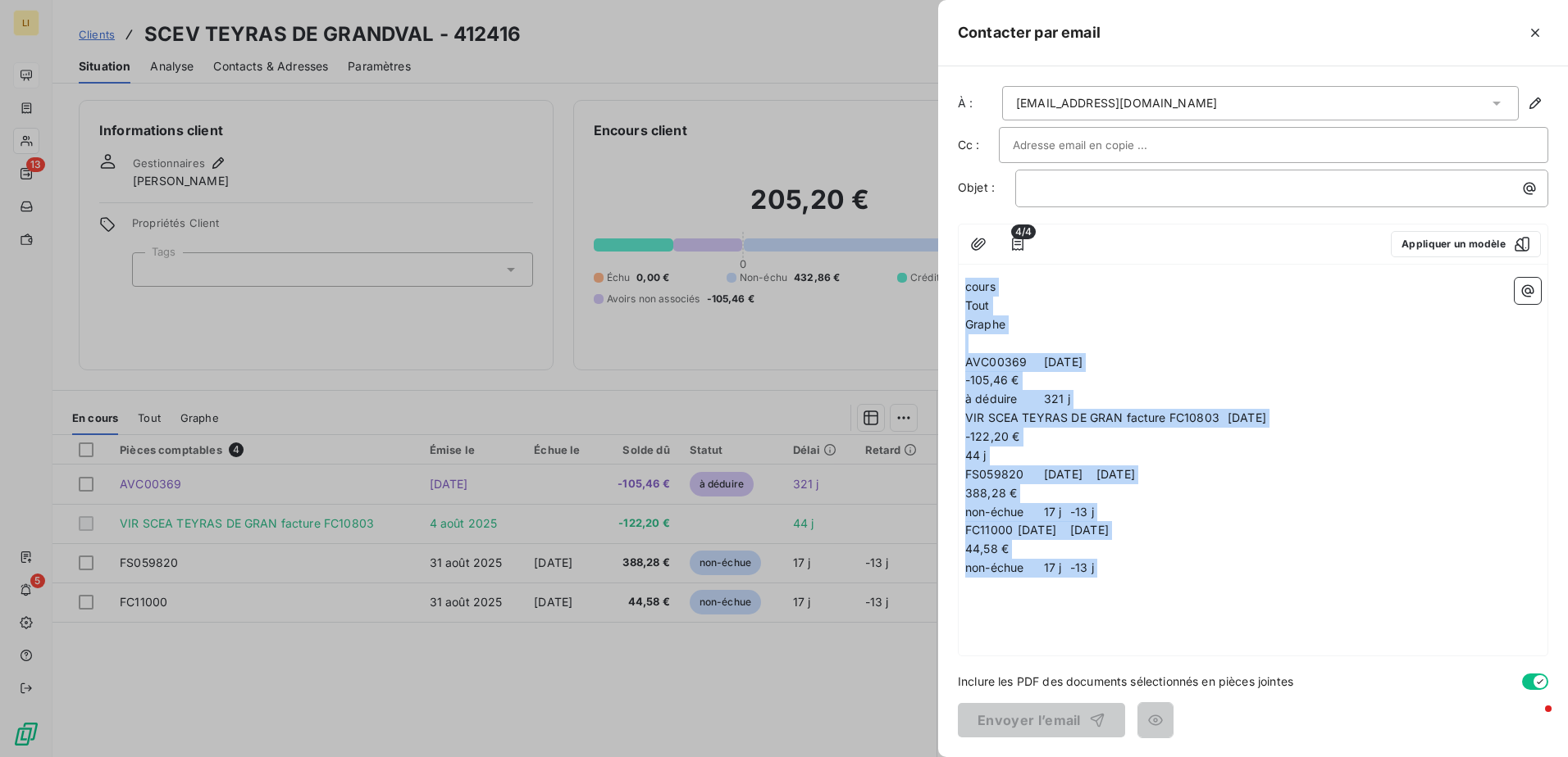
drag, startPoint x: 1138, startPoint y: 584, endPoint x: 892, endPoint y: 279, distance: 391.8
click at [892, 757] on div "Contacter par email À : [EMAIL_ADDRESS][DOMAIN_NAME] Cc : Objet : ﻿ 4/4 Appliqu…" at bounding box center [784, 757] width 1568 height 0
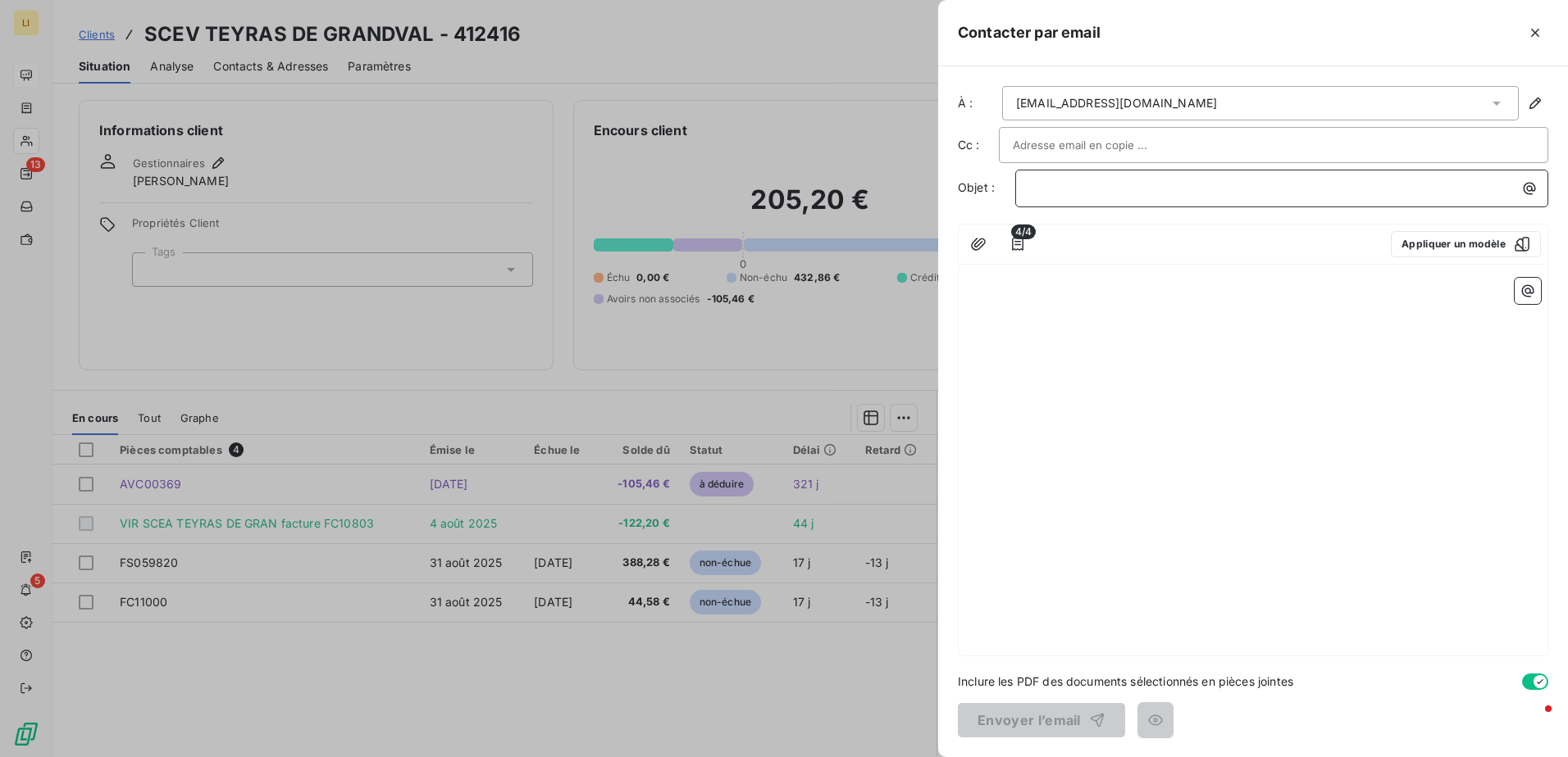
click at [1100, 184] on p "﻿" at bounding box center [1285, 188] width 513 height 19
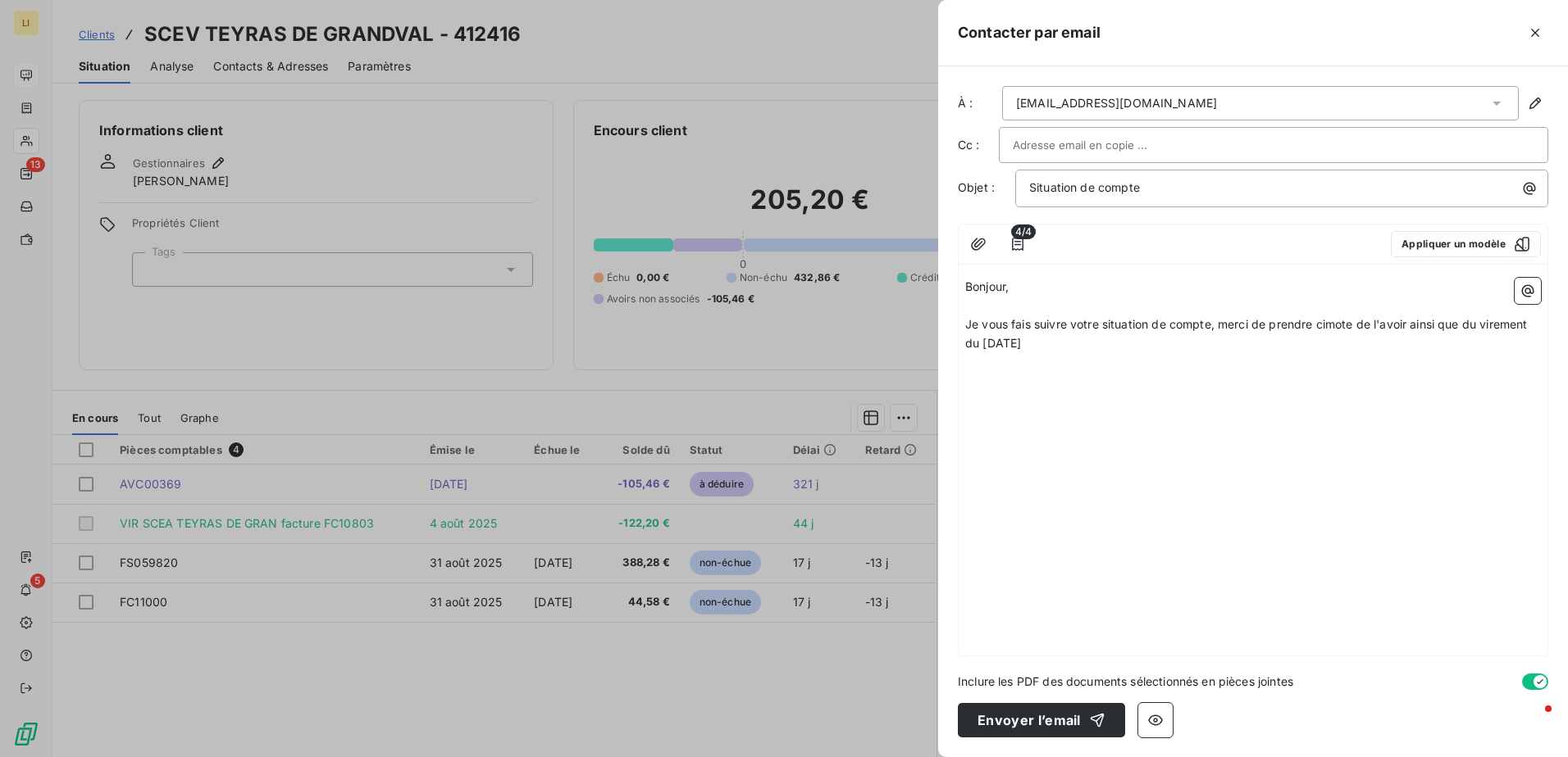
click at [1336, 319] on span "Je vous fais suivre votre situation de compte, merci de prendre cimote de l'avo…" at bounding box center [1248, 333] width 566 height 32
click at [1329, 321] on span "Je vous fais suivre votre situation de compte, merci de prendre cimote de l'avo…" at bounding box center [1248, 333] width 566 height 32
click at [1046, 333] on p "Je vous fais suivre votre situation de compte, merci de prendre compte de l'avo…" at bounding box center [1253, 335] width 576 height 37
click at [1030, 344] on p "Je vous fais suivre votre situation de compte, merci de prendre compte de l'avo…" at bounding box center [1253, 335] width 576 height 37
click at [1061, 459] on div "Bonjour, ﻿ Je vous fais suivre votre situation de compte, merci de prendre comp…" at bounding box center [1253, 464] width 589 height 385
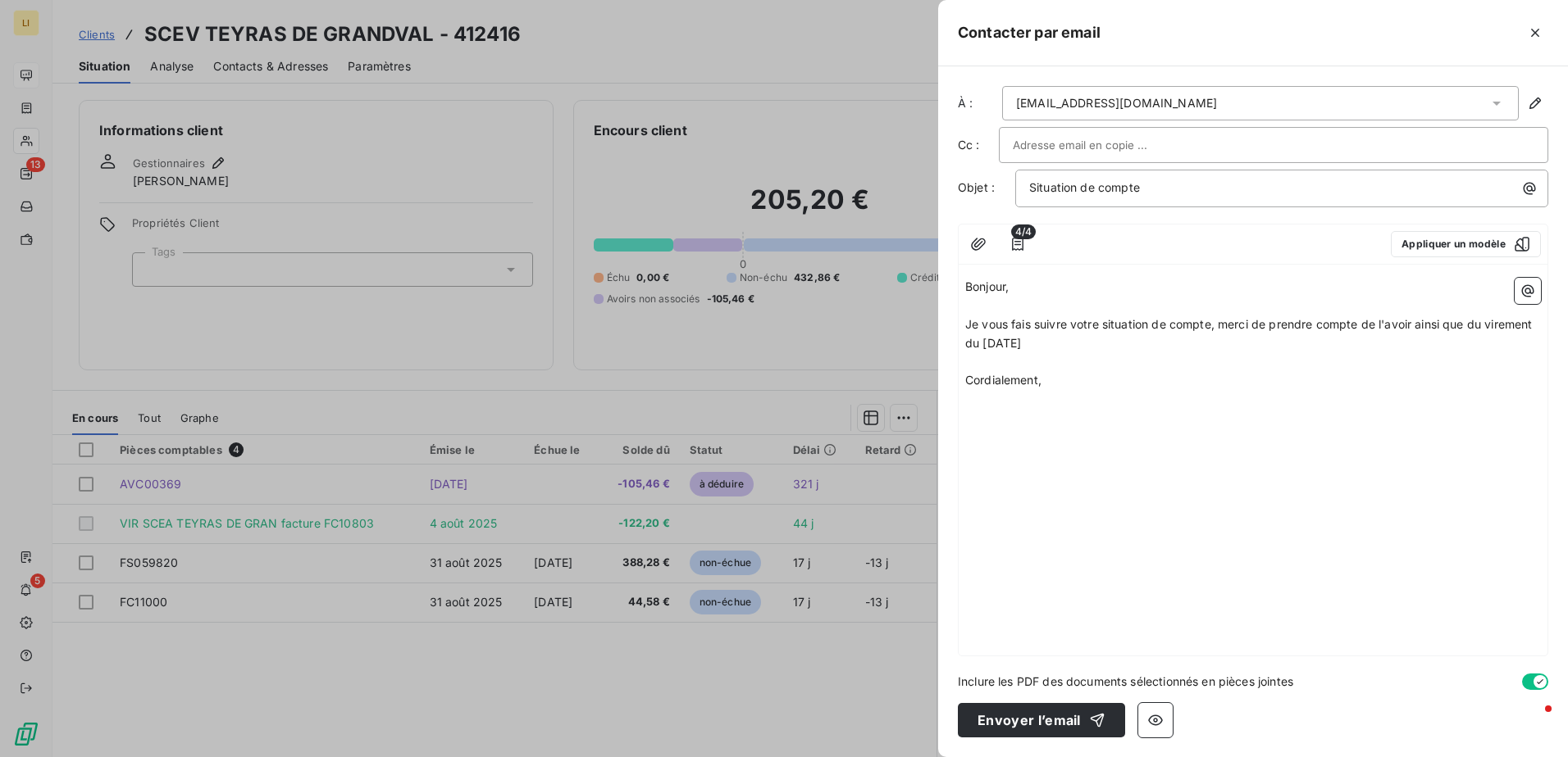
click at [1033, 424] on div "Bonjour, ﻿ Je vous fais suivre votre situation de compte, merci de prendre comp…" at bounding box center [1253, 464] width 589 height 385
click at [1016, 405] on p "﻿" at bounding box center [1253, 399] width 576 height 19
click at [1140, 390] on p "﻿" at bounding box center [1253, 399] width 576 height 19
click at [1020, 416] on div "Bonjour, ﻿ Je vous fais suivre votre situation de compte, merci de prendre comp…" at bounding box center [1253, 464] width 589 height 385
click at [1005, 405] on p "﻿" at bounding box center [1253, 399] width 576 height 19
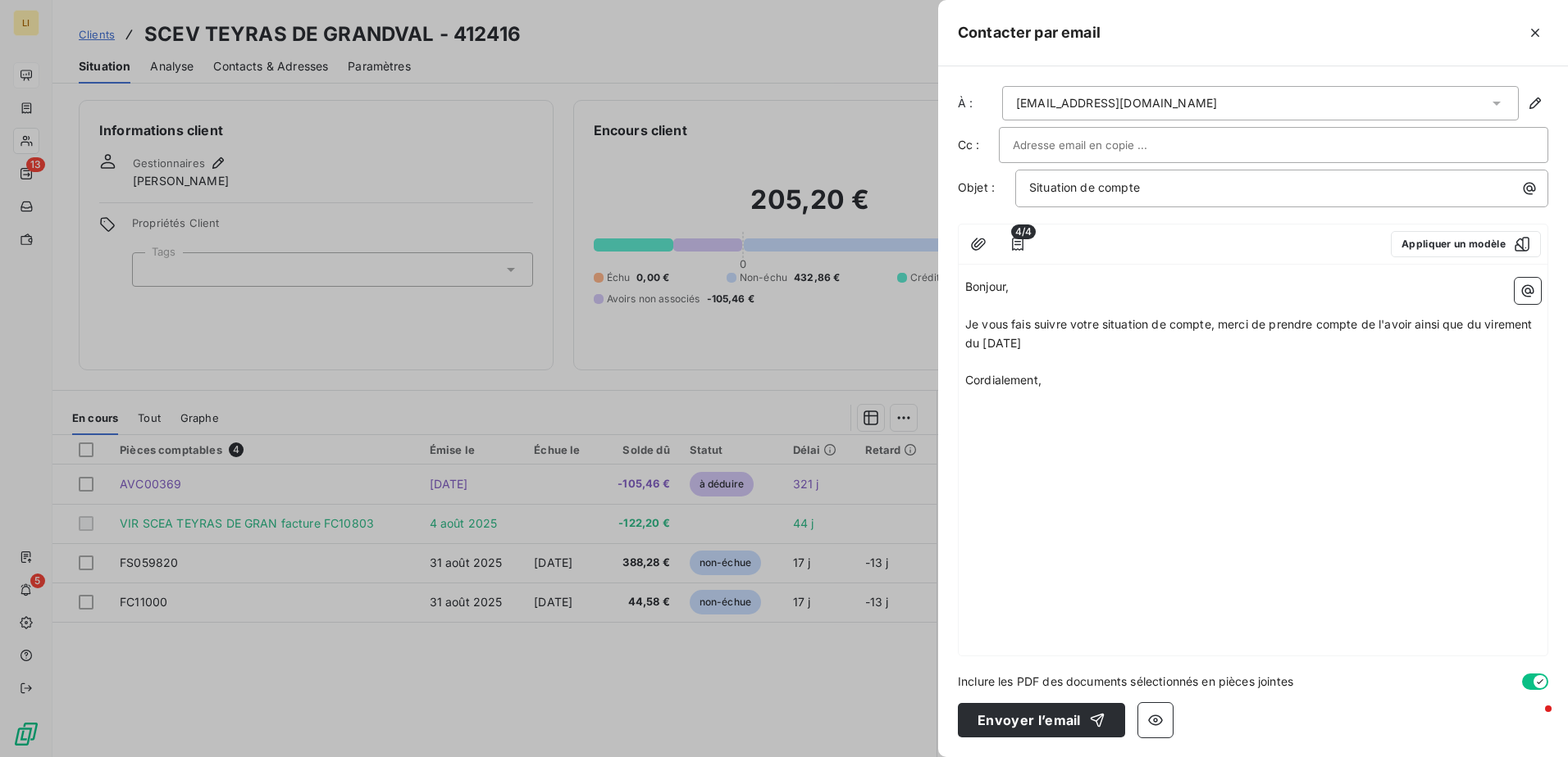
click at [1030, 531] on div "Bonjour, ﻿ Je vous fais suivre votre situation de compte, merci de prendre comp…" at bounding box center [1253, 464] width 589 height 385
drag, startPoint x: 1025, startPoint y: 452, endPoint x: 989, endPoint y: 507, distance: 65.7
click at [989, 507] on div "Bonjour, ﻿ Je vous fais suivre votre situation de compte, merci de prendre comp…" at bounding box center [1253, 464] width 589 height 385
click at [1413, 325] on span "Je vous fais suivre votre situation de compte, merci de prendre compte de l'avo…" at bounding box center [1251, 333] width 571 height 32
click at [1020, 234] on span "4/4" at bounding box center [1023, 231] width 25 height 15
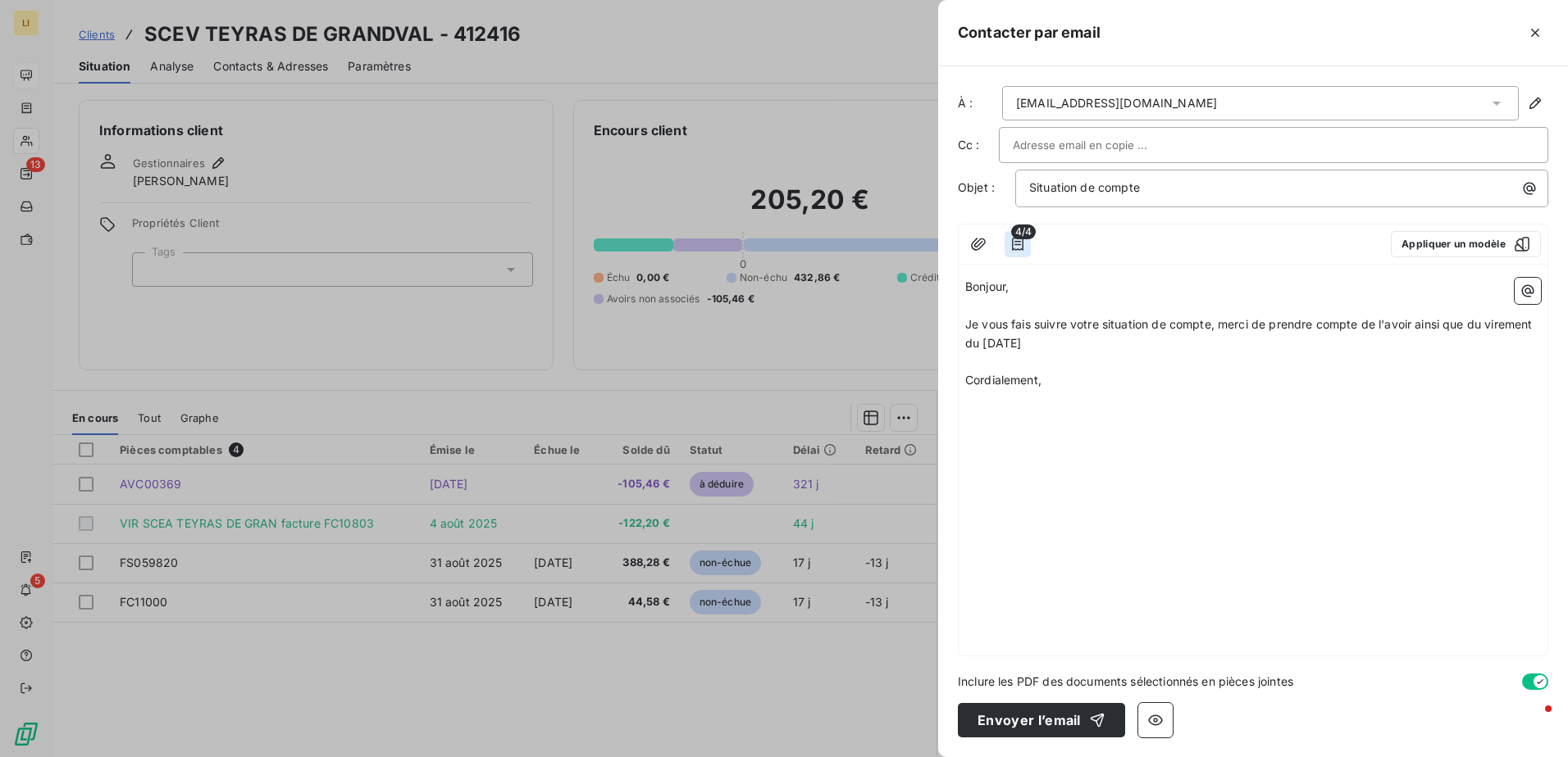
click at [1021, 248] on icon "button" at bounding box center [1017, 244] width 17 height 17
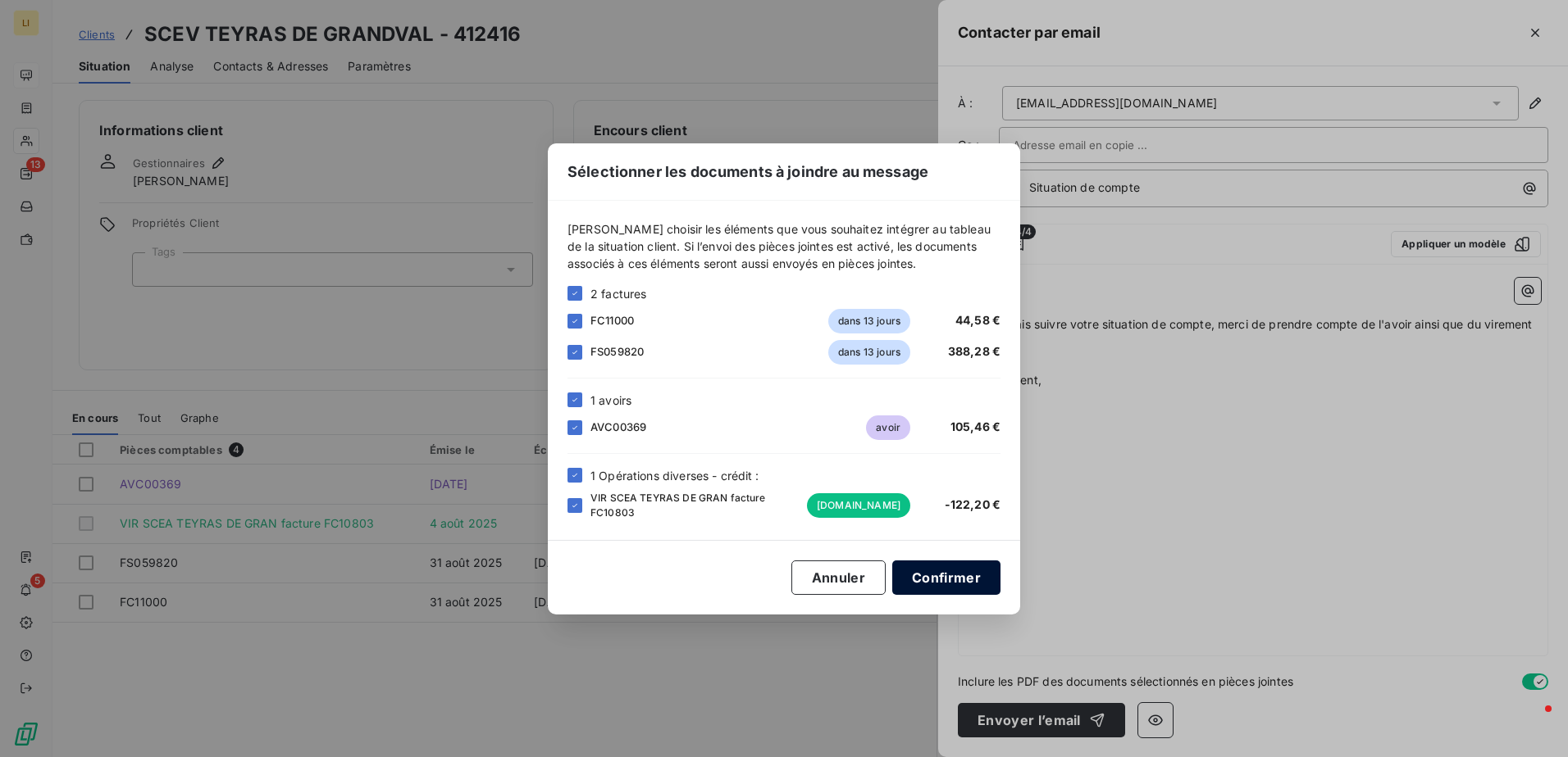
click at [934, 577] on button "Confirmer" at bounding box center [947, 578] width 108 height 34
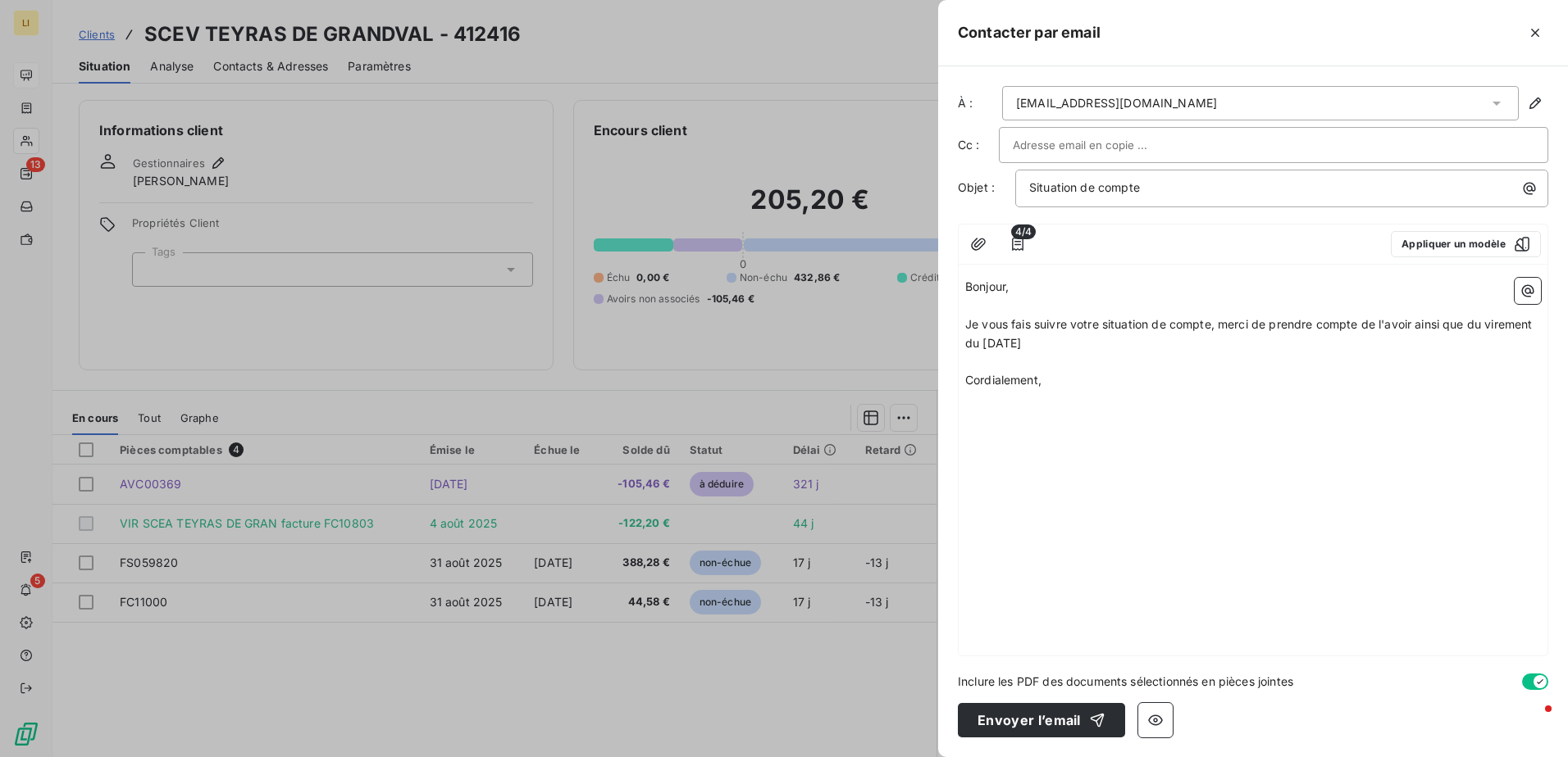
click at [1068, 343] on p "Je vous fais suivre votre situation de compte, merci de prendre compte de l'avo…" at bounding box center [1253, 335] width 576 height 37
click at [1058, 436] on div "Bonjour, ﻿ Je vous fais suivre votre situation de compte, merci de prendre comp…" at bounding box center [1253, 464] width 589 height 385
click at [1070, 390] on p "Cordialement," at bounding box center [1253, 380] width 576 height 19
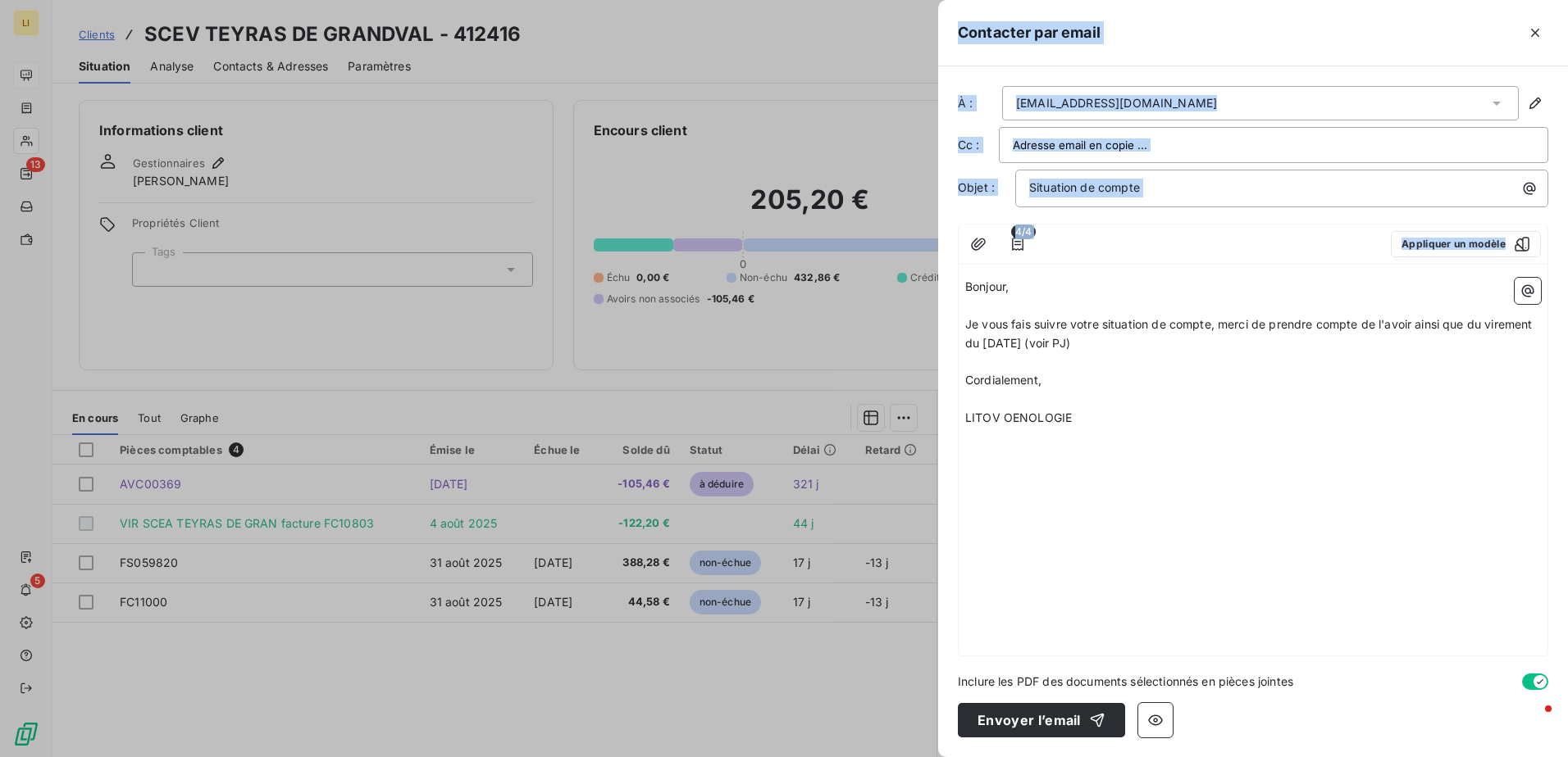
drag, startPoint x: 988, startPoint y: 337, endPoint x: 936, endPoint y: 234, distance: 115.4
click at [936, 757] on div "Contacter par email À : [EMAIL_ADDRESS][DOMAIN_NAME] Cc : Objet : Situation de …" at bounding box center [784, 757] width 1568 height 0
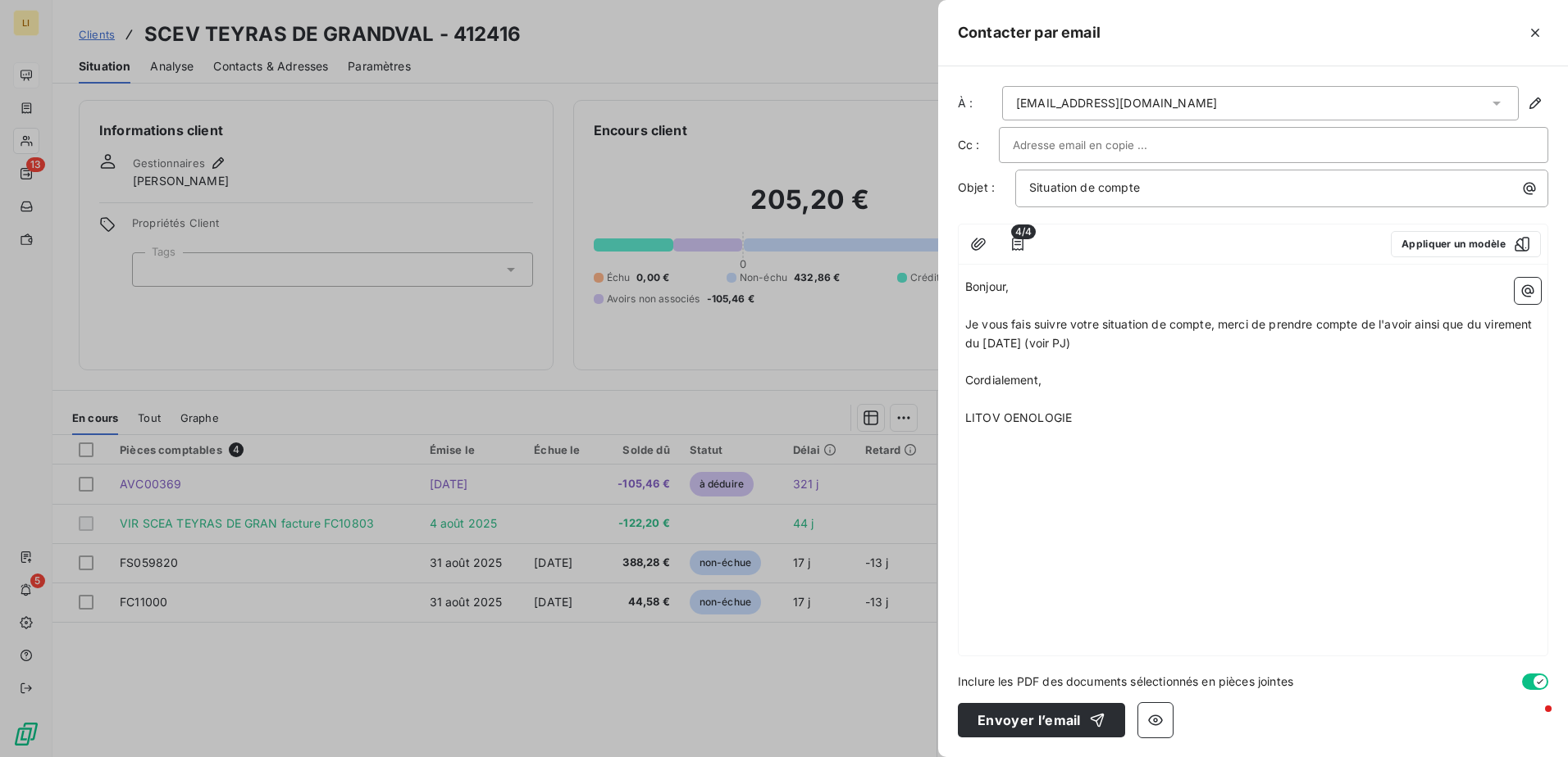
drag, startPoint x: 936, startPoint y: 234, endPoint x: 969, endPoint y: 289, distance: 64.1
click at [969, 289] on span "Bonjour," at bounding box center [987, 286] width 43 height 14
drag, startPoint x: 963, startPoint y: 282, endPoint x: 981, endPoint y: 301, distance: 26.2
click at [981, 301] on div "Bonjour, ﻿ Je vous fais suivre votre situation de compte, merci de prendre comp…" at bounding box center [1253, 464] width 589 height 385
click at [1063, 421] on span "LITOV OENOLOGIE" at bounding box center [1018, 417] width 106 height 14
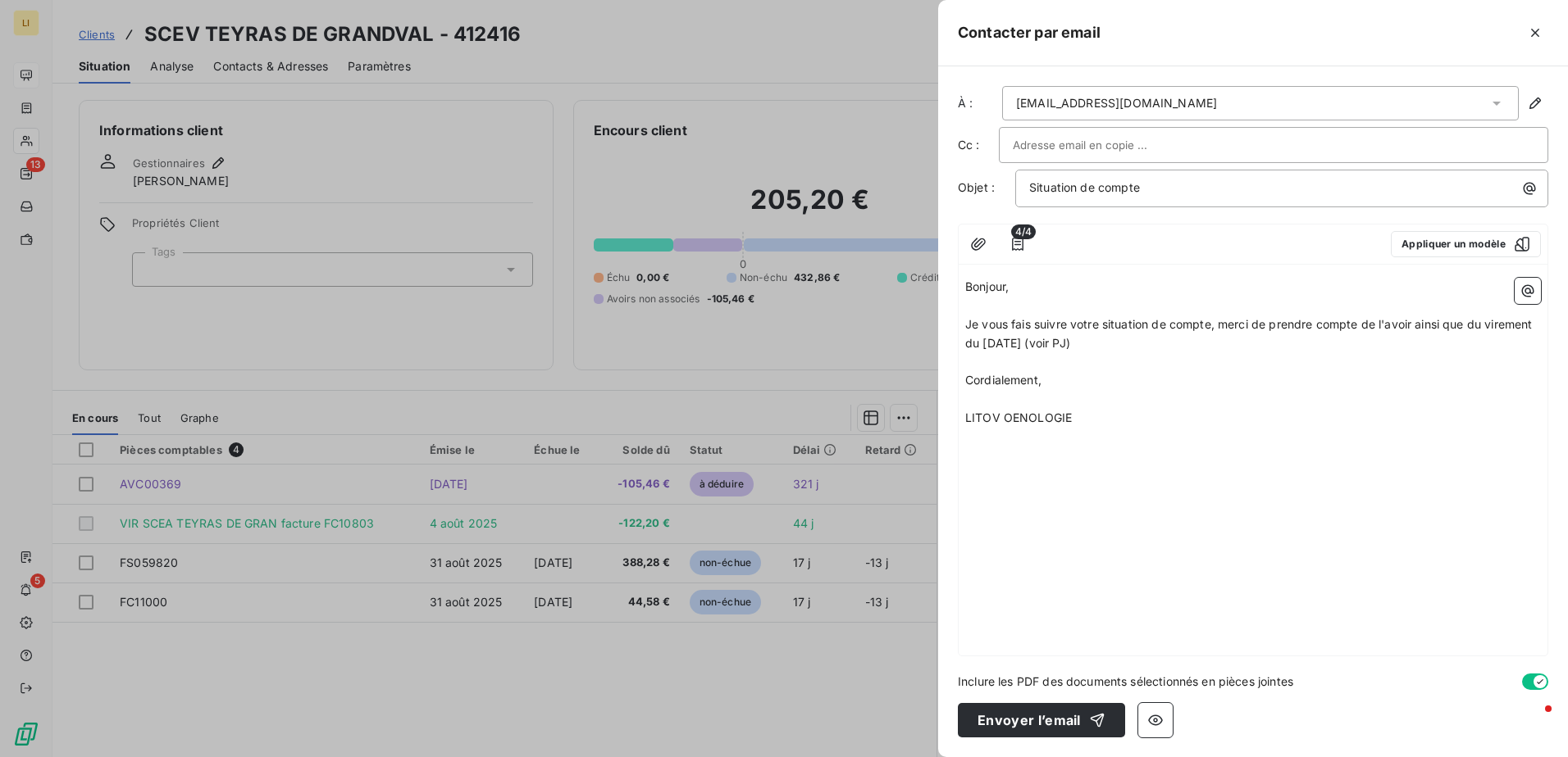
drag, startPoint x: 950, startPoint y: 362, endPoint x: 911, endPoint y: 301, distance: 72.4
click at [911, 757] on div "Contacter par email À : [EMAIL_ADDRESS][DOMAIN_NAME] Cc : Objet : Situation de …" at bounding box center [784, 757] width 1568 height 0
click at [1082, 416] on p "LITOV OENOLOGIE" at bounding box center [1253, 417] width 576 height 19
click at [1091, 418] on p "LITOV OENOLOGIE" at bounding box center [1253, 417] width 576 height 19
drag, startPoint x: 998, startPoint y: 425, endPoint x: 1018, endPoint y: 415, distance: 22.4
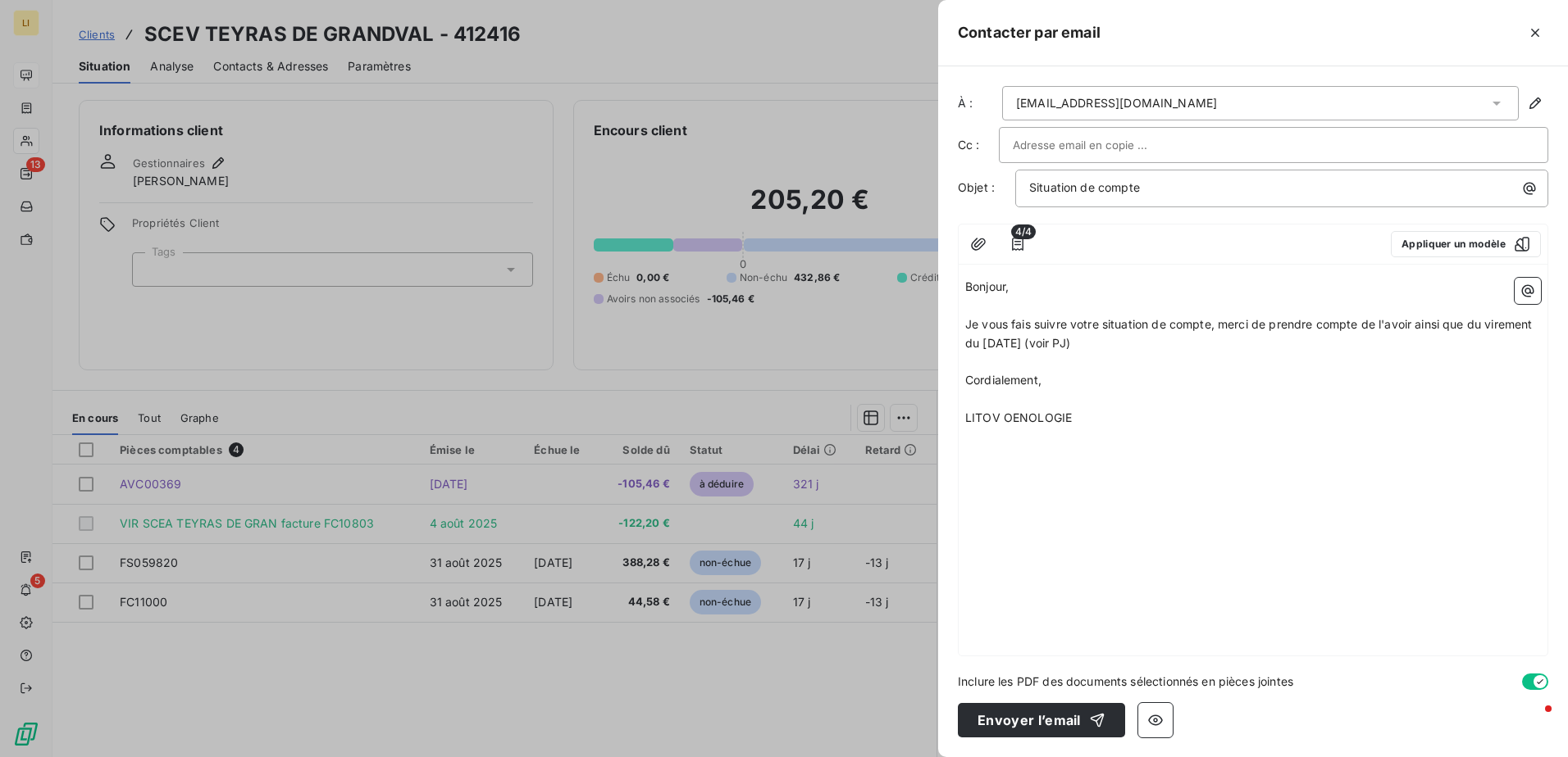
click at [999, 425] on p "LITOV OENOLOGIE" at bounding box center [1253, 417] width 576 height 19
click at [1021, 411] on span "LITOV OENOLOGIE" at bounding box center [1018, 417] width 106 height 14
drag, startPoint x: 1081, startPoint y: 420, endPoint x: 940, endPoint y: 273, distance: 203.7
click at [940, 273] on div "À : [EMAIL_ADDRESS][DOMAIN_NAME] Cc : Objet : Situation de compte 4/4 Appliquer…" at bounding box center [1253, 411] width 629 height 691
copy div "Bonjour, ﻿ Je vous fais suivre votre situation de compte, merci de prendre comp…"
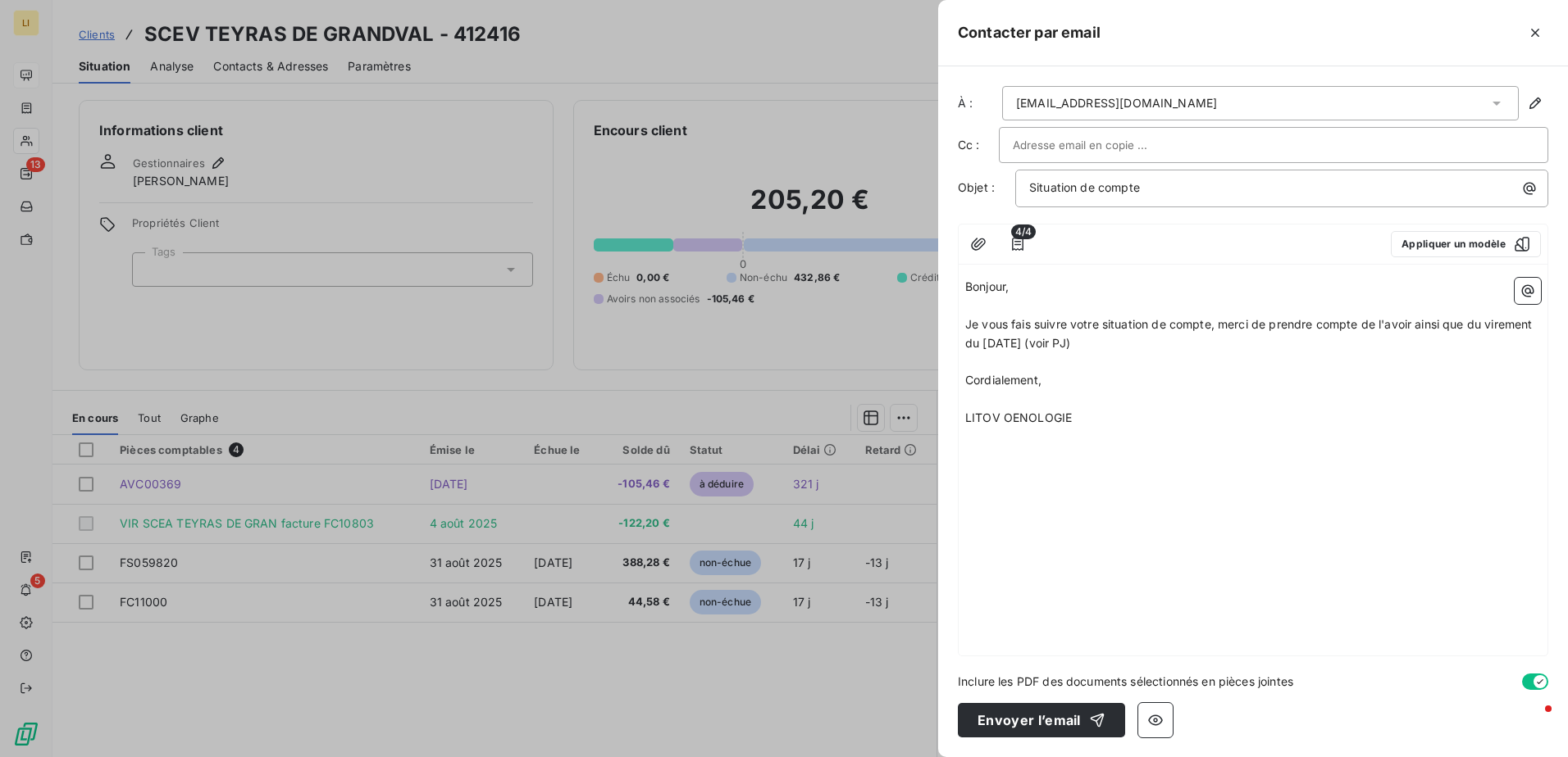
click at [1011, 702] on div "À : [EMAIL_ADDRESS][DOMAIN_NAME] Cc : Objet : Situation de compte 4/4 Appliquer…" at bounding box center [1253, 411] width 629 height 691
click at [1011, 714] on button "Envoyer l’email" at bounding box center [1042, 720] width 167 height 34
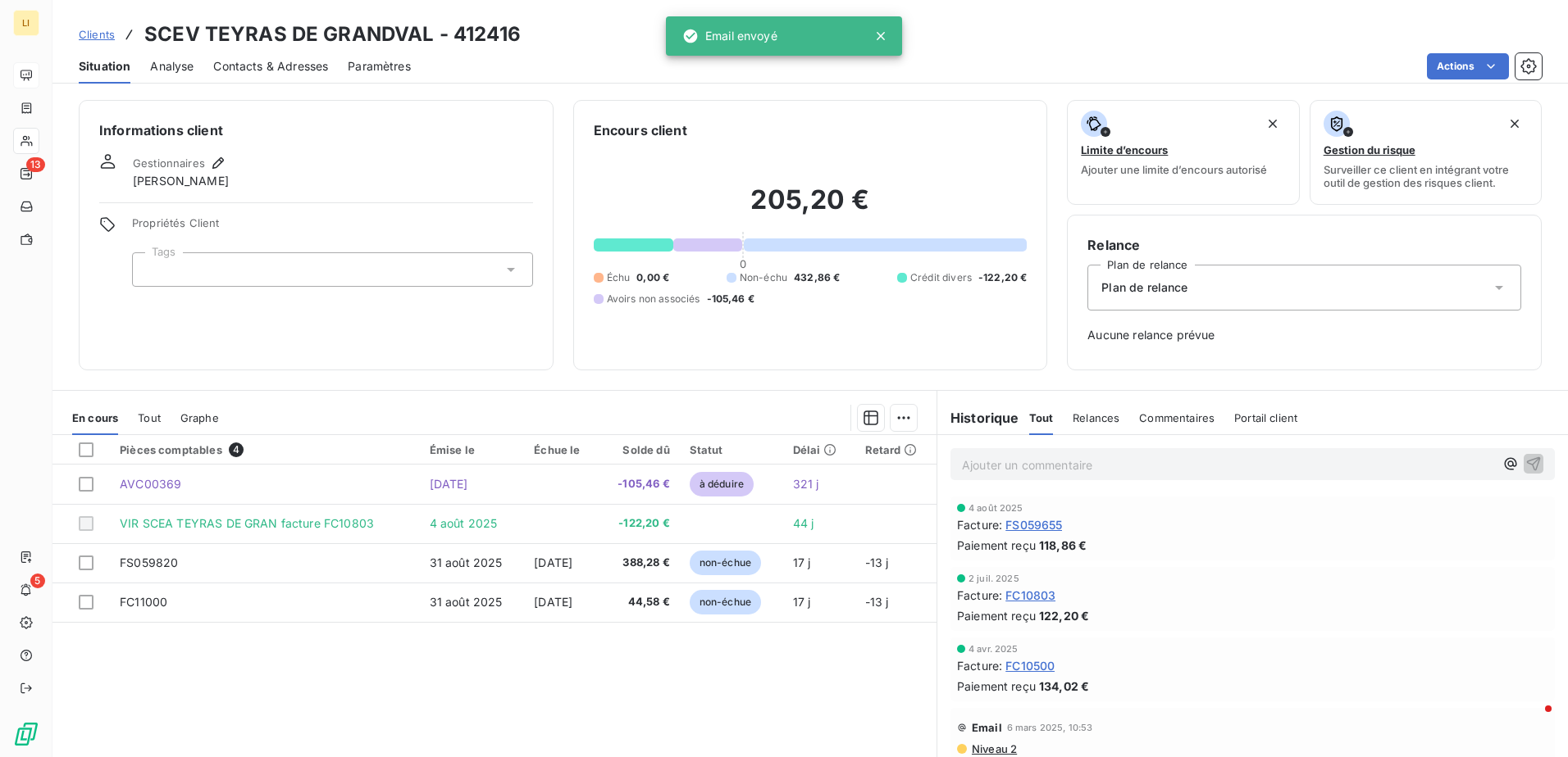
click at [105, 32] on span "Clients" at bounding box center [97, 33] width 36 height 13
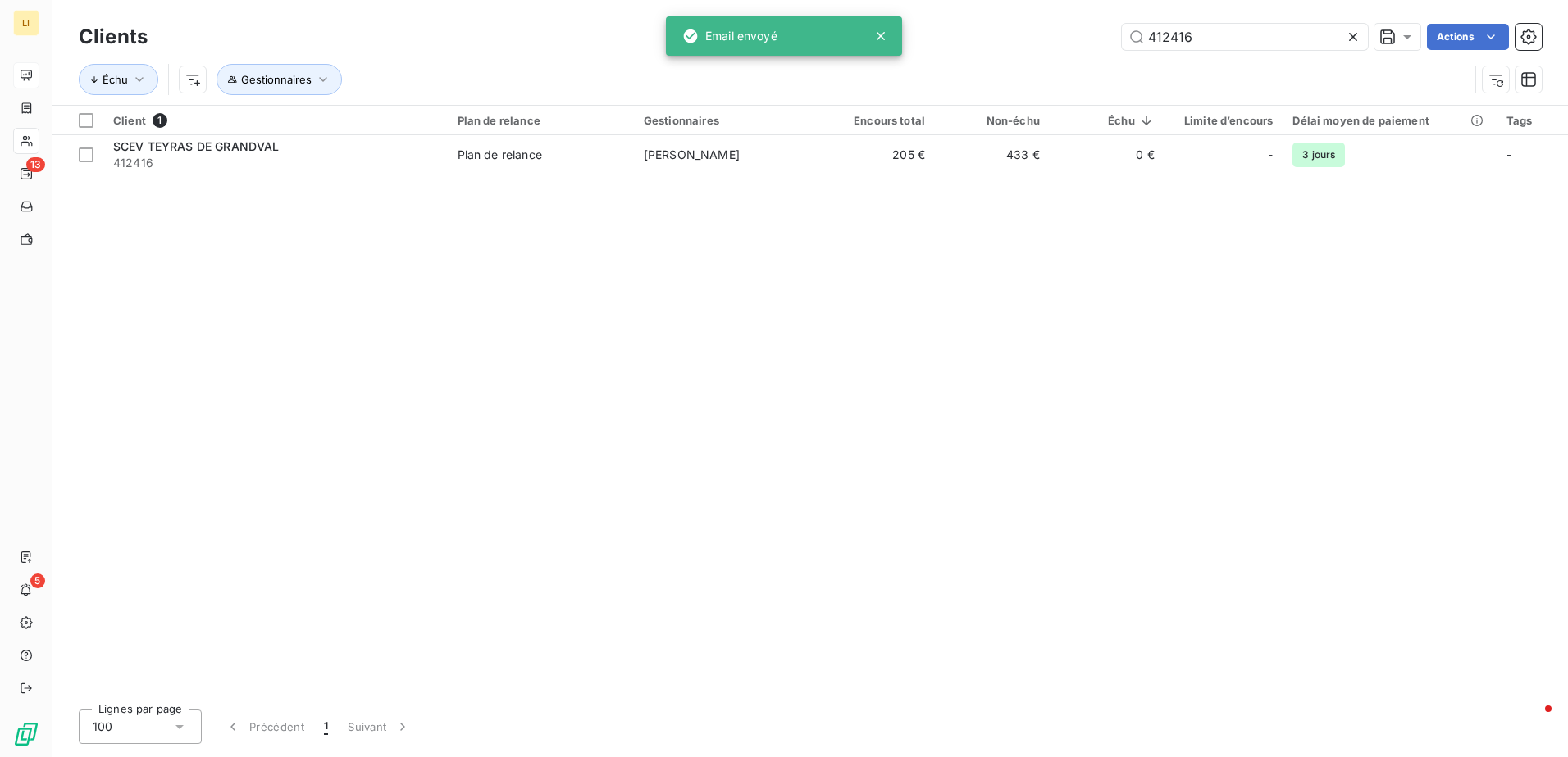
drag, startPoint x: 1213, startPoint y: 43, endPoint x: 753, endPoint y: 75, distance: 461.1
click at [734, 56] on div "LI 13 5 Clients 412416 Actions Échu Gestionnaires Client 1 Plan de relance Gest…" at bounding box center [784, 378] width 1568 height 757
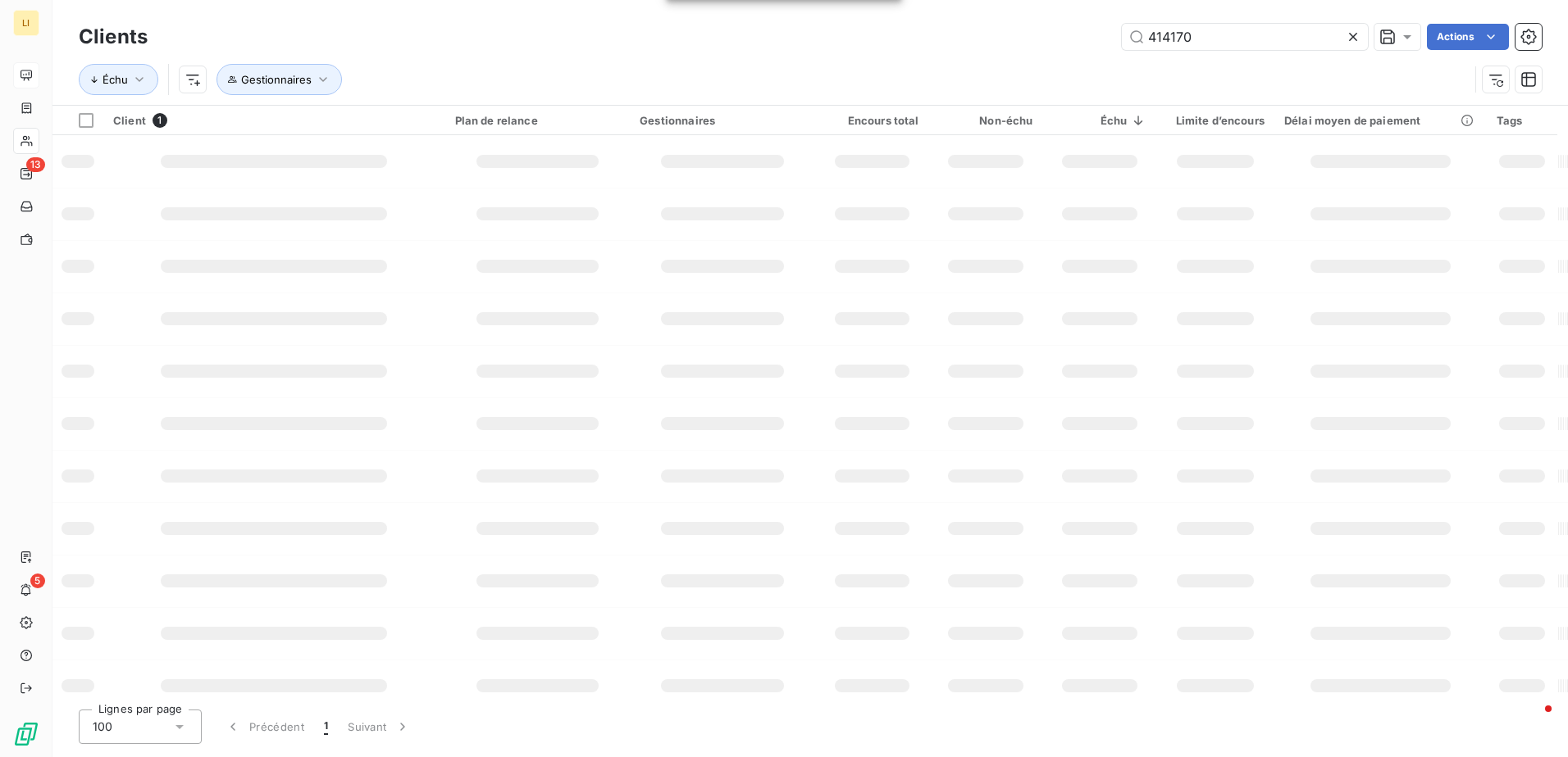
type input "414170"
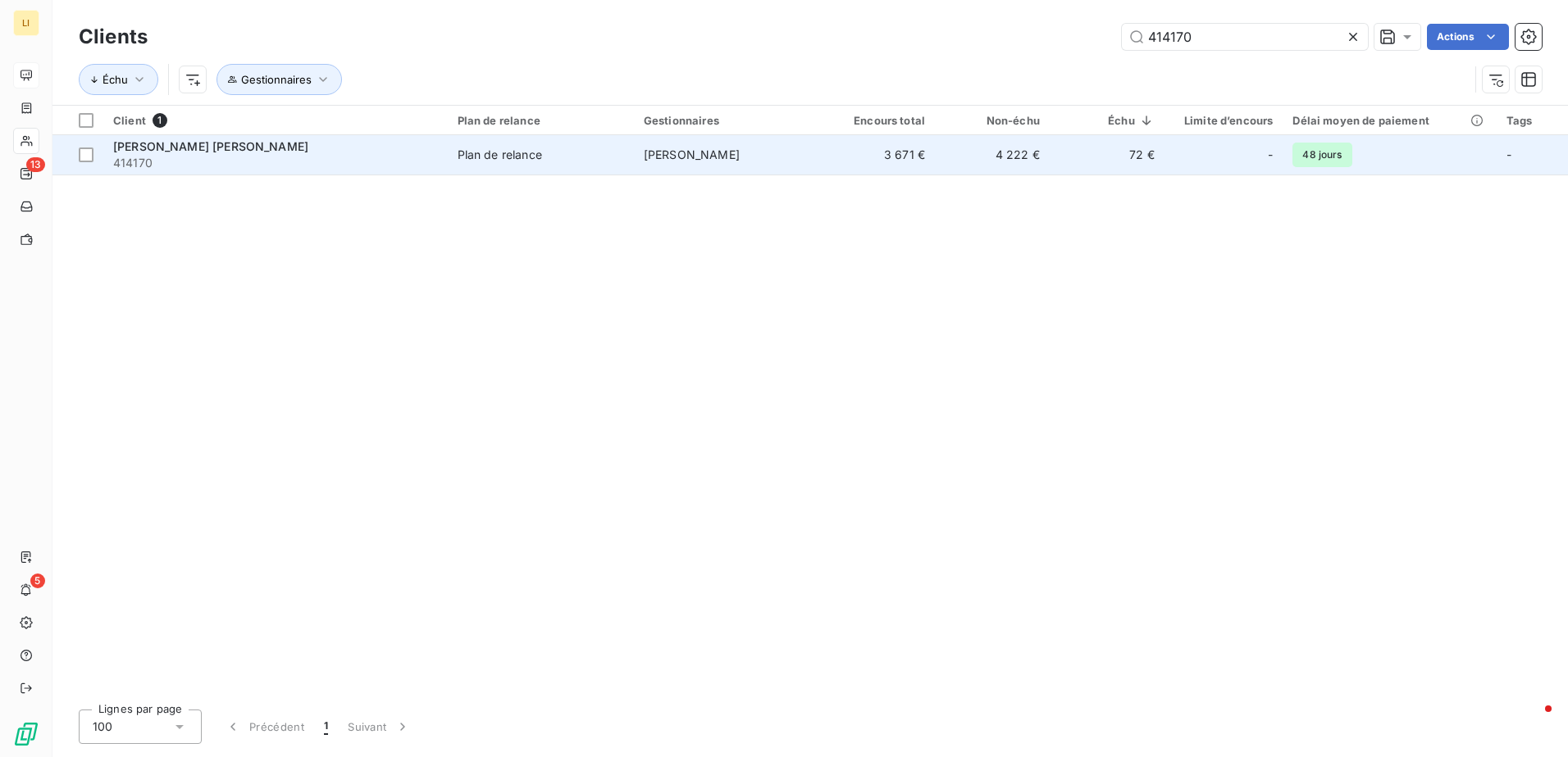
click at [218, 150] on span "[PERSON_NAME] [PERSON_NAME]" at bounding box center [211, 147] width 195 height 14
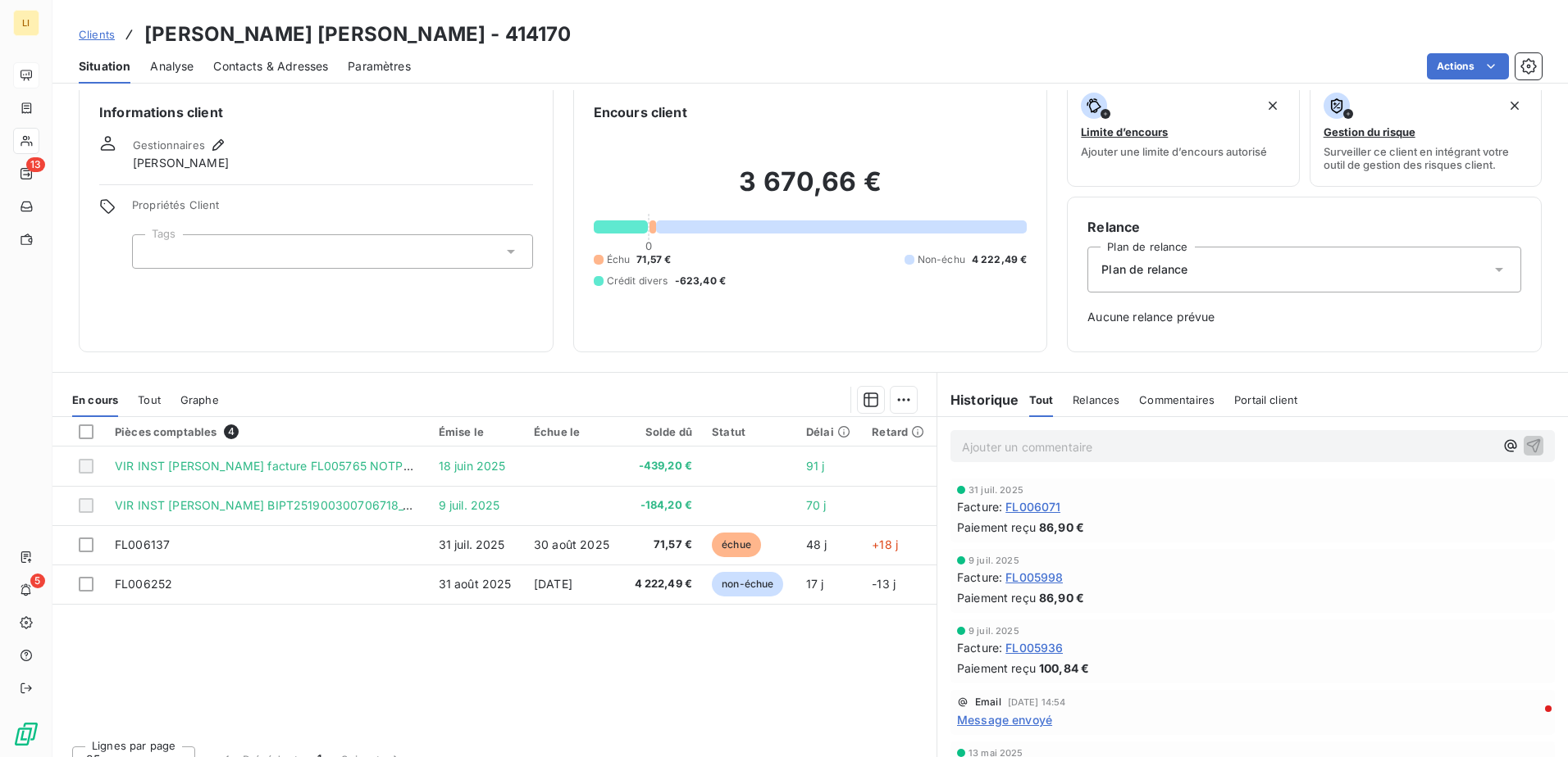
scroll to position [27, 0]
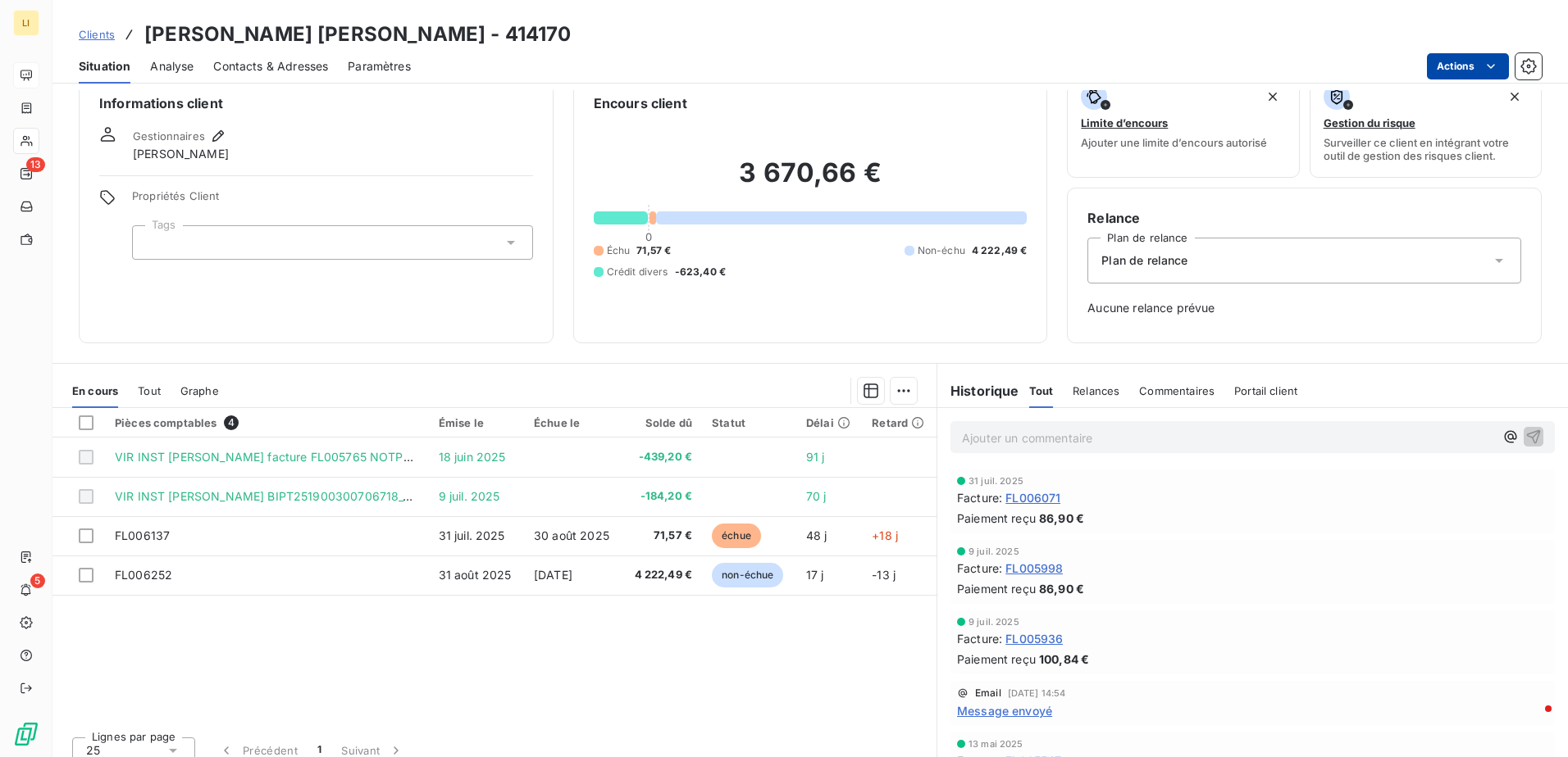
click at [1440, 56] on html "LI 13 5 Clients [PERSON_NAME] [PERSON_NAME] - 414170 Situation Analyse Contacts…" at bounding box center [784, 378] width 1568 height 757
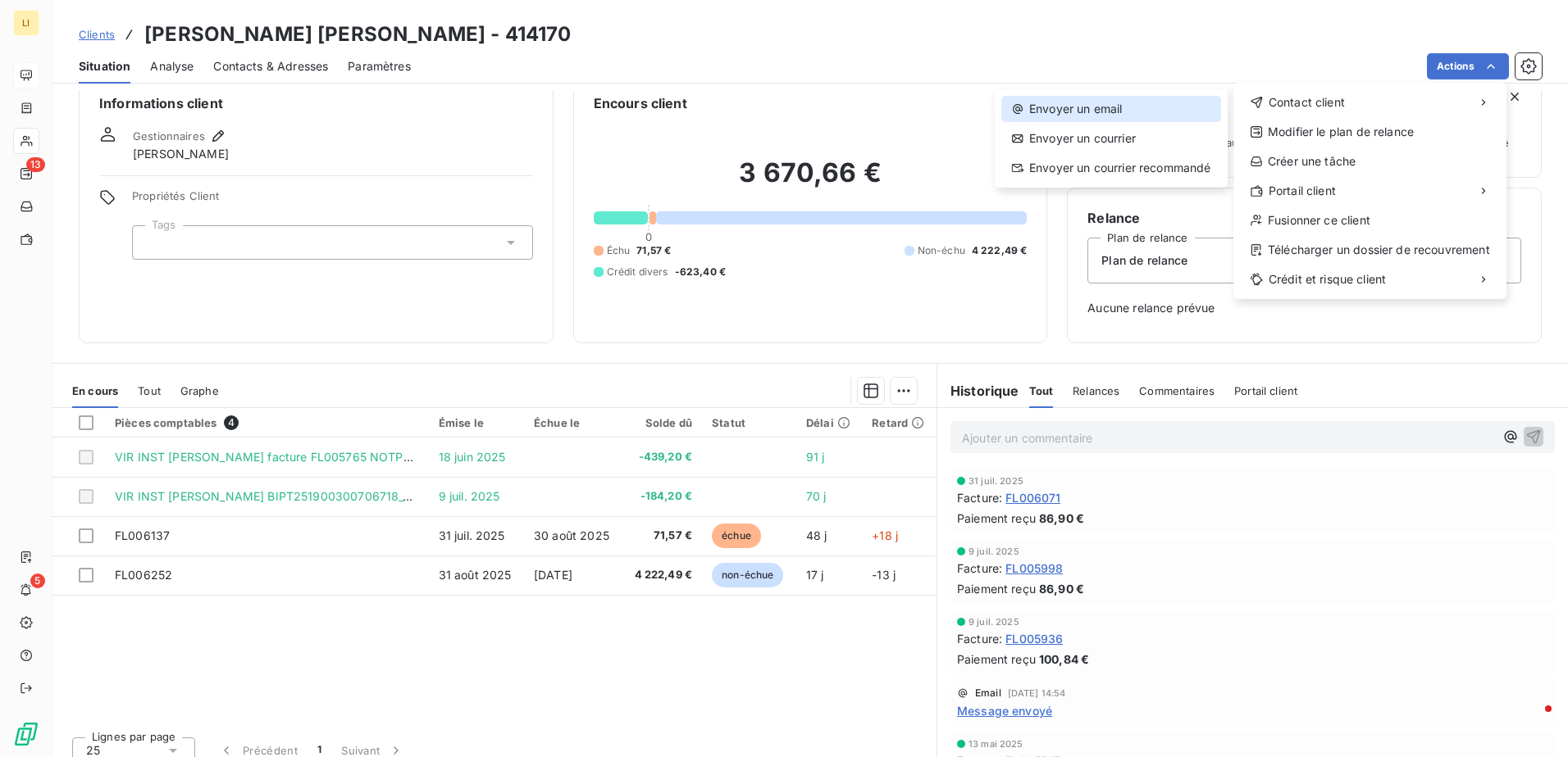
click at [1172, 116] on div "Envoyer un email" at bounding box center [1111, 108] width 220 height 27
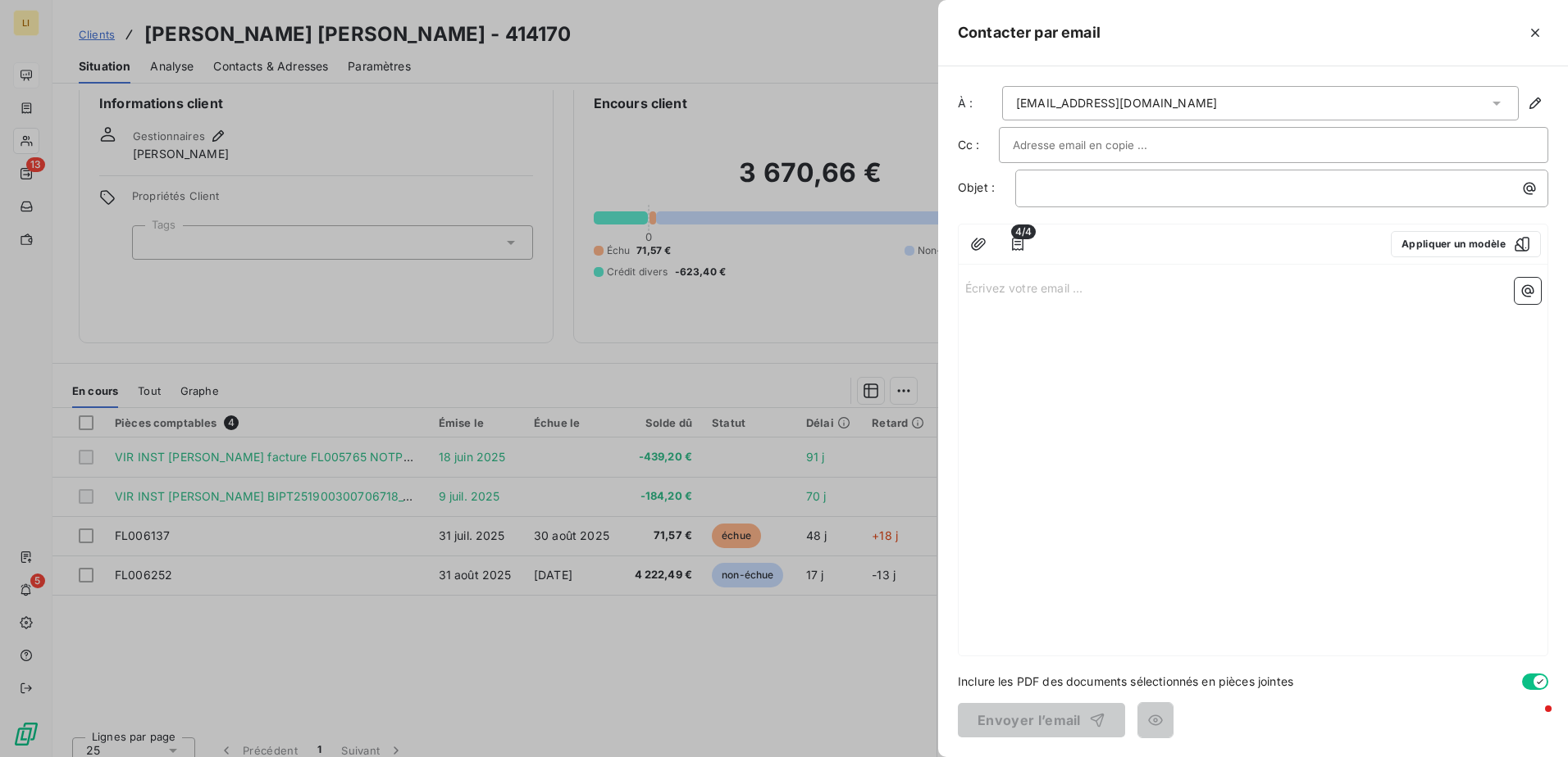
click at [1040, 290] on p "Écrivez votre email ... ﻿" at bounding box center [1253, 286] width 576 height 19
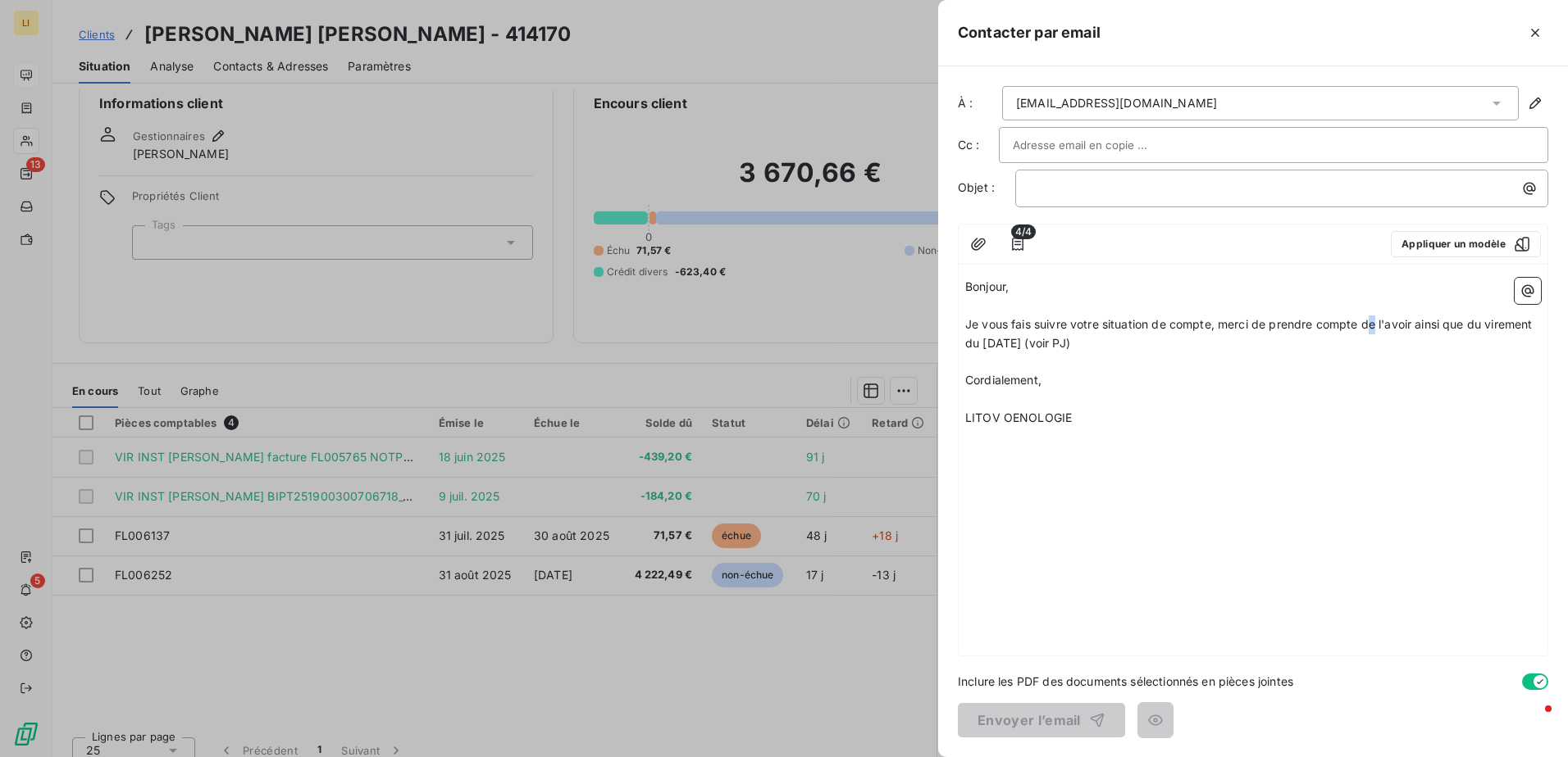
click at [1374, 320] on span "Je vous fais suivre votre situation de compte, merci de prendre compte de l'avo…" at bounding box center [1251, 333] width 571 height 32
click at [1093, 561] on div "Bonjour, ﻿ Je vous fais suivre votre situation de compte, merci de prendre comp…" at bounding box center [1253, 464] width 589 height 385
click at [1104, 194] on p "﻿" at bounding box center [1285, 188] width 513 height 19
click at [1025, 231] on span "4/4" at bounding box center [1023, 231] width 25 height 15
click at [1020, 236] on span "4/4" at bounding box center [1023, 231] width 25 height 15
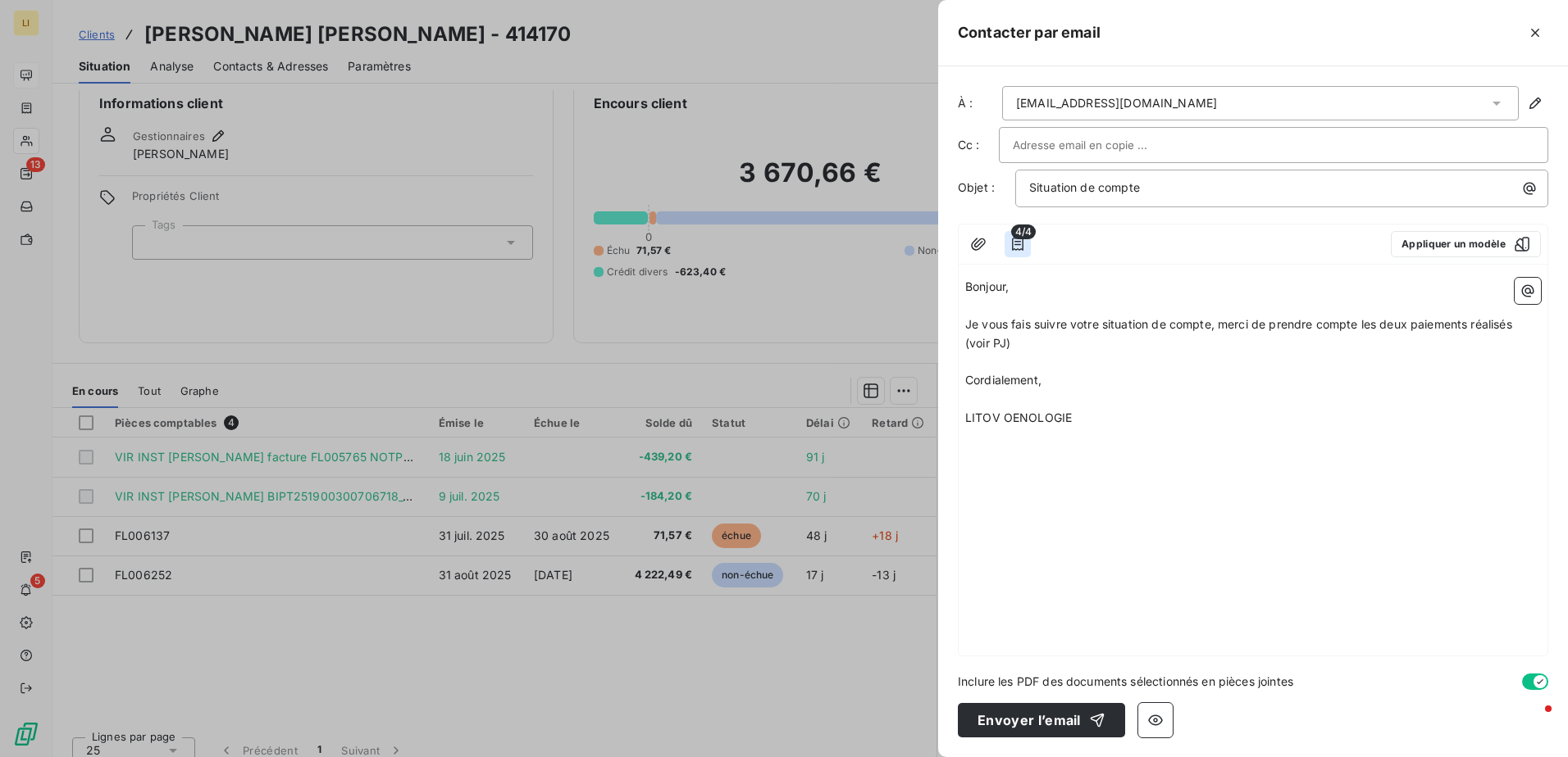
click at [1017, 246] on icon "button" at bounding box center [1017, 244] width 17 height 17
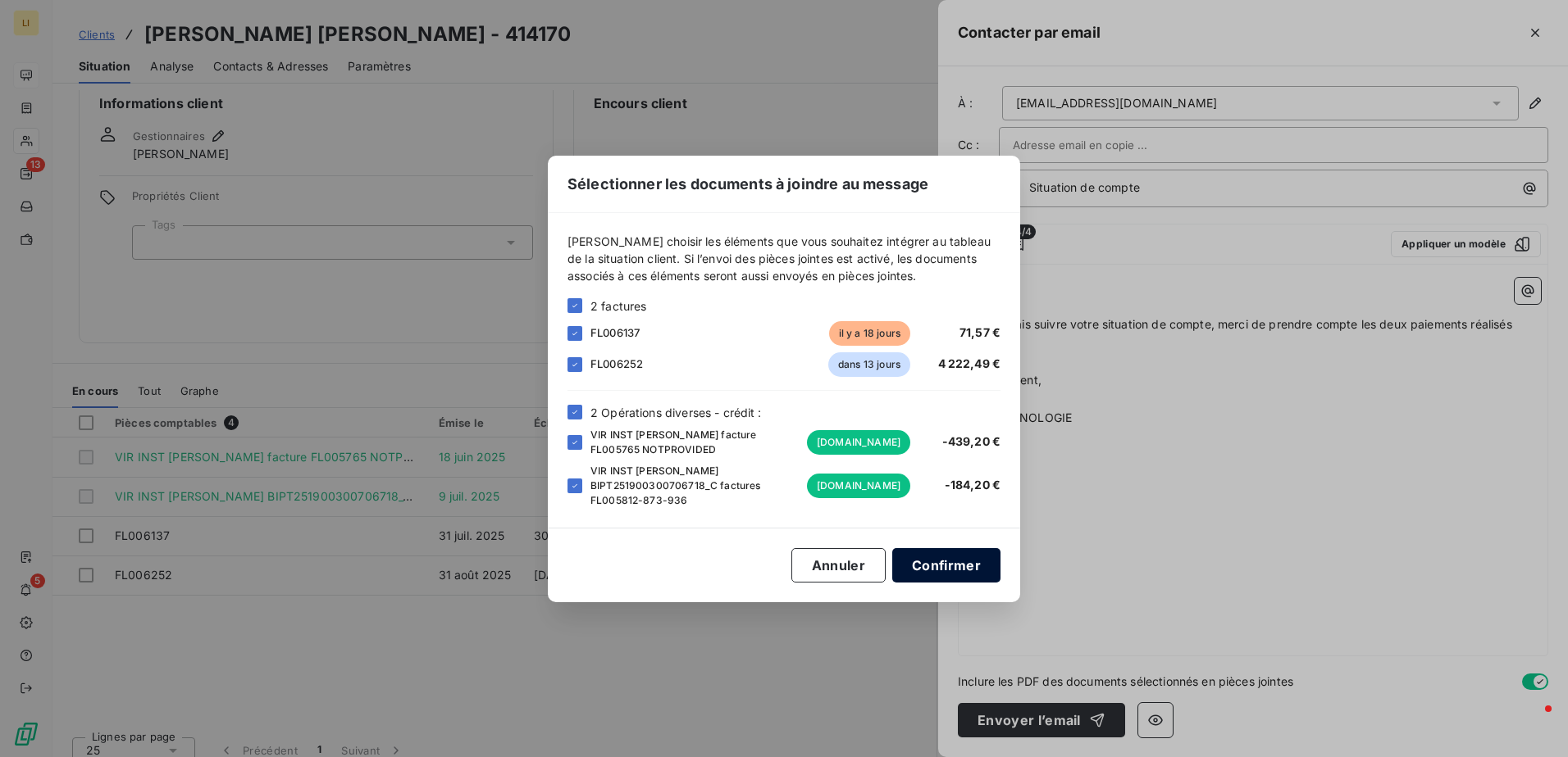
click at [957, 576] on button "Confirmer" at bounding box center [947, 565] width 108 height 34
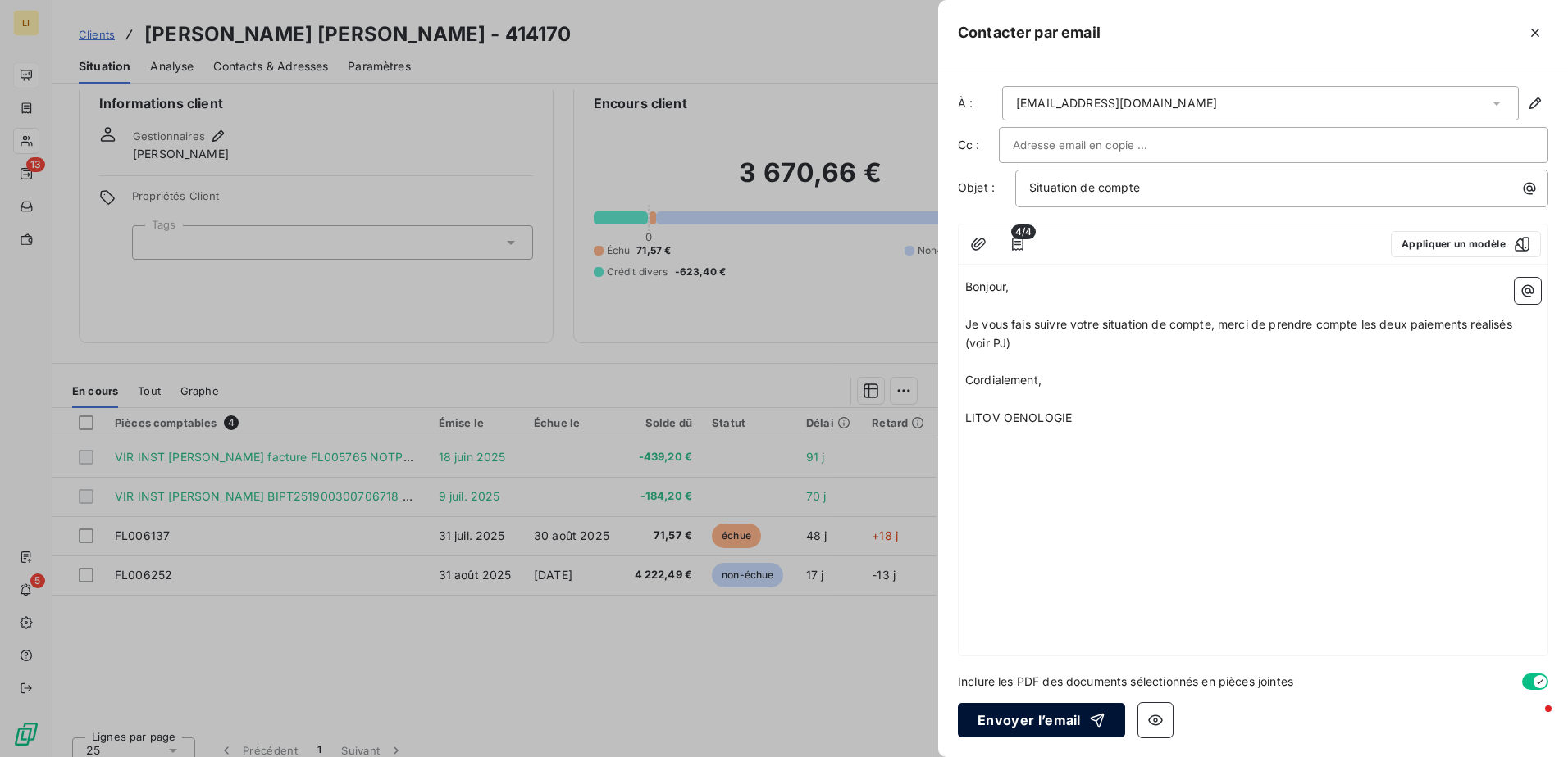
click at [1069, 716] on button "Envoyer l’email" at bounding box center [1042, 720] width 167 height 34
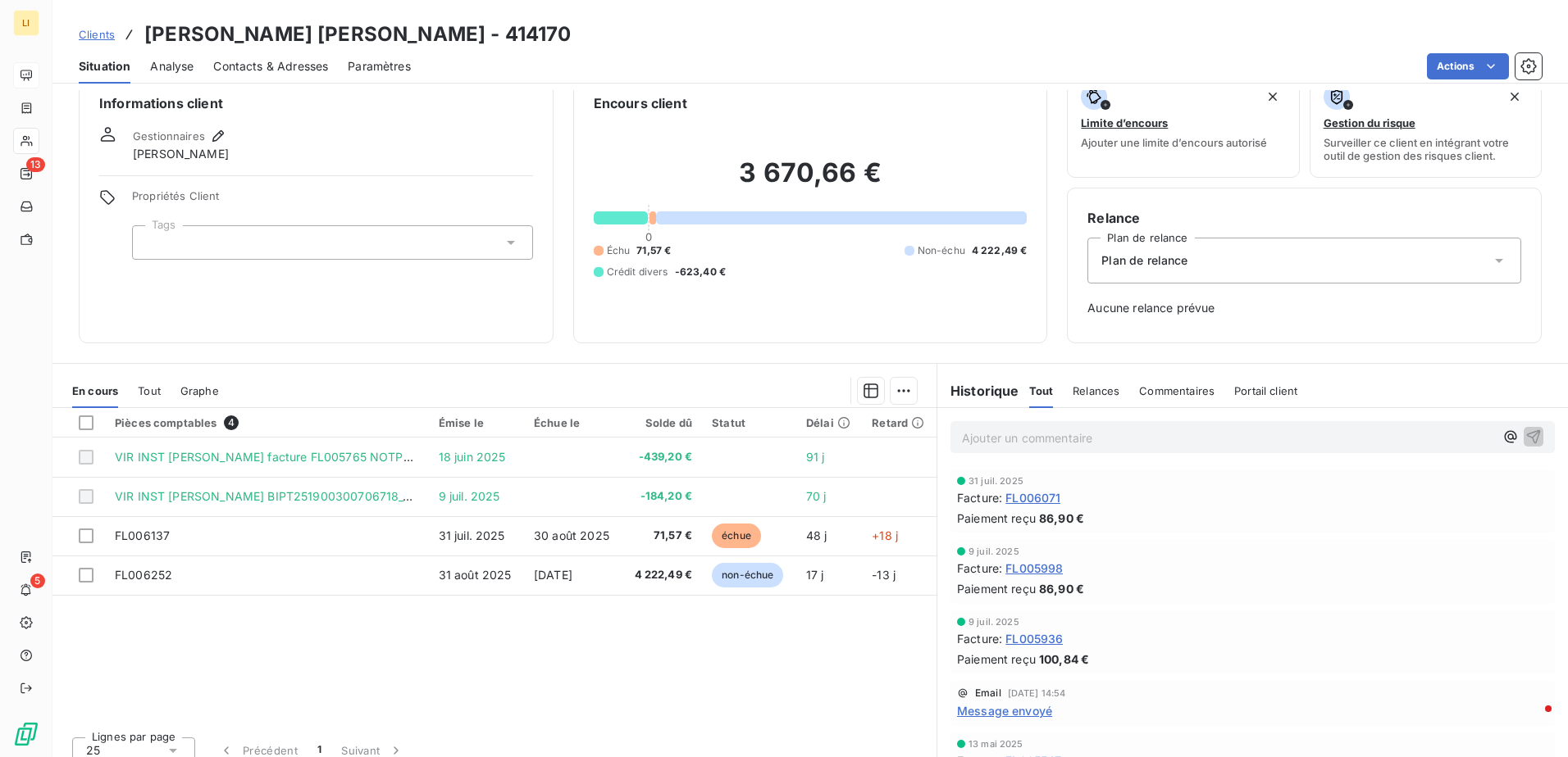
click at [107, 41] on link "Clients" at bounding box center [97, 34] width 36 height 17
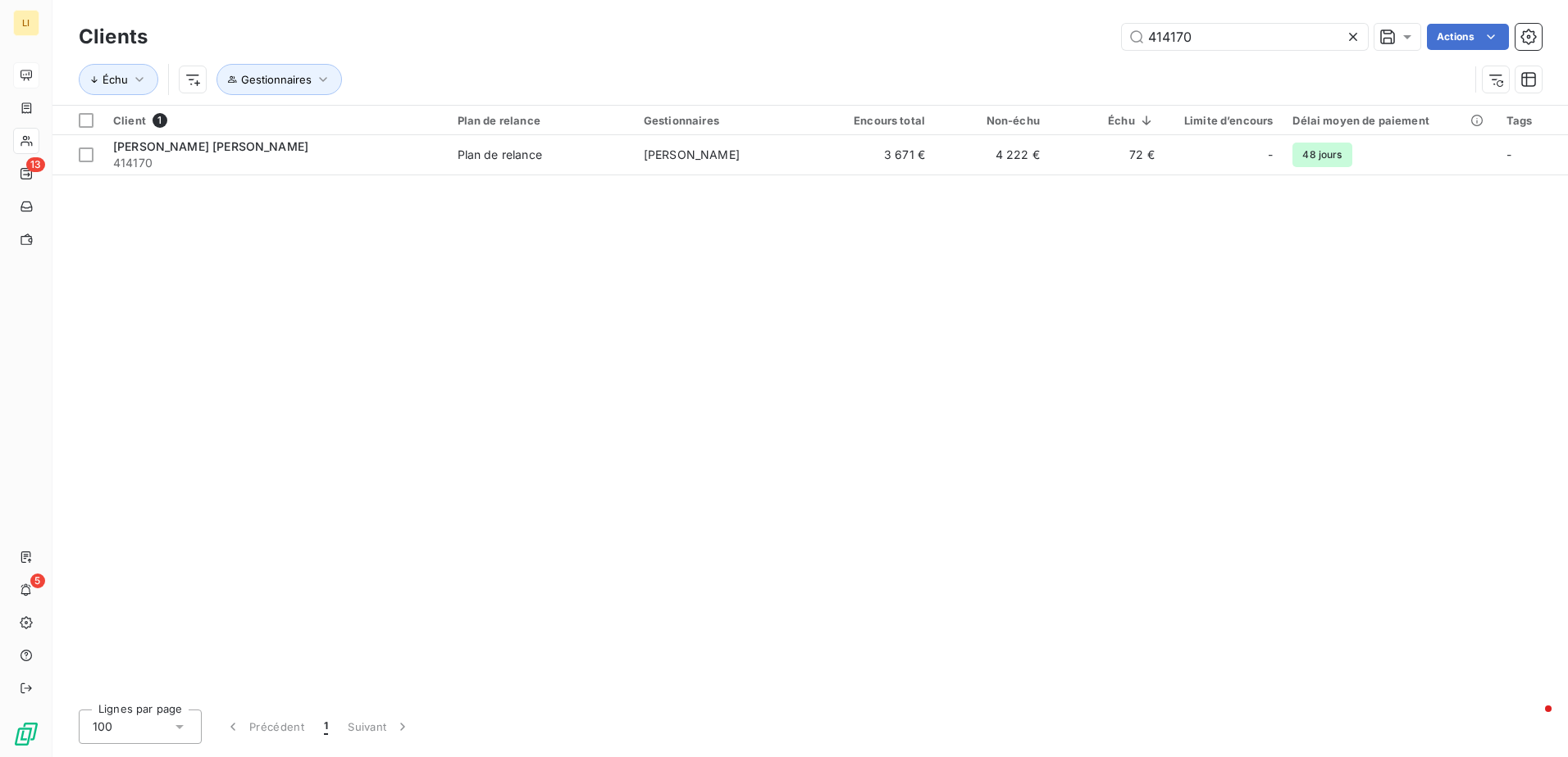
drag, startPoint x: 1110, startPoint y: 45, endPoint x: 945, endPoint y: 60, distance: 165.7
click at [926, 56] on div "Clients 414170 Actions Échu Gestionnaires" at bounding box center [810, 62] width 1463 height 86
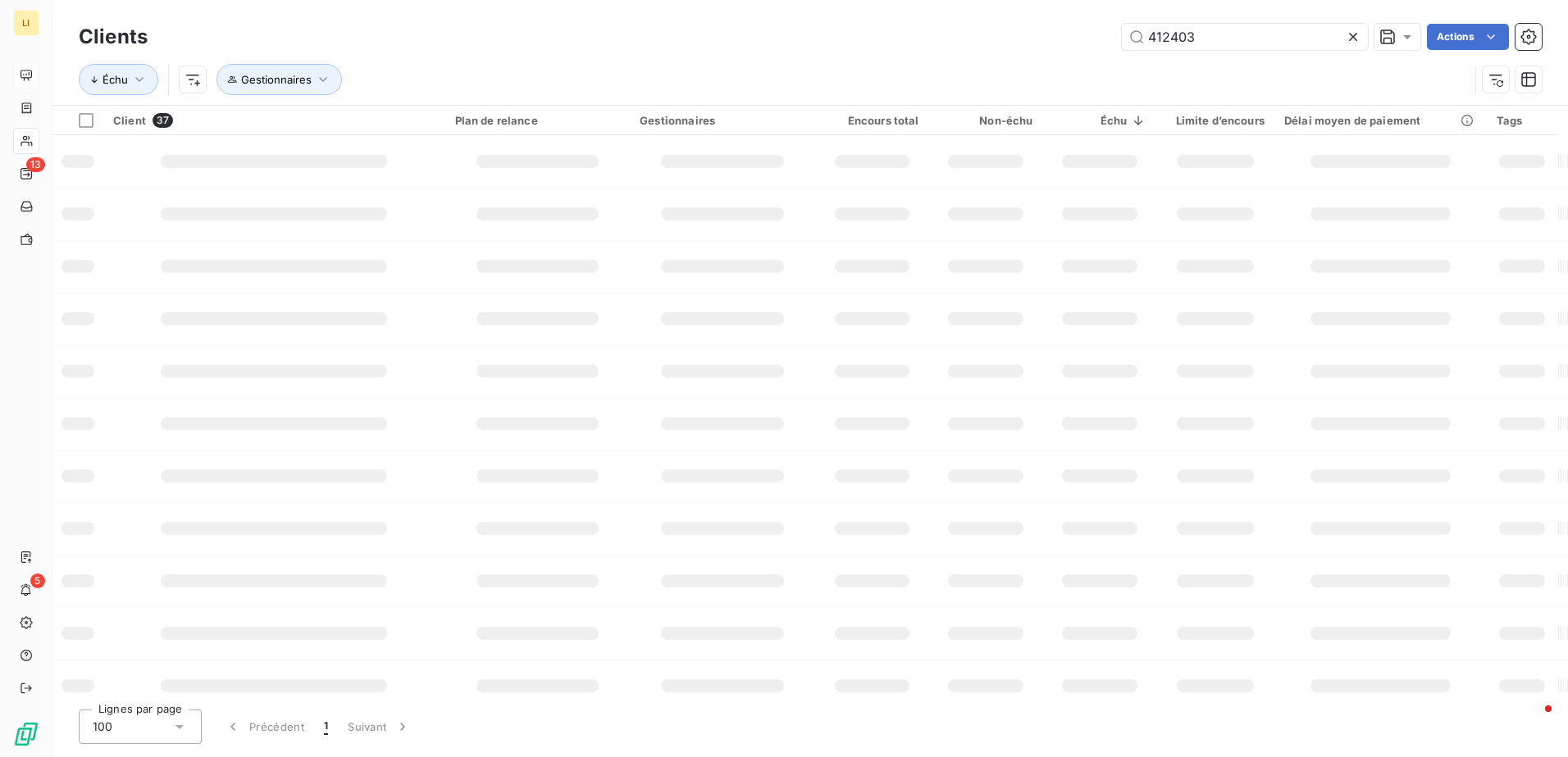
type input "412403"
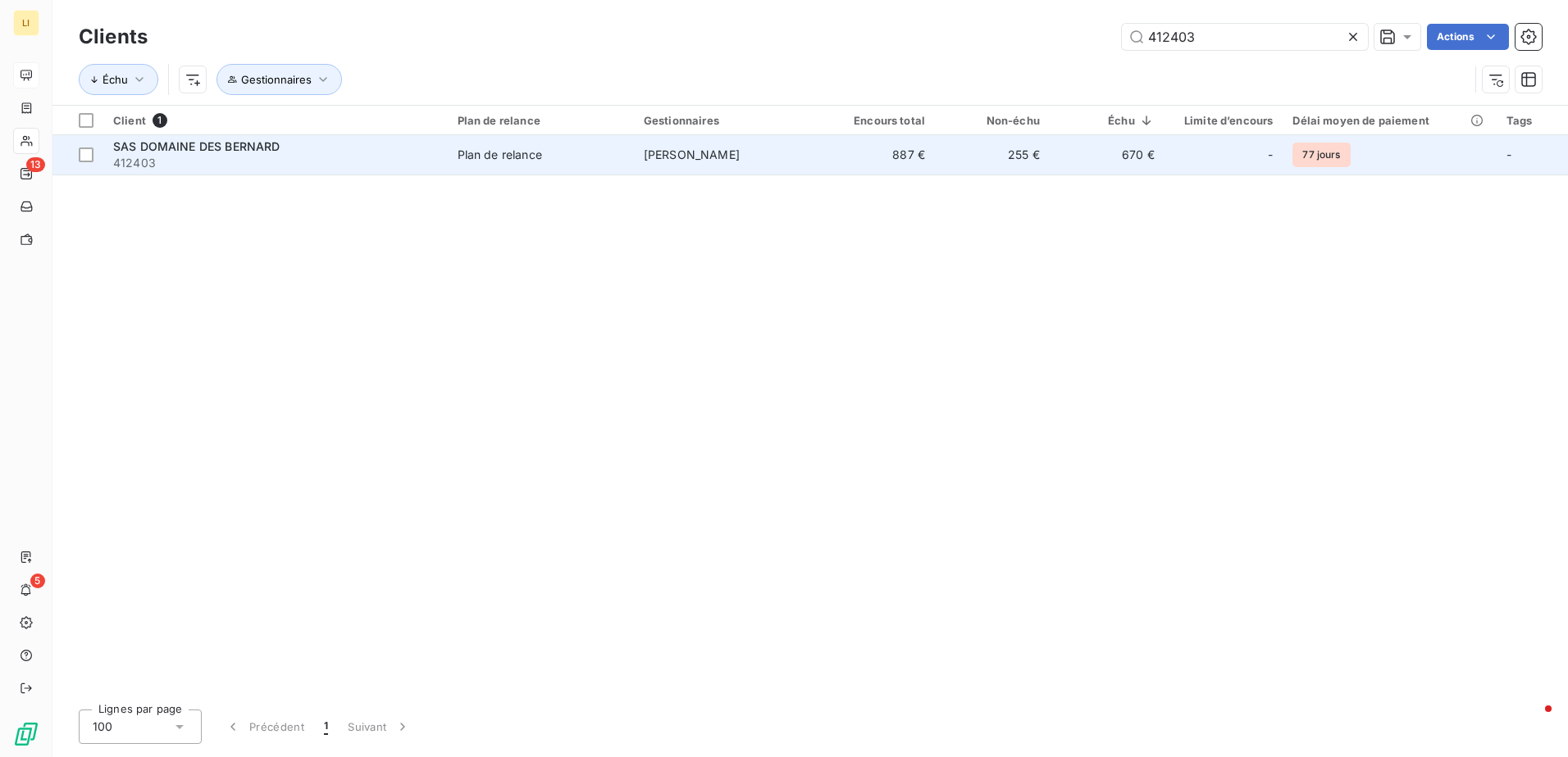
click at [235, 154] on div "SAS DOMAINE DES BERNARD" at bounding box center [276, 147] width 325 height 17
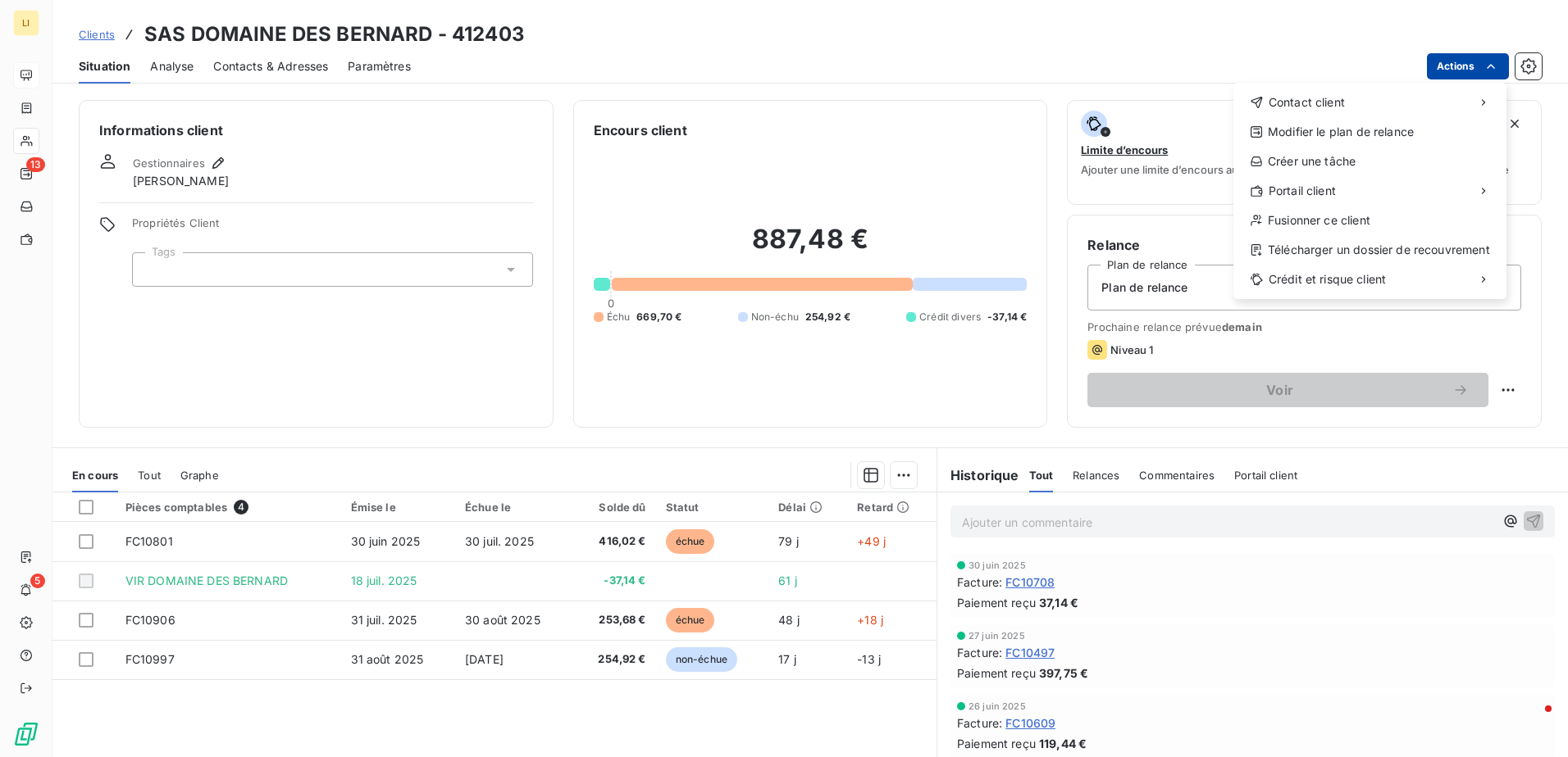
click at [1473, 66] on html "LI 13 5 Clients SAS DOMAINE DES BERNARD - 412403 Situation Analyse Contacts & A…" at bounding box center [784, 378] width 1568 height 757
click at [1497, 384] on html "LI 13 5 Clients SAS DOMAINE DES BERNARD - 412403 Situation Analyse Contacts & A…" at bounding box center [784, 378] width 1568 height 757
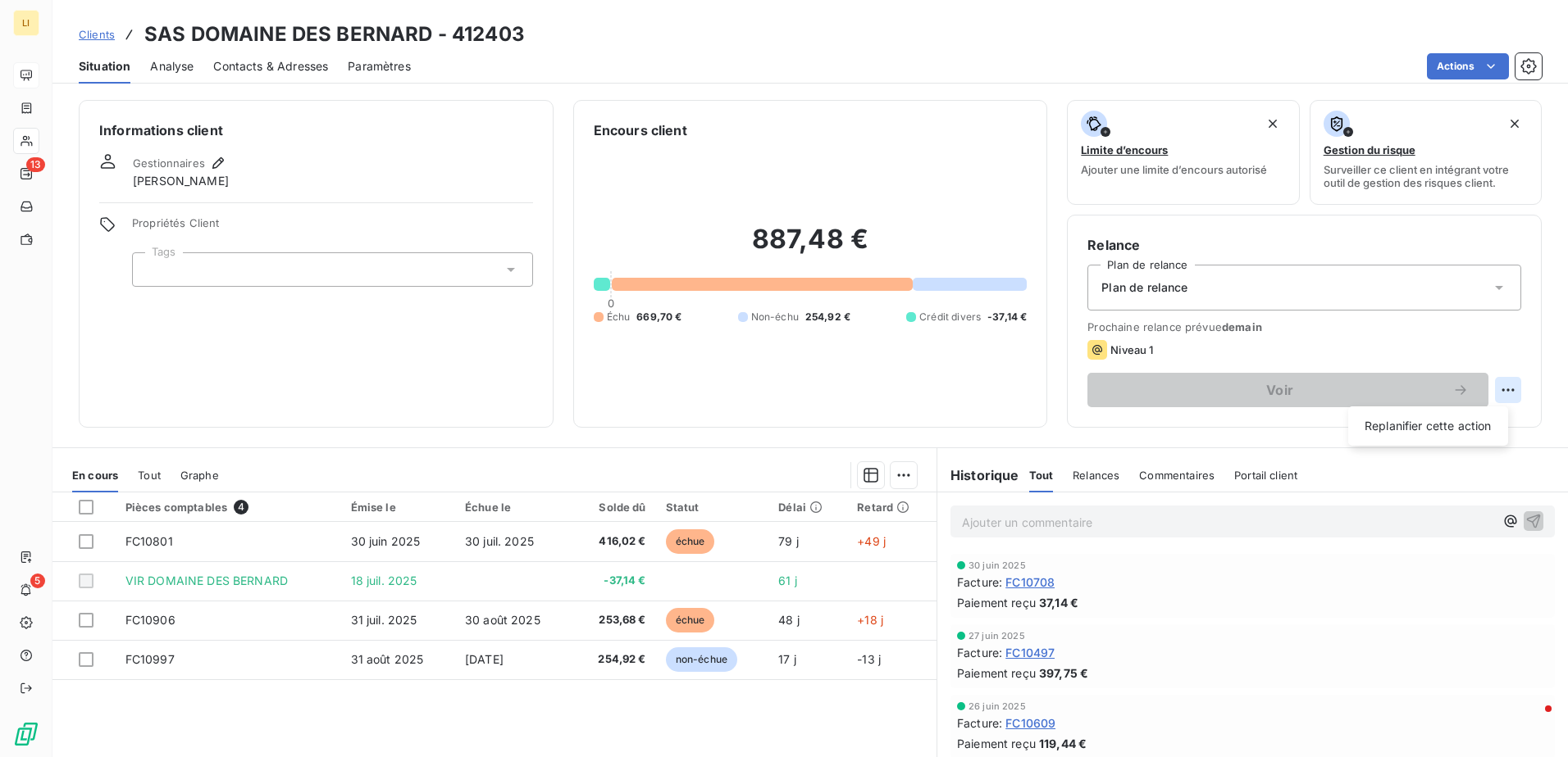
click at [1502, 385] on html "LI 13 5 Clients SAS DOMAINE DES BERNARD - 412403 Situation Analyse Contacts & A…" at bounding box center [784, 378] width 1568 height 757
click at [1433, 419] on div "Replanifier cette action" at bounding box center [1428, 426] width 147 height 27
select select "8"
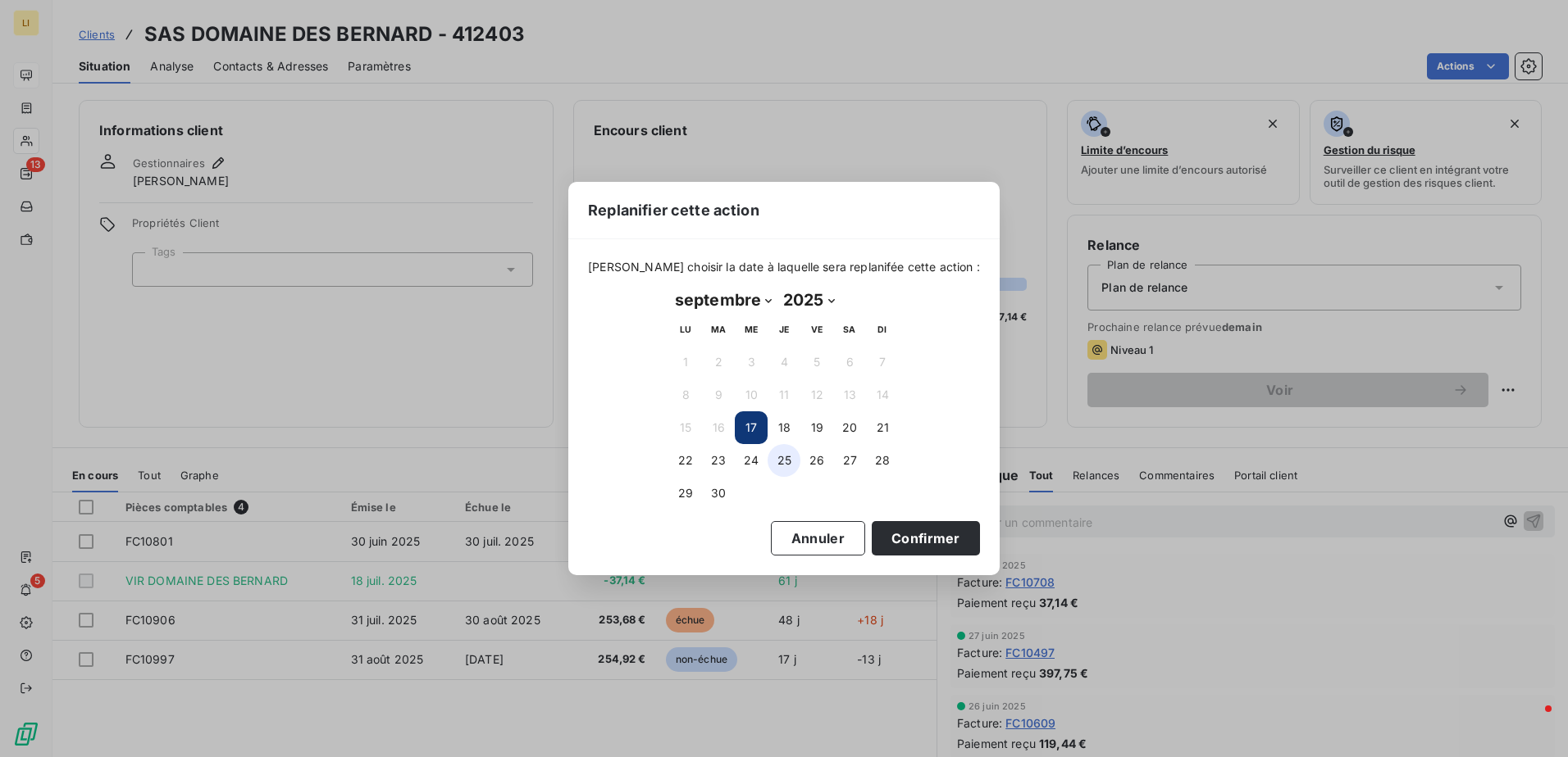
drag, startPoint x: 748, startPoint y: 426, endPoint x: 791, endPoint y: 460, distance: 54.8
click at [748, 428] on button "17" at bounding box center [751, 427] width 33 height 32
click at [755, 433] on button "17" at bounding box center [751, 427] width 33 height 32
click at [916, 543] on button "Confirmer" at bounding box center [926, 538] width 108 height 34
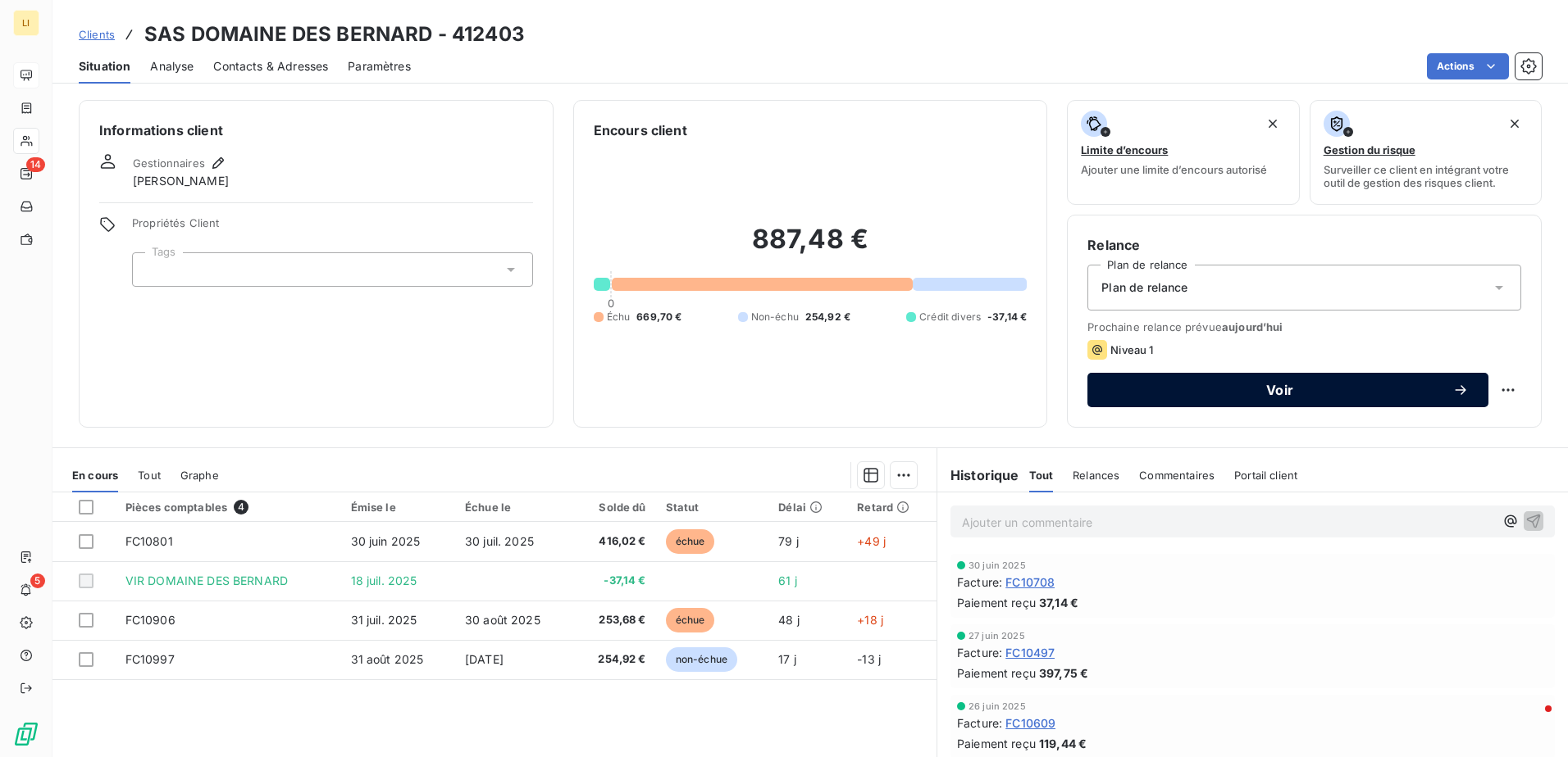
click at [1272, 385] on span "Voir" at bounding box center [1279, 390] width 346 height 13
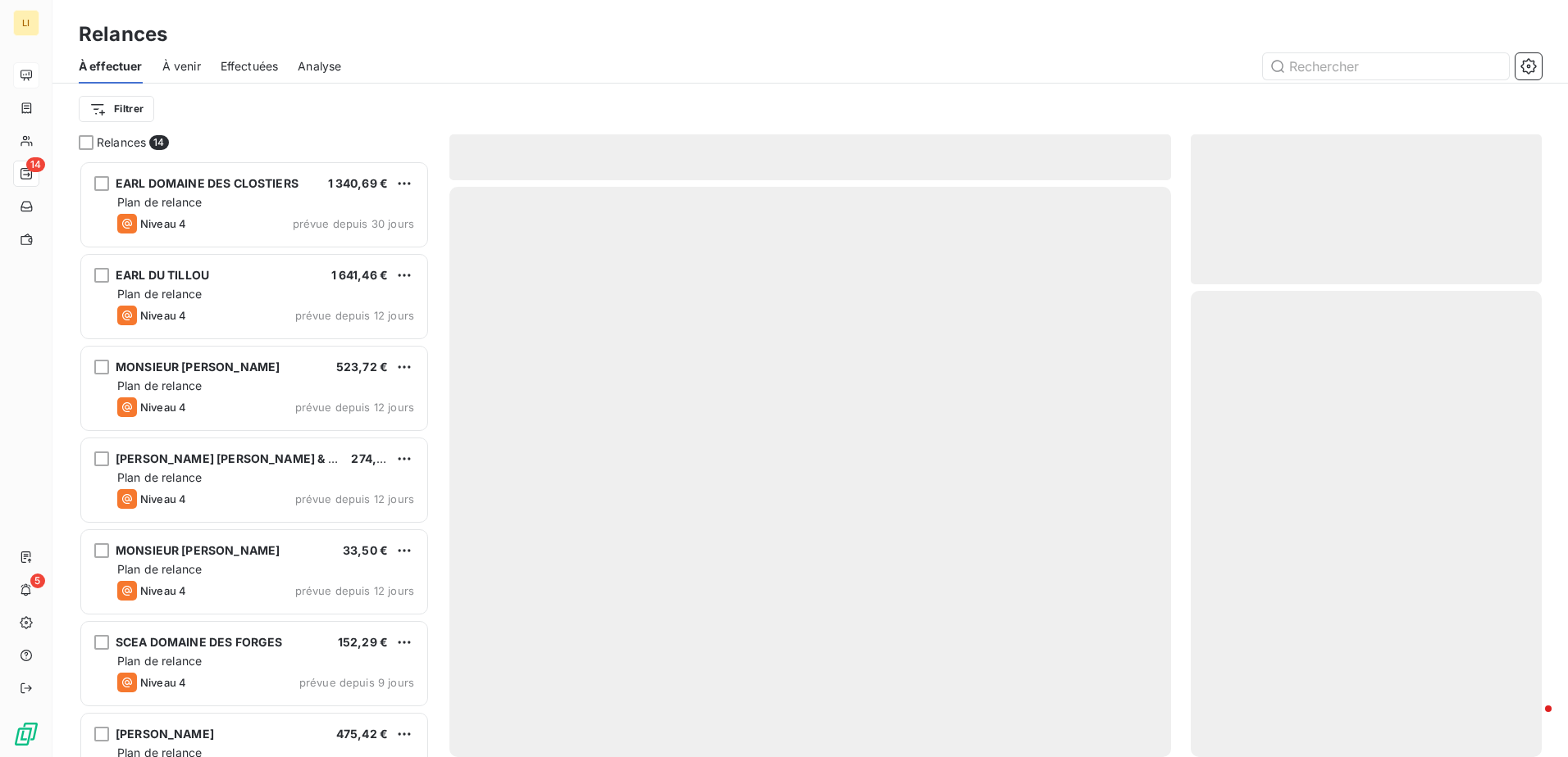
scroll to position [585, 339]
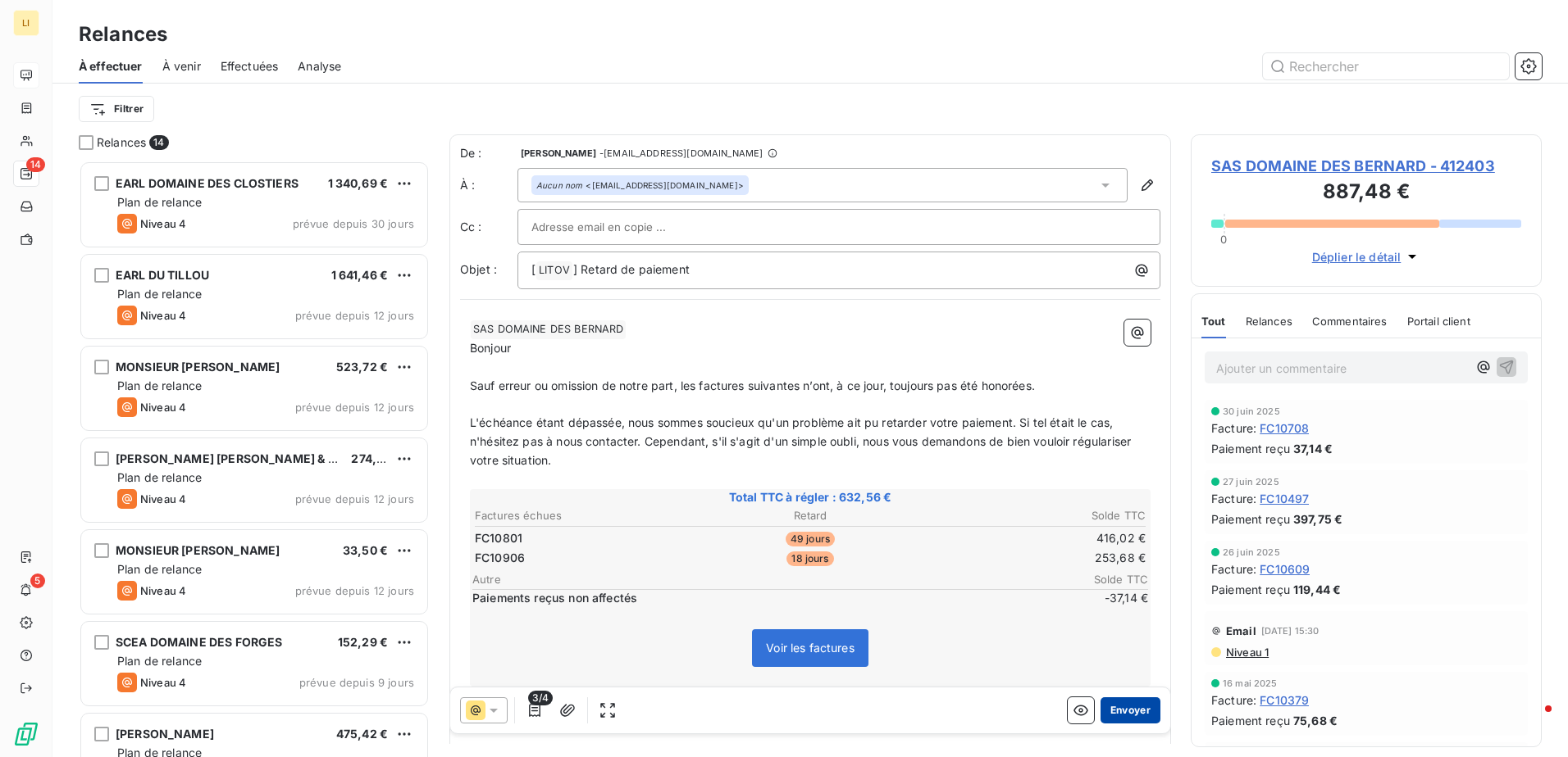
click at [1125, 708] on button "Envoyer" at bounding box center [1130, 711] width 60 height 27
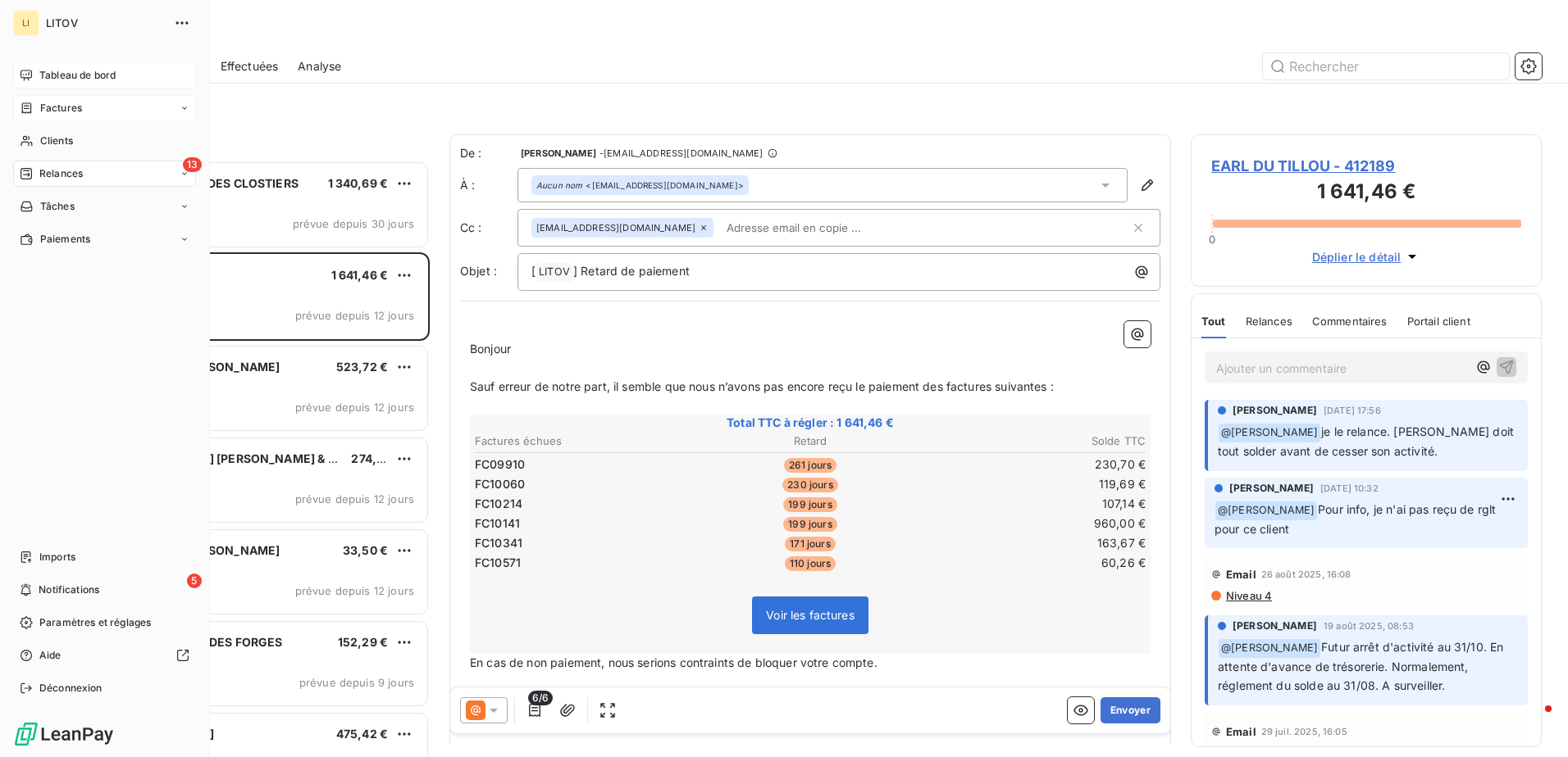
click at [60, 106] on span "Factures" at bounding box center [61, 107] width 41 height 15
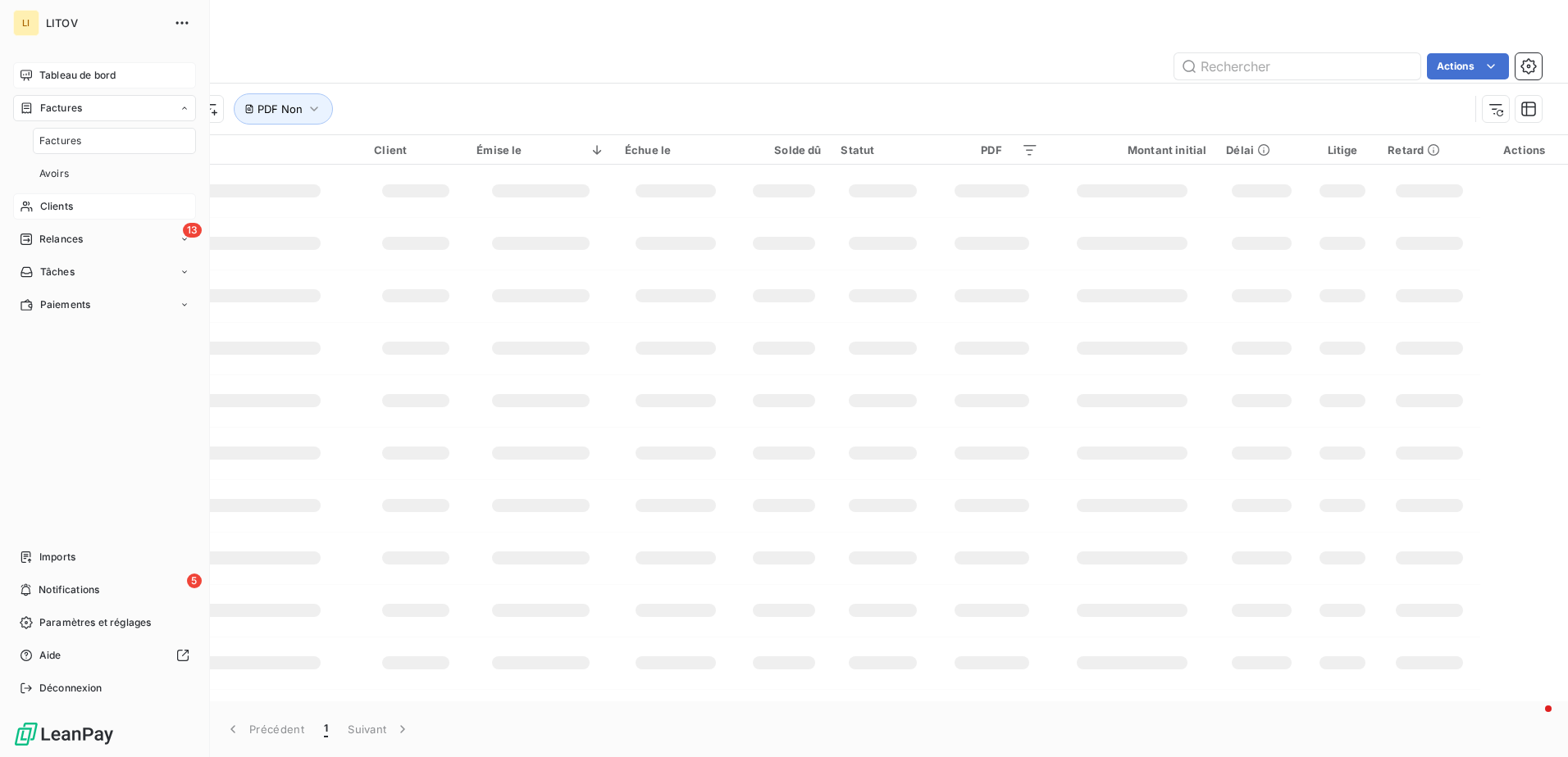
click at [70, 199] on div "Clients" at bounding box center [104, 207] width 183 height 27
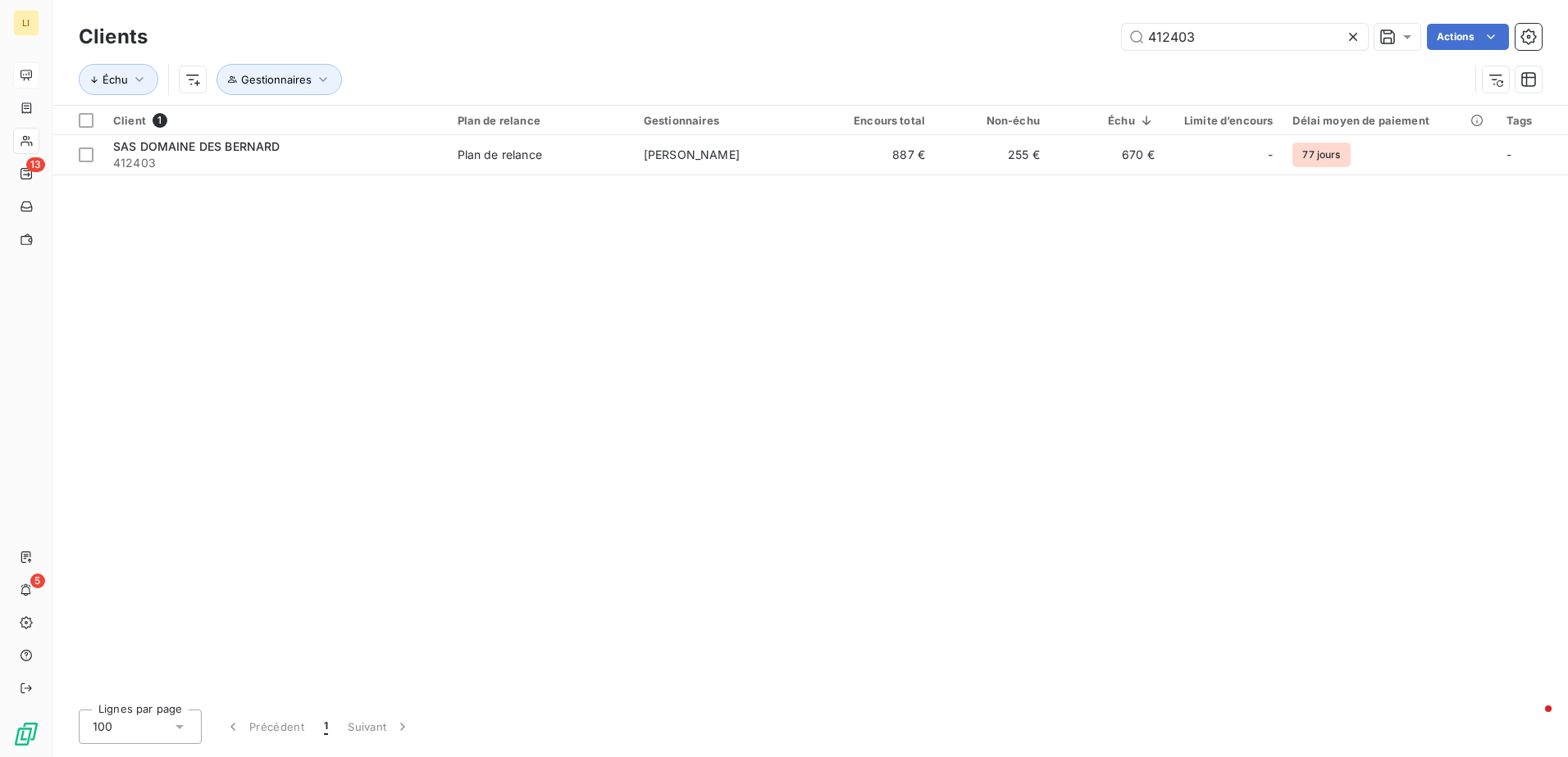
drag, startPoint x: 1171, startPoint y: 41, endPoint x: 989, endPoint y: 66, distance: 183.7
click at [993, 65] on div "Clients 412403 Actions Échu Gestionnaires" at bounding box center [810, 62] width 1463 height 86
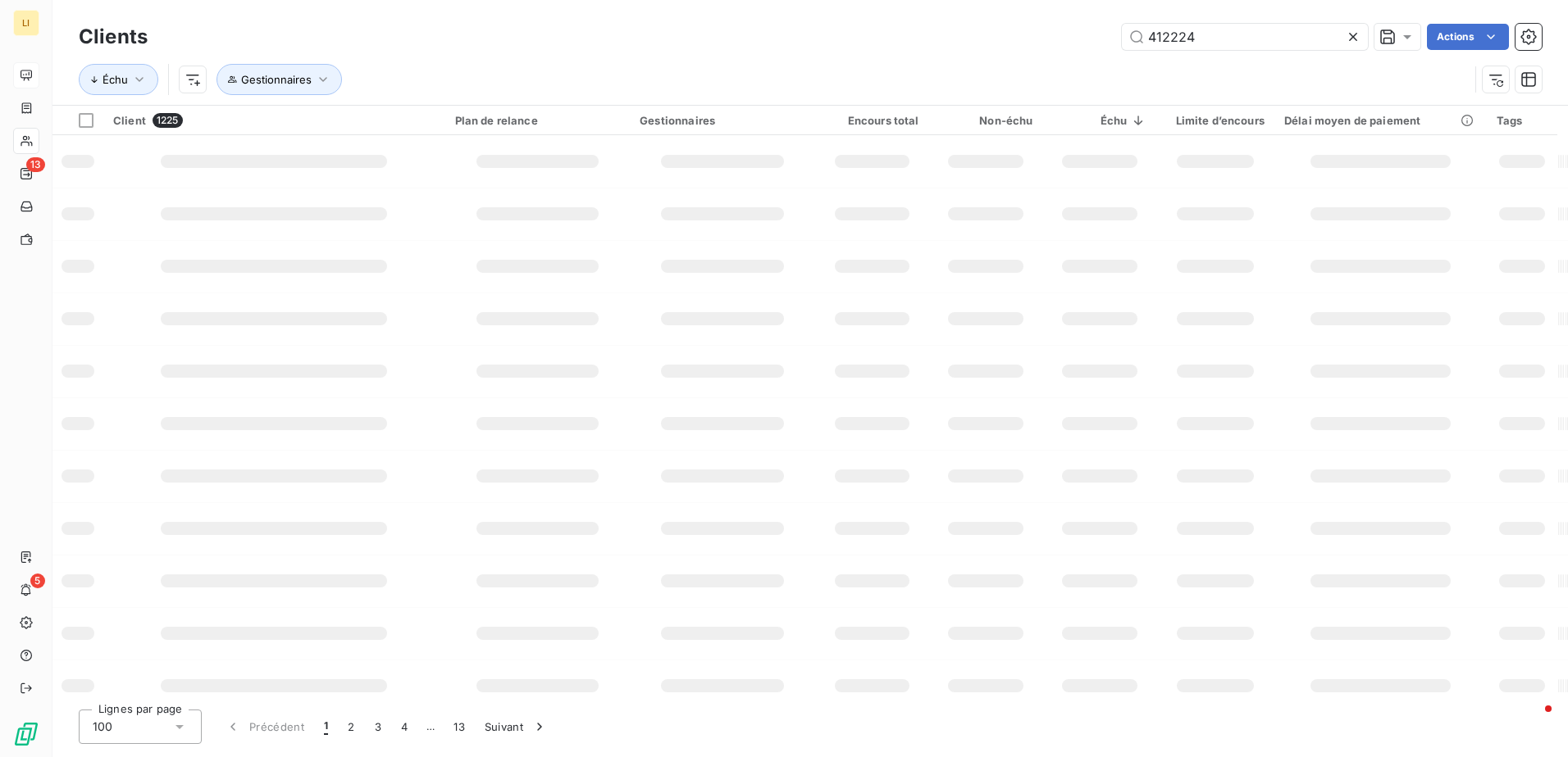
type input "412224"
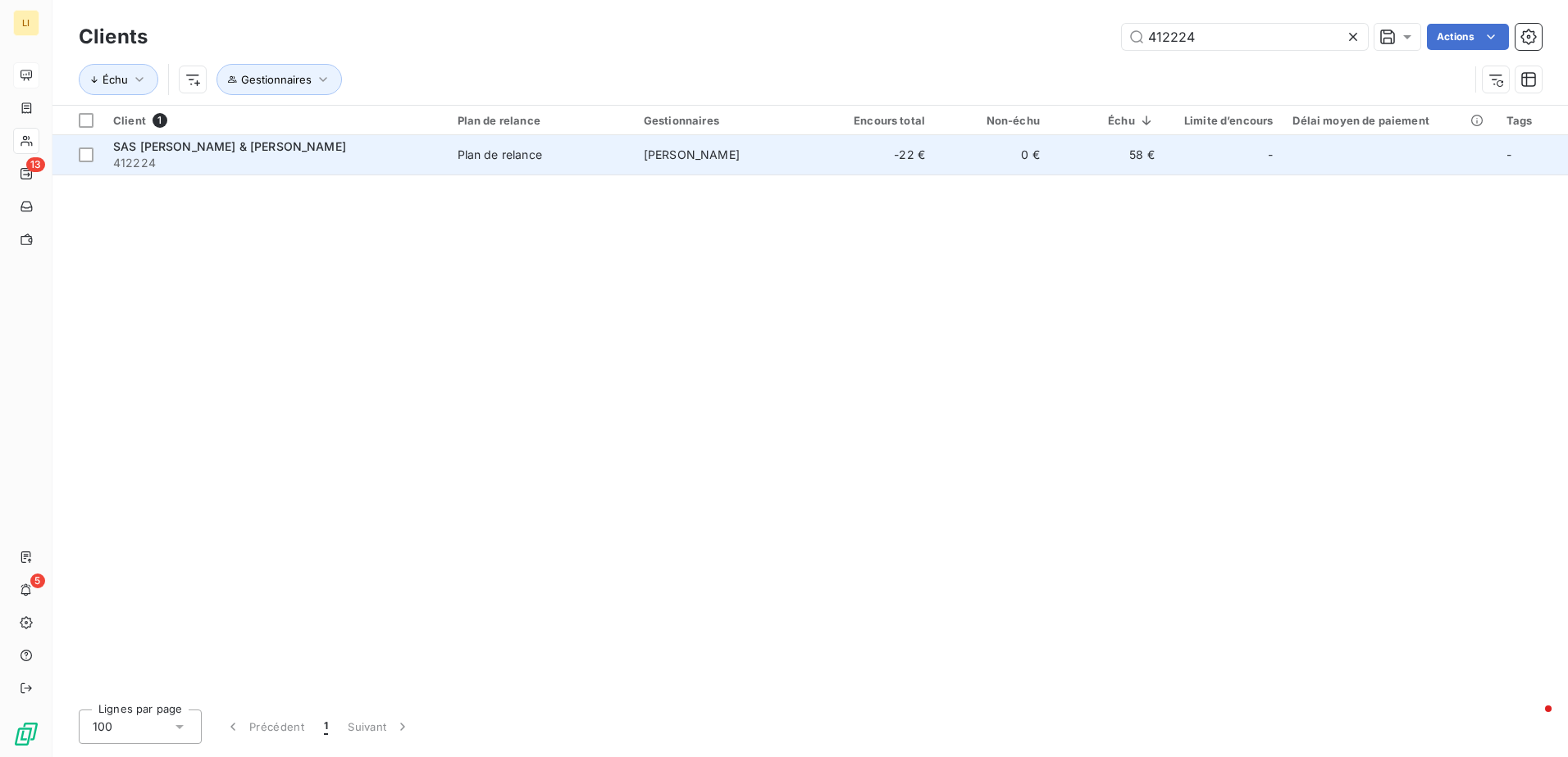
click at [236, 150] on span "SAS [PERSON_NAME] & [PERSON_NAME]" at bounding box center [229, 147] width 232 height 14
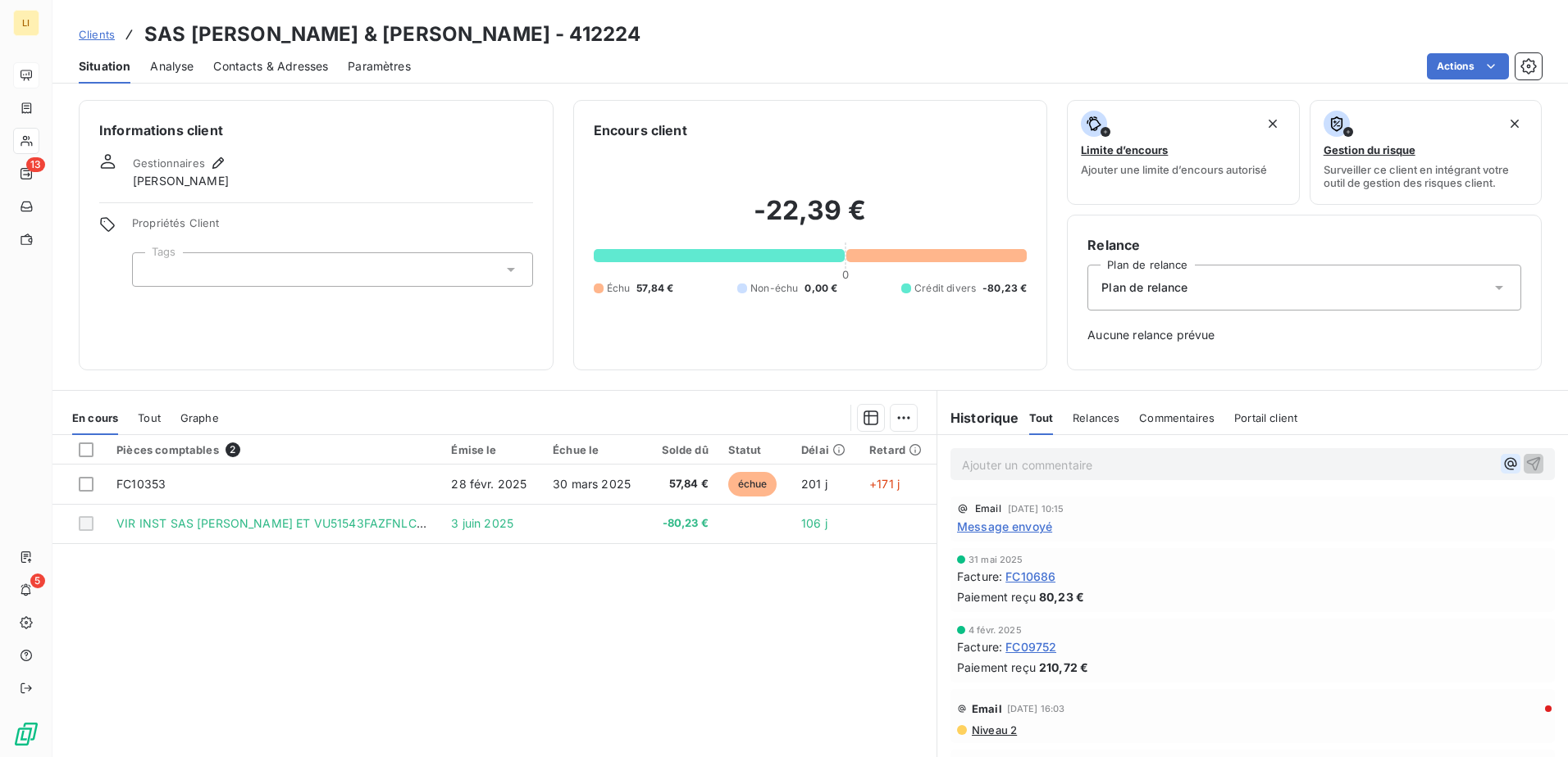
click at [1502, 459] on icon "button" at bounding box center [1510, 464] width 17 height 17
click at [1342, 522] on span "[PERSON_NAME]" at bounding box center [1339, 519] width 86 height 14
click at [1066, 461] on span "à quoi correspond le rglt de 80.23€" at bounding box center [1163, 464] width 196 height 14
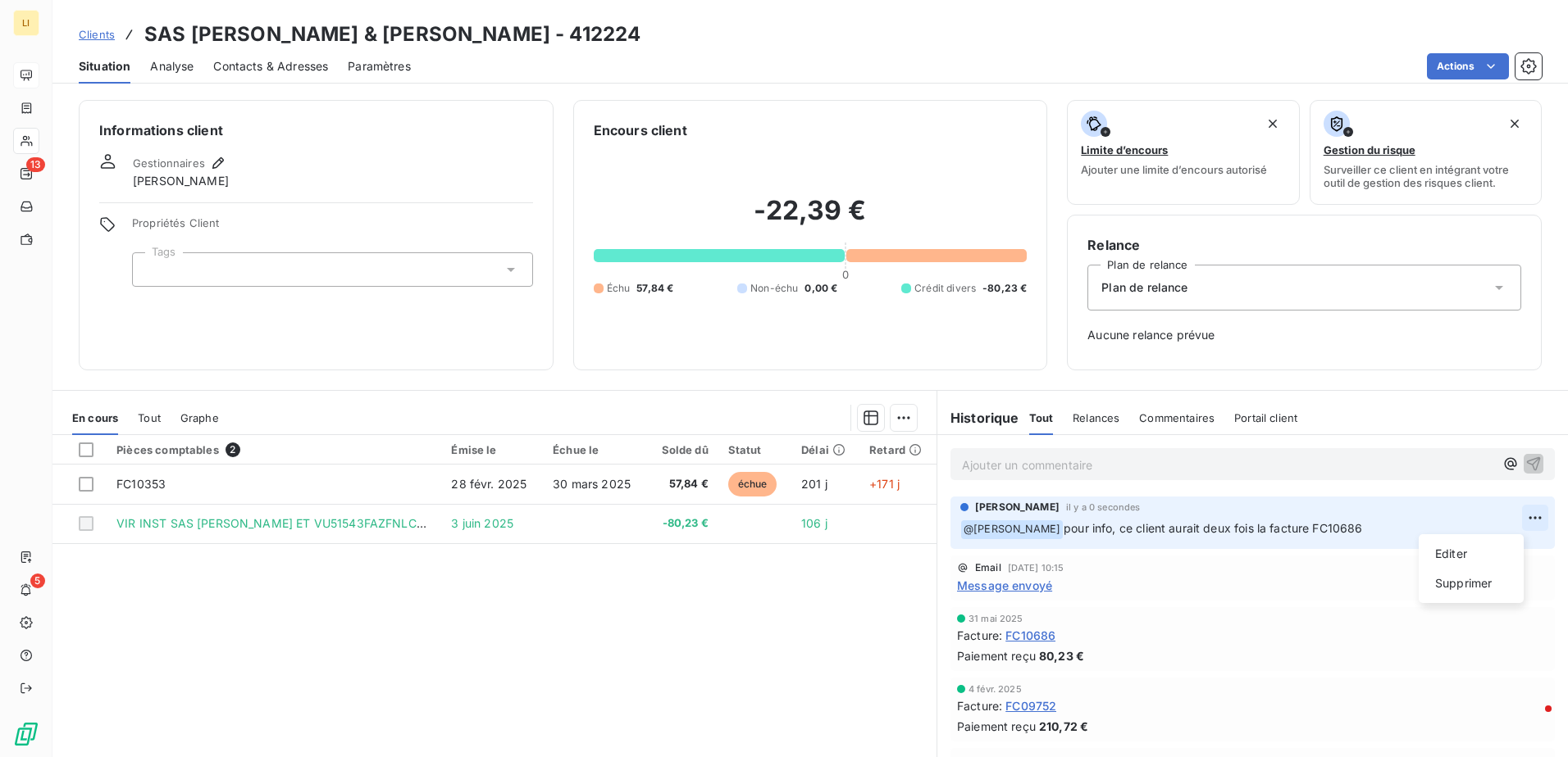
click at [1513, 522] on html "LI 13 5 Clients SAS [PERSON_NAME] & [PERSON_NAME] - 412224 Situation Analyse Co…" at bounding box center [784, 378] width 1568 height 757
click at [1454, 548] on div "Editer" at bounding box center [1470, 554] width 92 height 27
click at [1362, 530] on p "﻿ @ [PERSON_NAME] ﻿ pour info, ce client aurait deux fois la facture FC10686" at bounding box center [1241, 530] width 561 height 20
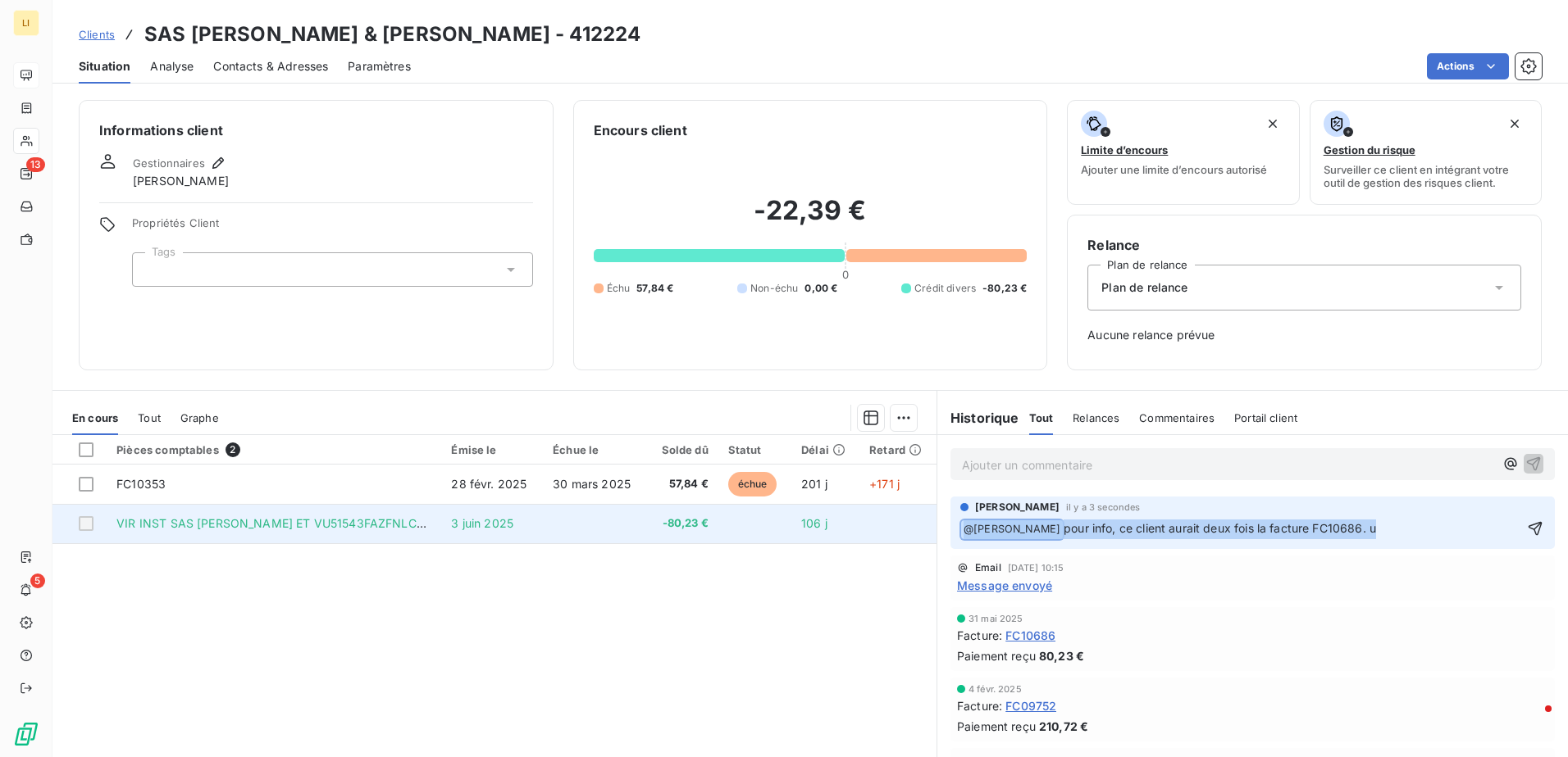
drag, startPoint x: 1391, startPoint y: 529, endPoint x: 884, endPoint y: 530, distance: 507.0
click at [884, 530] on div "En cours Tout Graphe Pièces comptables 2 Émise le Échue le Solde dû Statut Déla…" at bounding box center [810, 595] width 1516 height 410
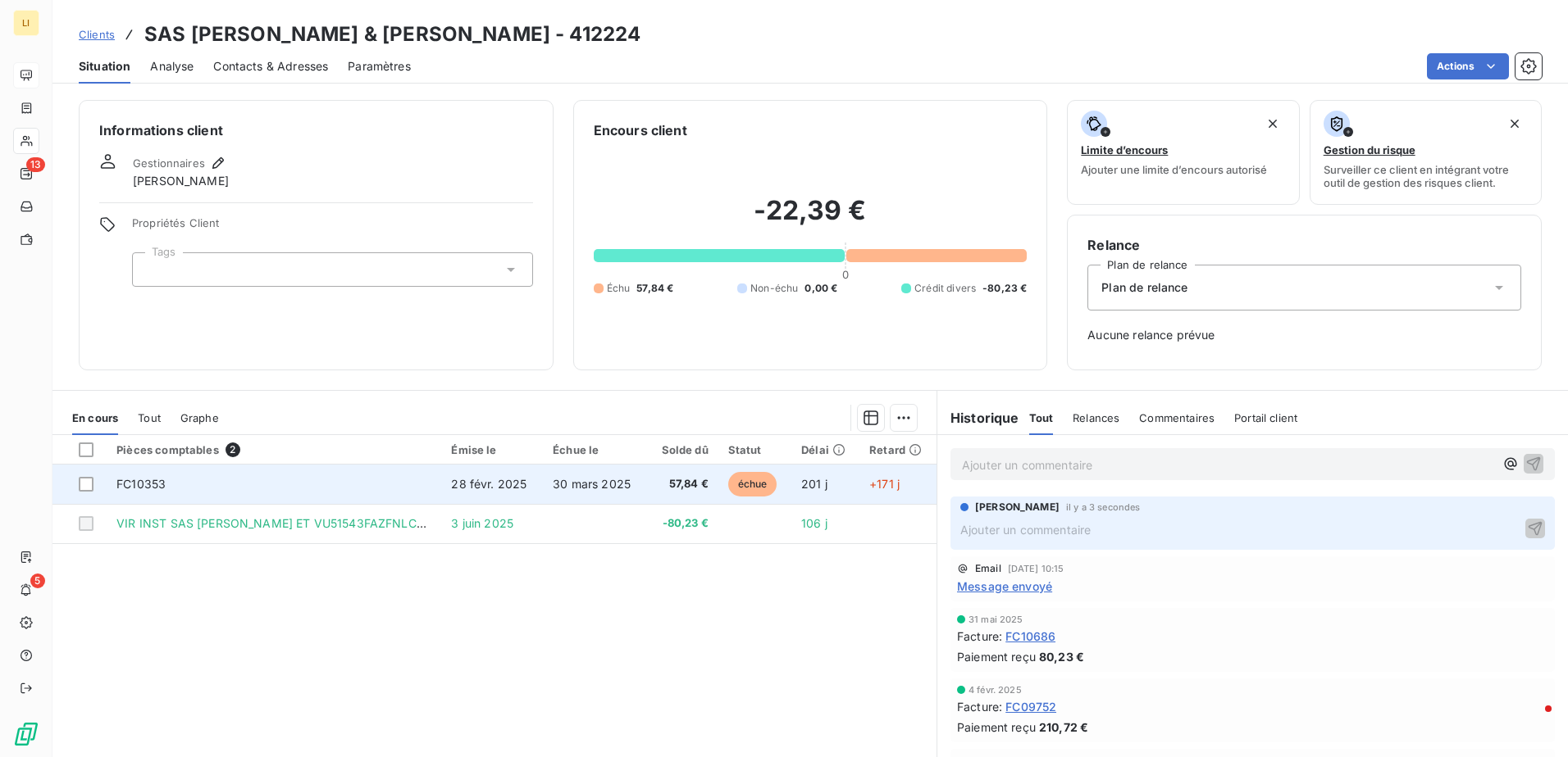
click at [611, 482] on span "30 mars 2025" at bounding box center [591, 484] width 78 height 14
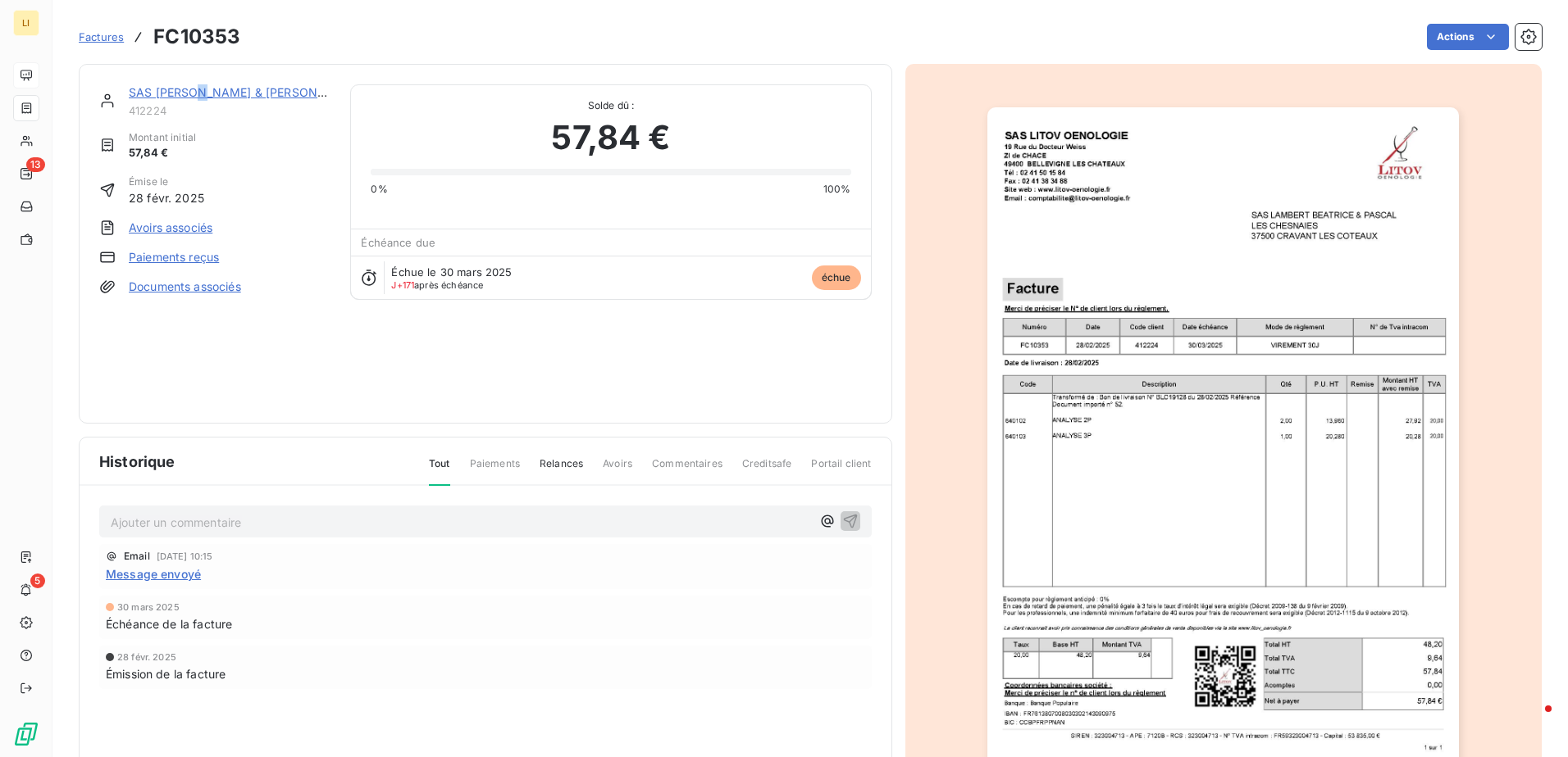
click at [207, 84] on div "SAS [PERSON_NAME] & [PERSON_NAME] 412224 Montant initial 57,84 € Émise le [DATE…" at bounding box center [486, 244] width 814 height 360
drag, startPoint x: 207, startPoint y: 84, endPoint x: 176, endPoint y: 93, distance: 32.3
click at [176, 93] on link "SAS [PERSON_NAME] & [PERSON_NAME]" at bounding box center [245, 93] width 232 height 14
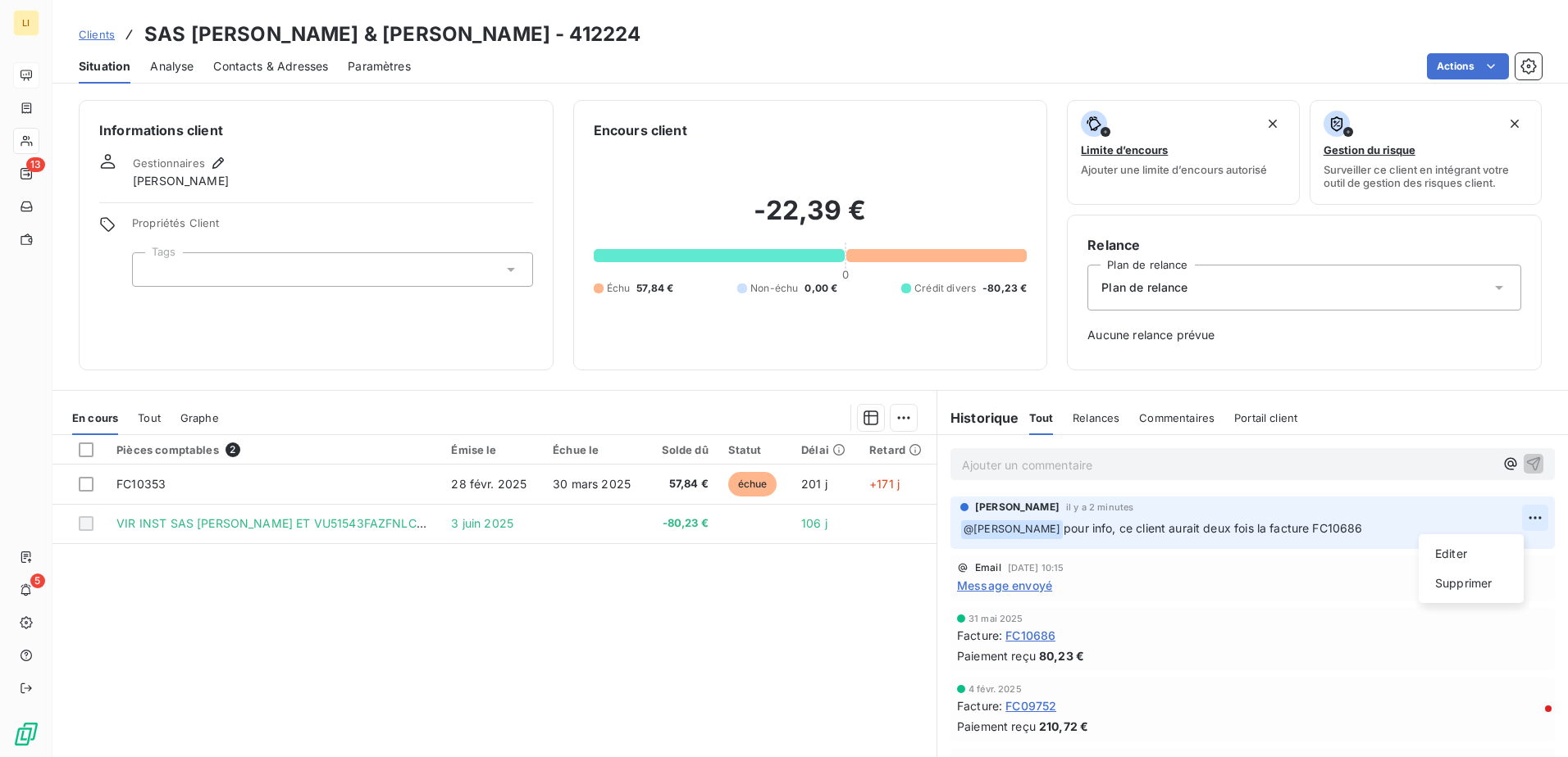
click at [1514, 511] on html "LI 13 5 Clients SAS [PERSON_NAME] & [PERSON_NAME] - 412224 Situation Analyse Co…" at bounding box center [784, 378] width 1568 height 757
click at [1459, 581] on div "Supprimer" at bounding box center [1470, 584] width 92 height 27
